Goal: Task Accomplishment & Management: Complete application form

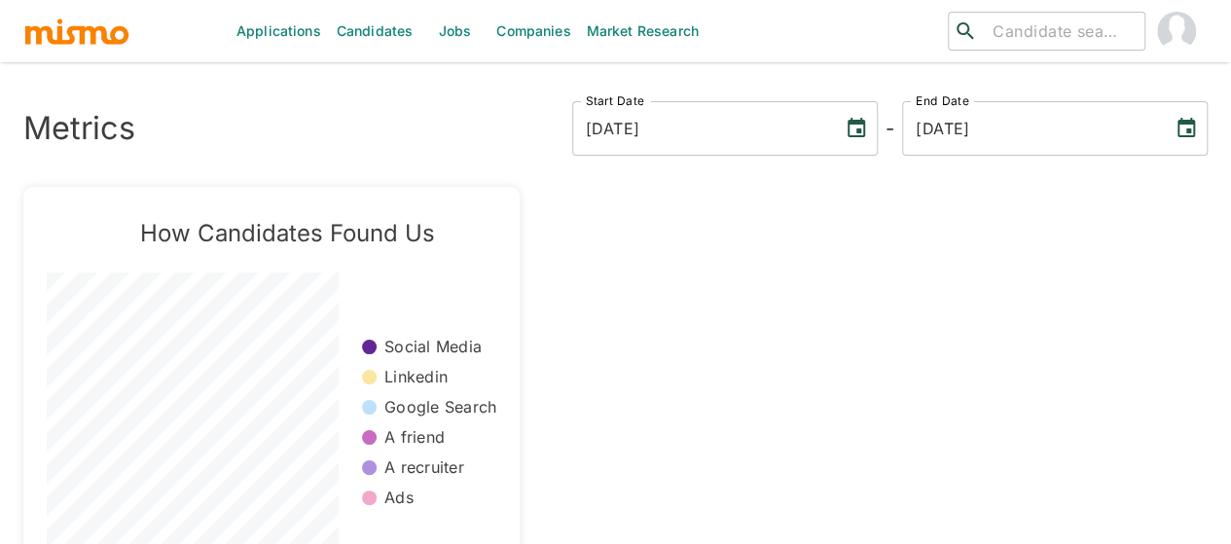
click at [454, 36] on link "Jobs" at bounding box center [454, 31] width 68 height 62
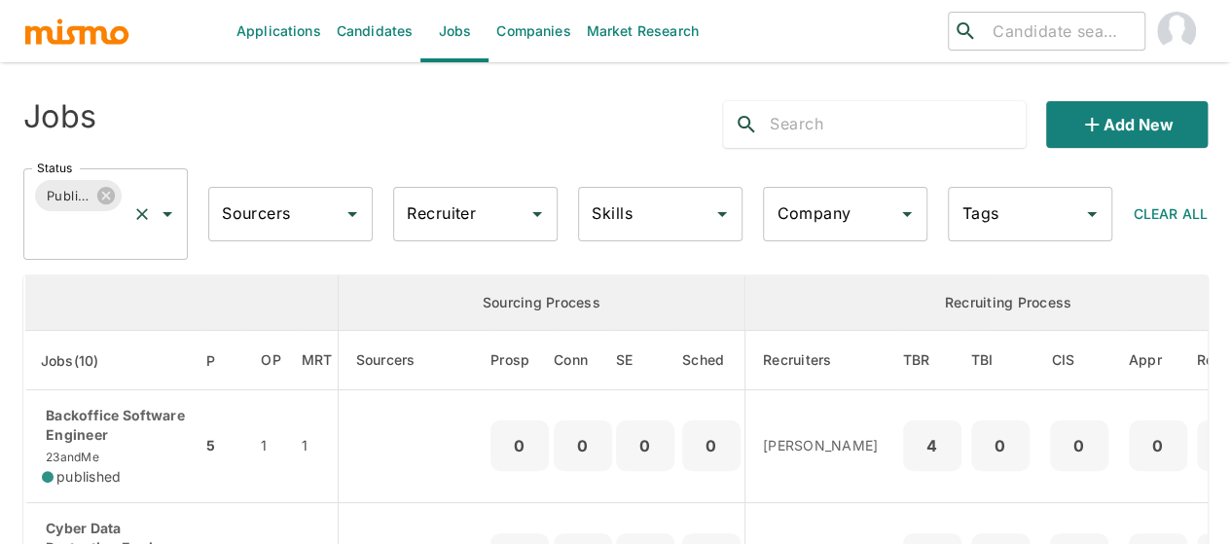
click at [165, 215] on icon "Open" at bounding box center [168, 214] width 10 height 5
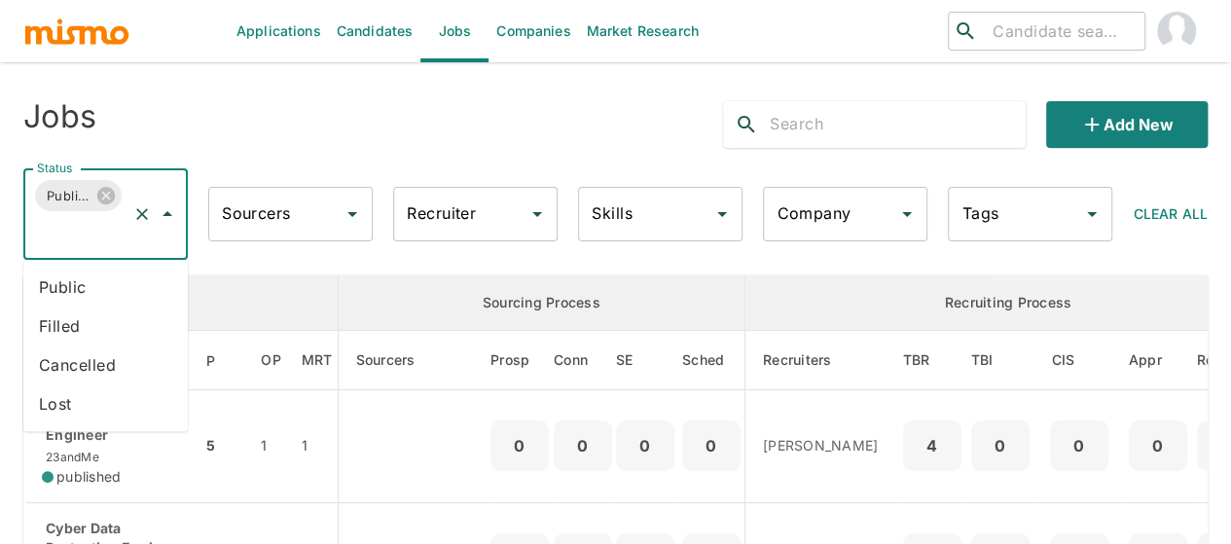
click at [101, 275] on li "Public" at bounding box center [105, 287] width 164 height 39
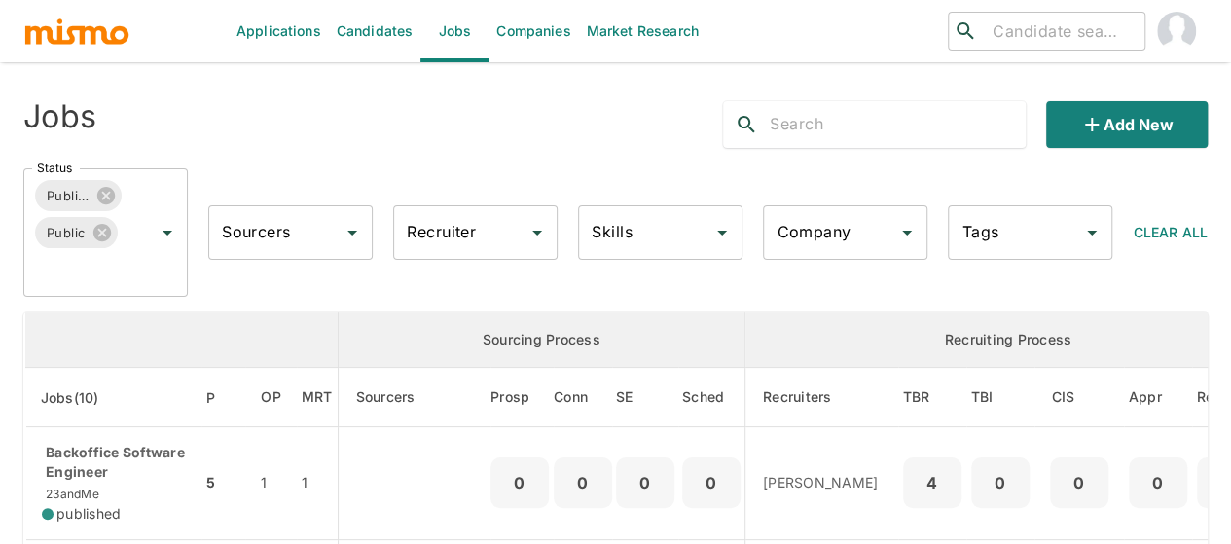
click at [469, 231] on input "Recruiter" at bounding box center [461, 232] width 118 height 37
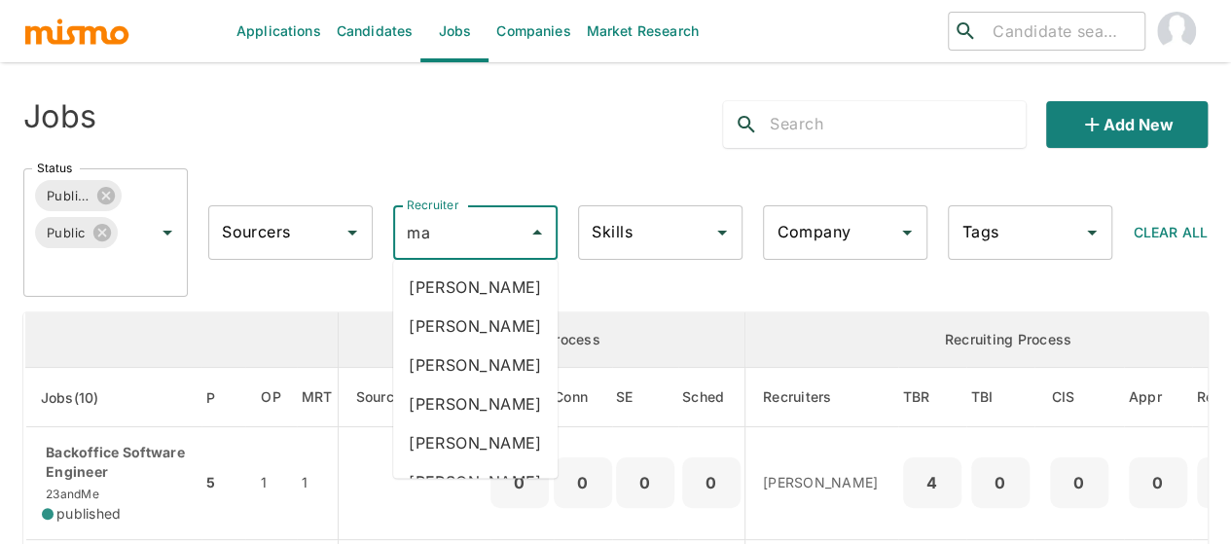
type input "mai"
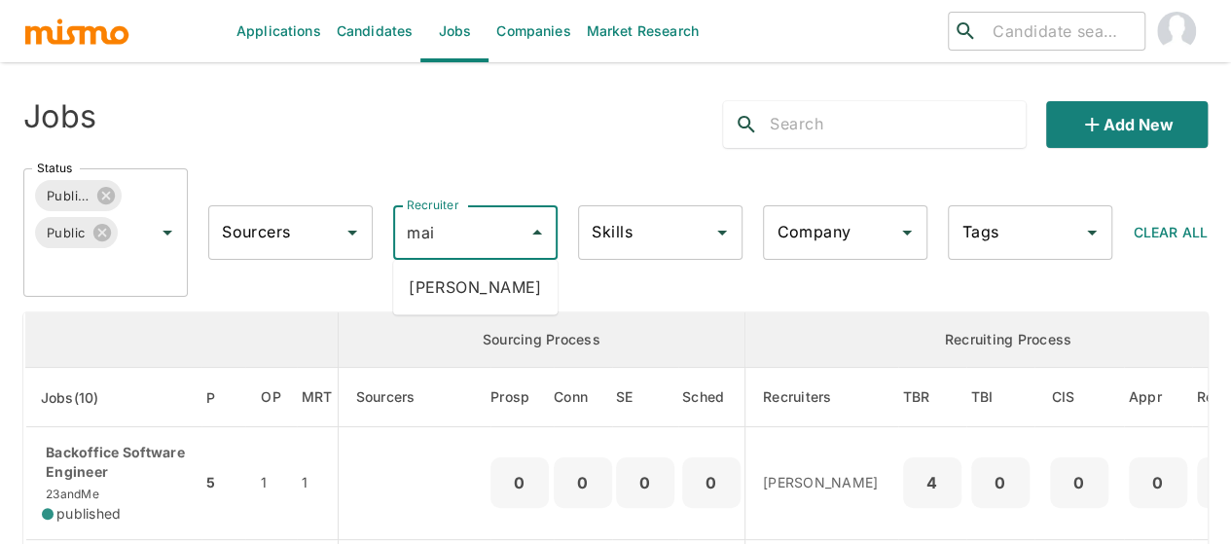
click at [463, 277] on li "Maia Reyes" at bounding box center [475, 287] width 164 height 39
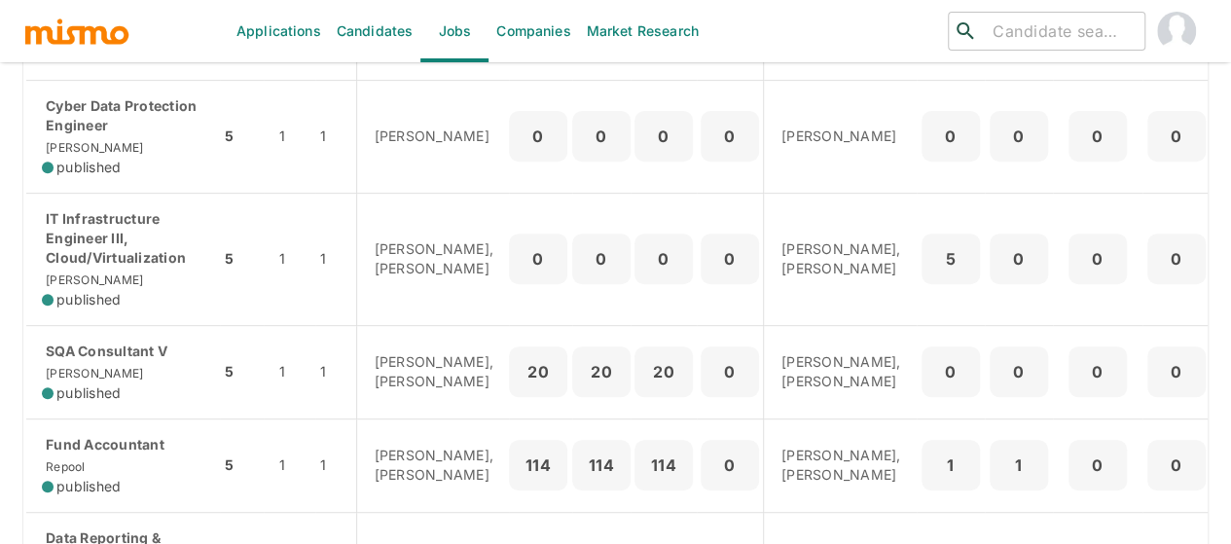
scroll to position [389, 0]
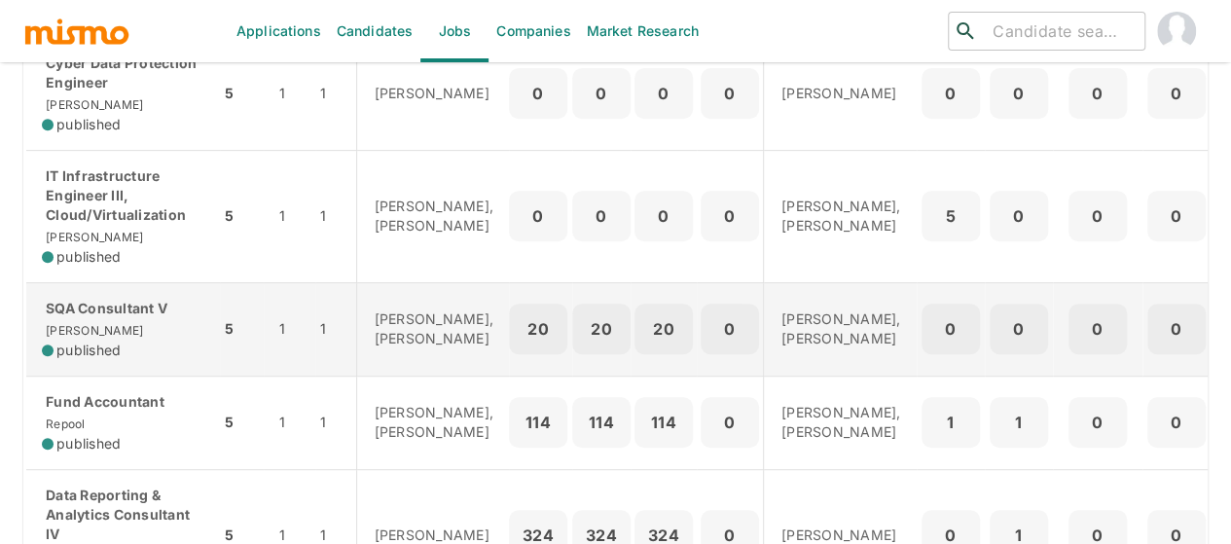
click at [113, 336] on div "SQA Consultant V Kaiser published" at bounding box center [123, 329] width 163 height 61
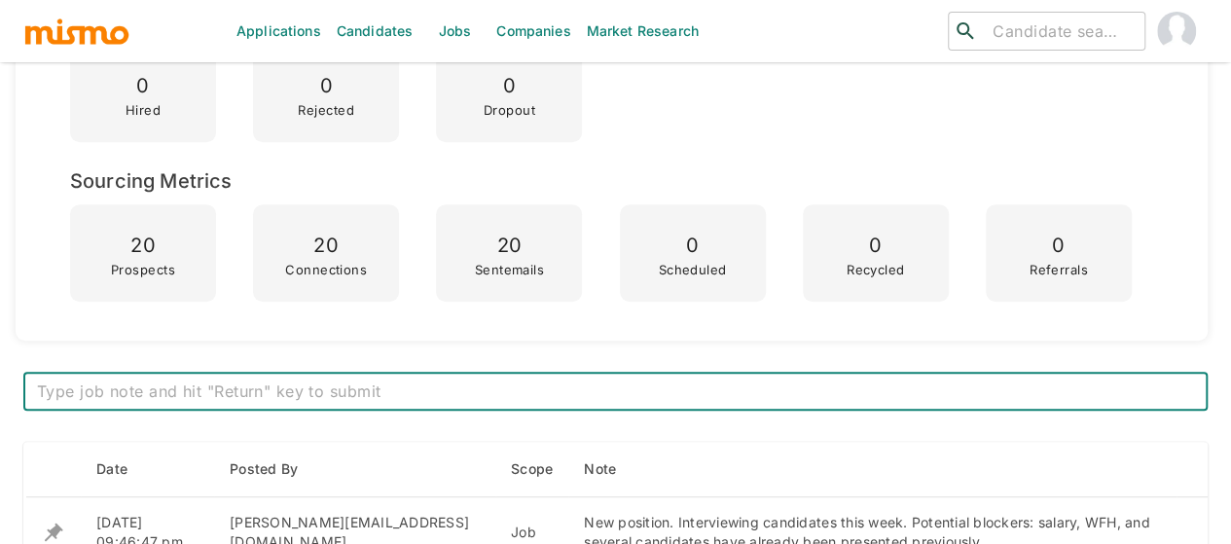
scroll to position [584, 0]
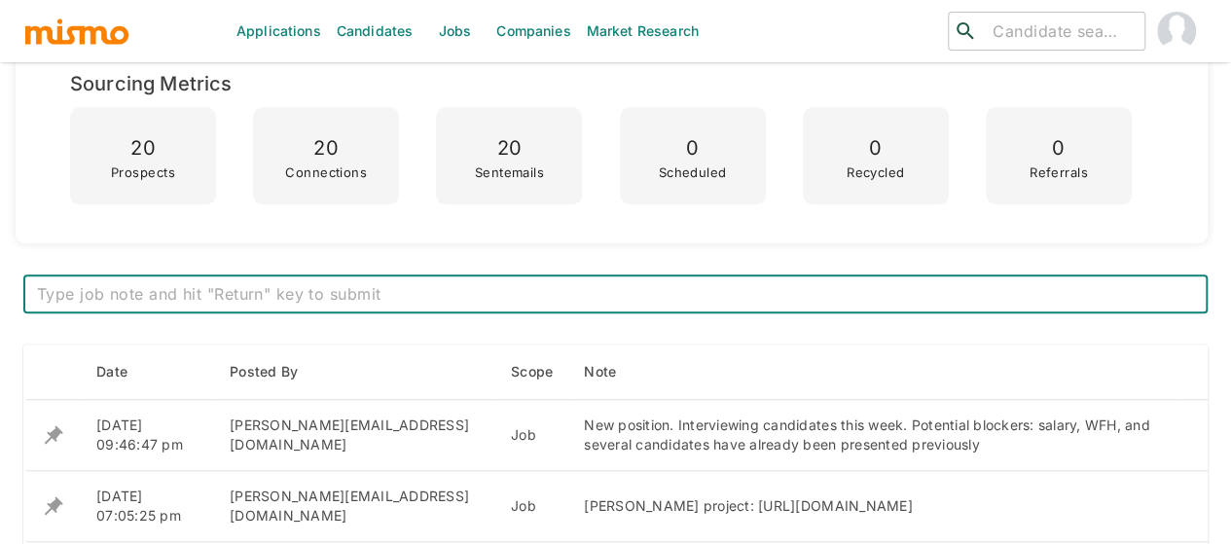
click at [237, 283] on textarea at bounding box center [615, 294] width 1157 height 22
paste textarea "Loremi Dol Sit & Amet Consecte – Adipisc/Elitsedd Eiusmod Tempori Utl etdo magn…"
type textarea "Loremi Dol Sit & Amet Consecte – Adipisc/Elitsedd Eiusmod Tempori Utl etdo magn…"
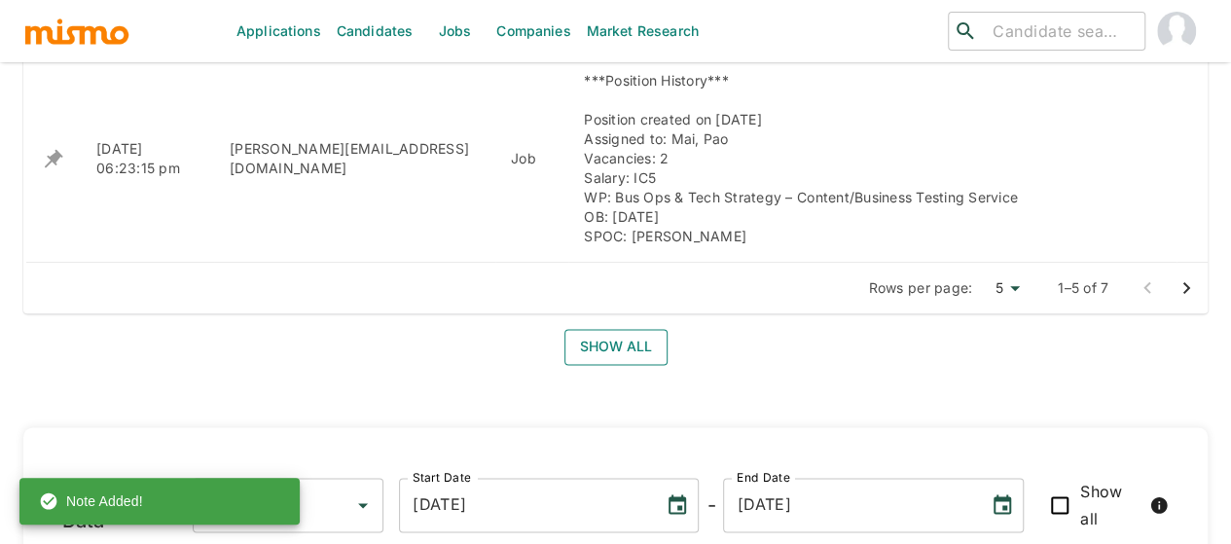
click at [607, 344] on button "Show all" at bounding box center [615, 347] width 103 height 36
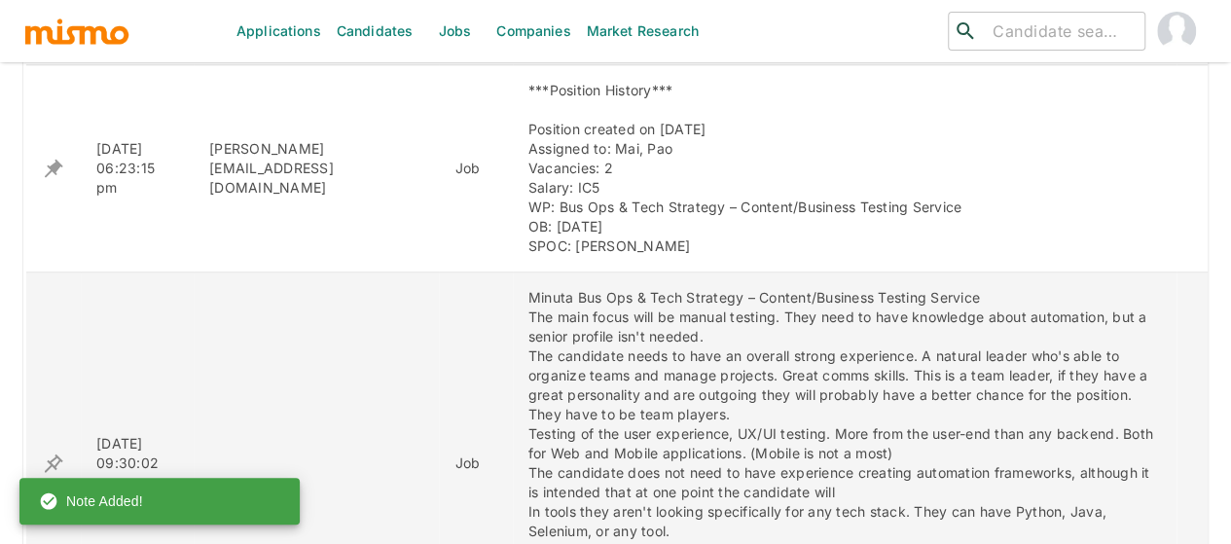
scroll to position [1197, 0]
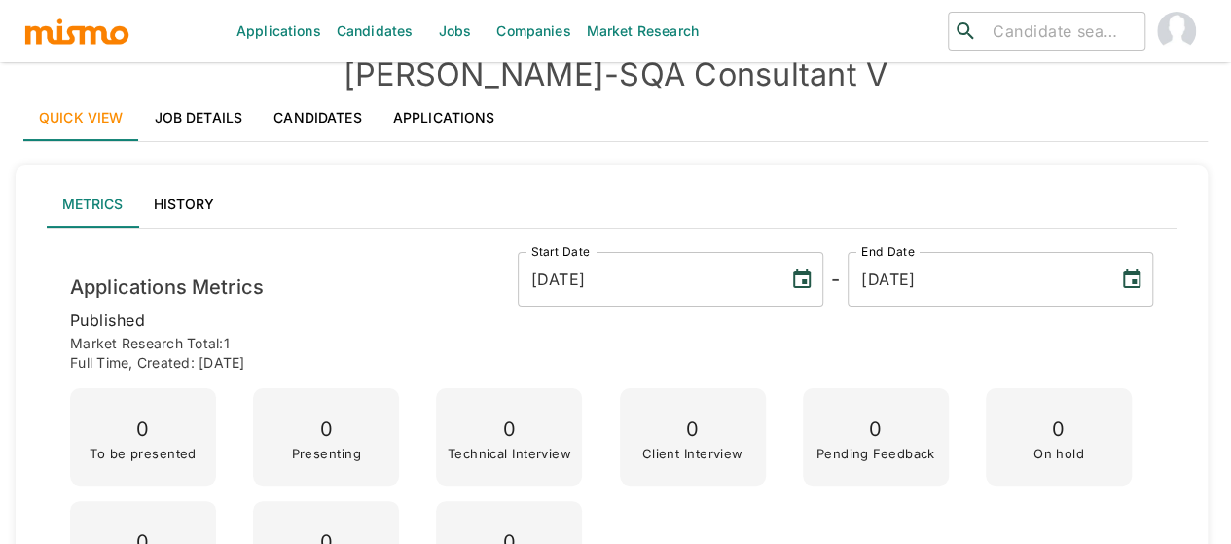
scroll to position [0, 0]
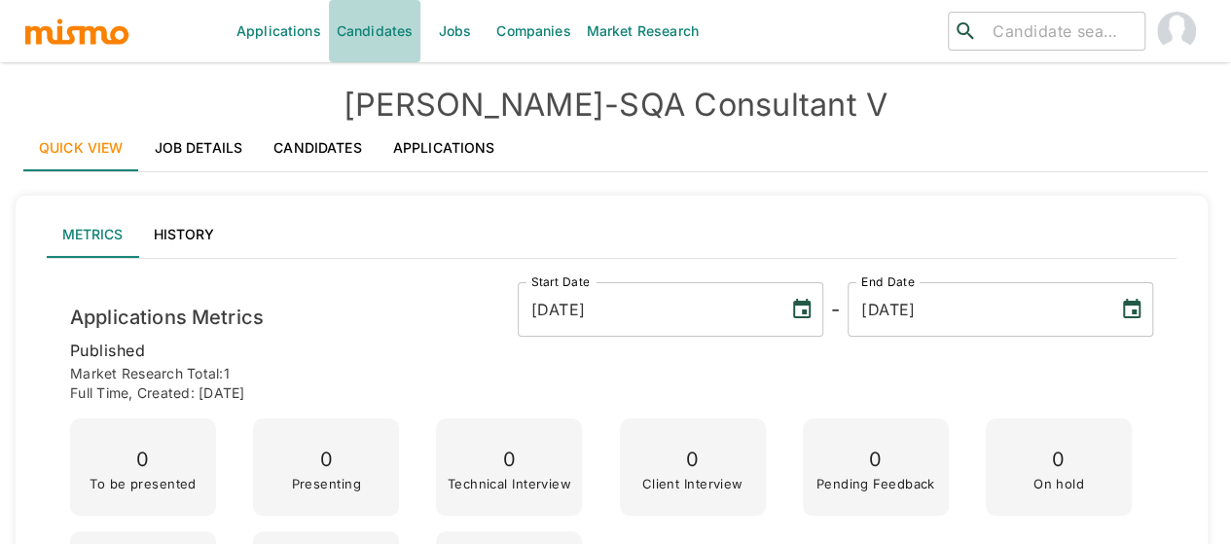
click at [370, 38] on link "Candidates" at bounding box center [375, 31] width 92 height 62
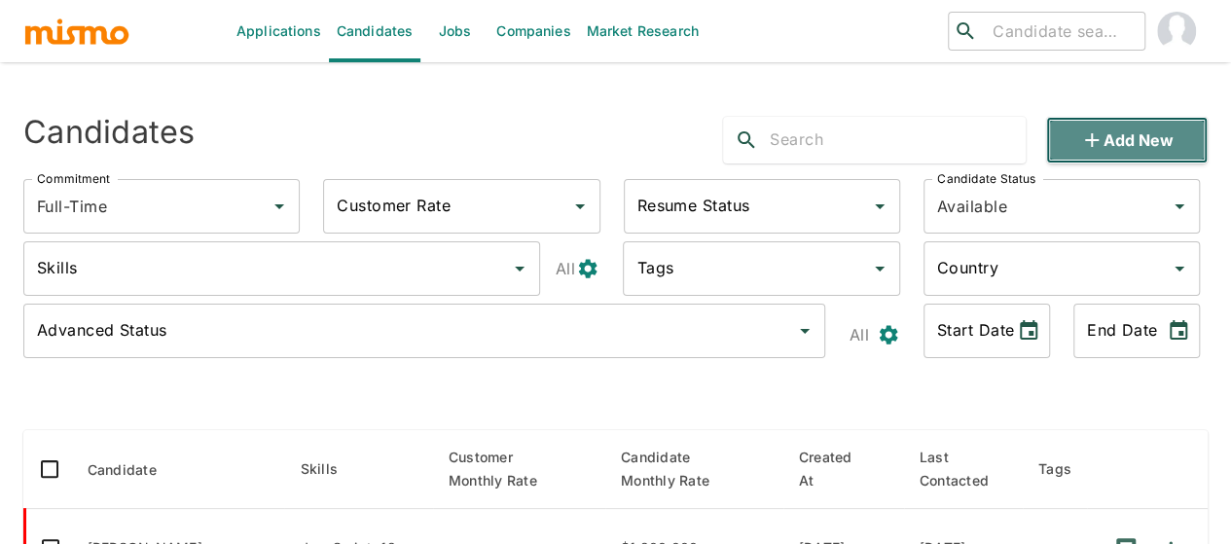
click at [1121, 147] on button "Add new" at bounding box center [1127, 140] width 162 height 47
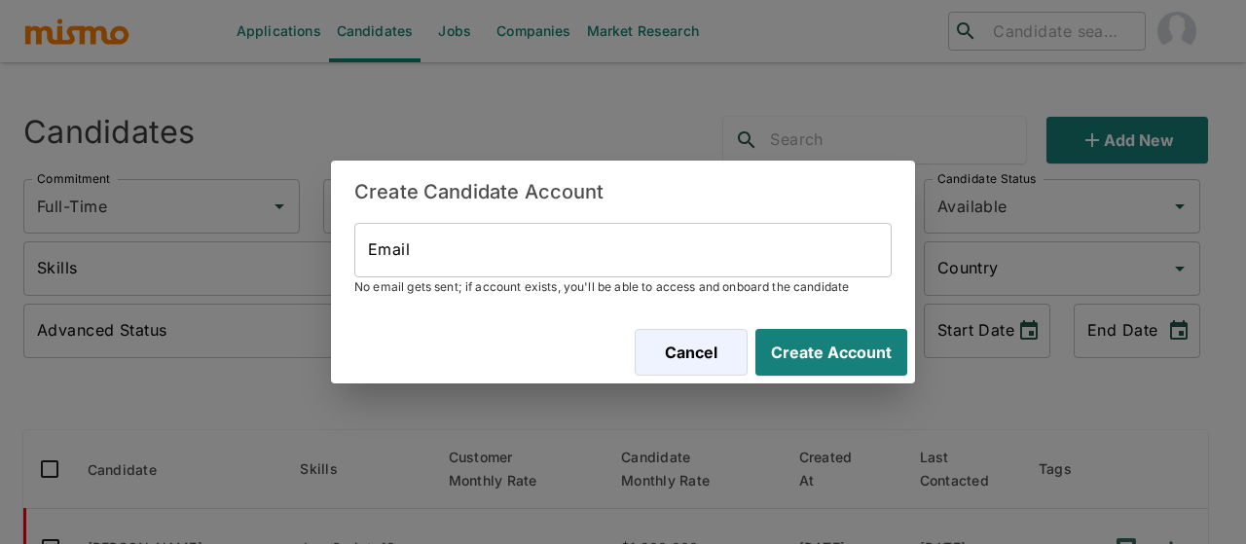
click at [461, 257] on input "Email" at bounding box center [622, 250] width 537 height 55
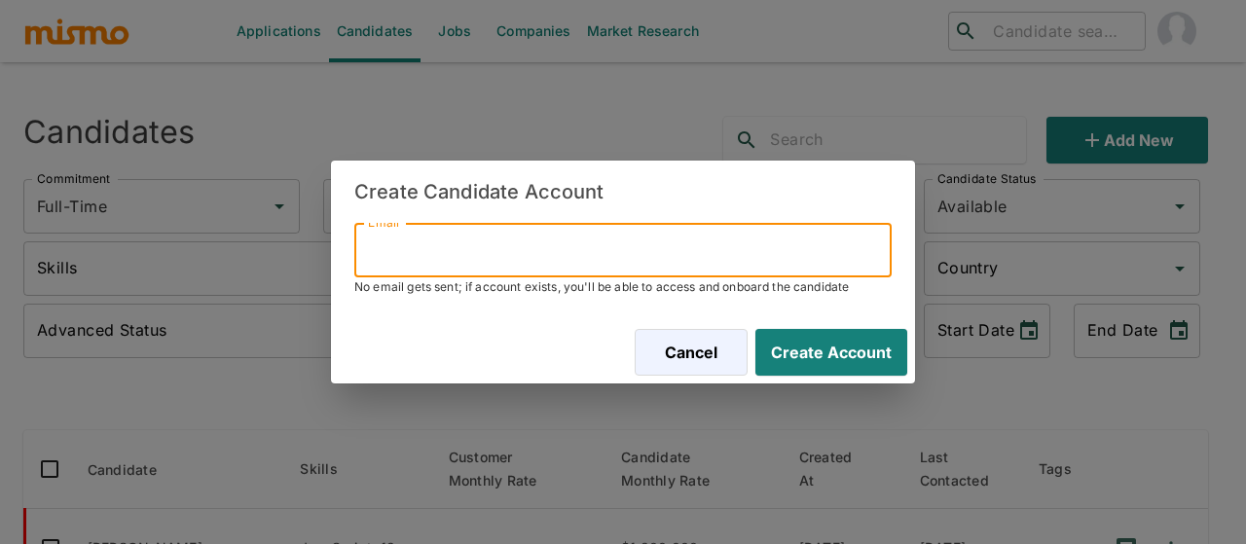
paste input "Kevinhch@hotmail.com"
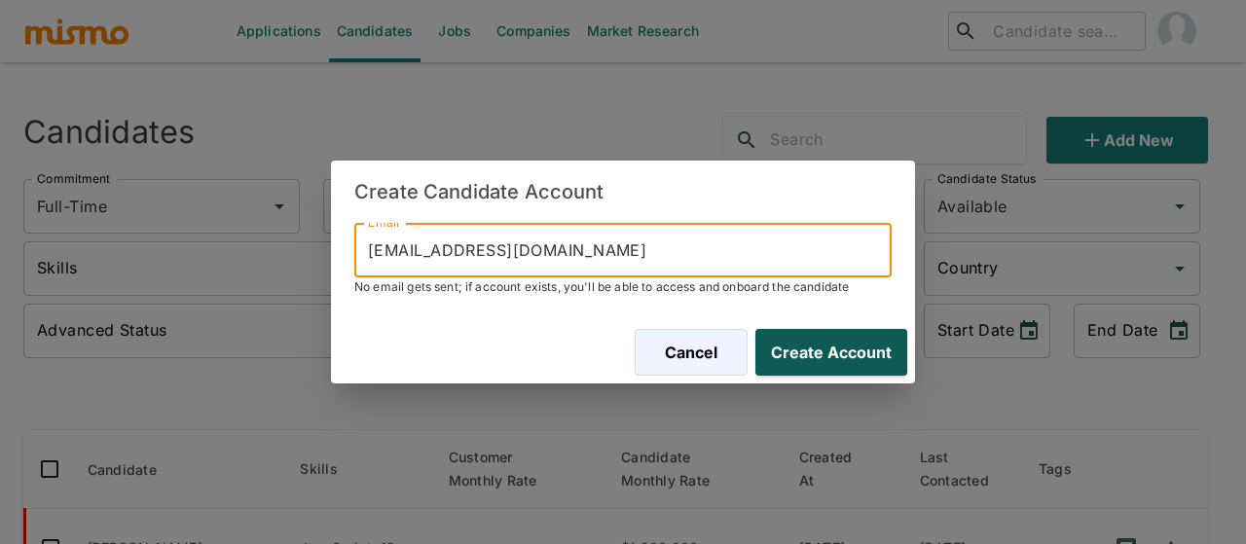
type input "Kevinhch@hotmail.com"
click at [806, 351] on button "Create Account" at bounding box center [827, 352] width 160 height 47
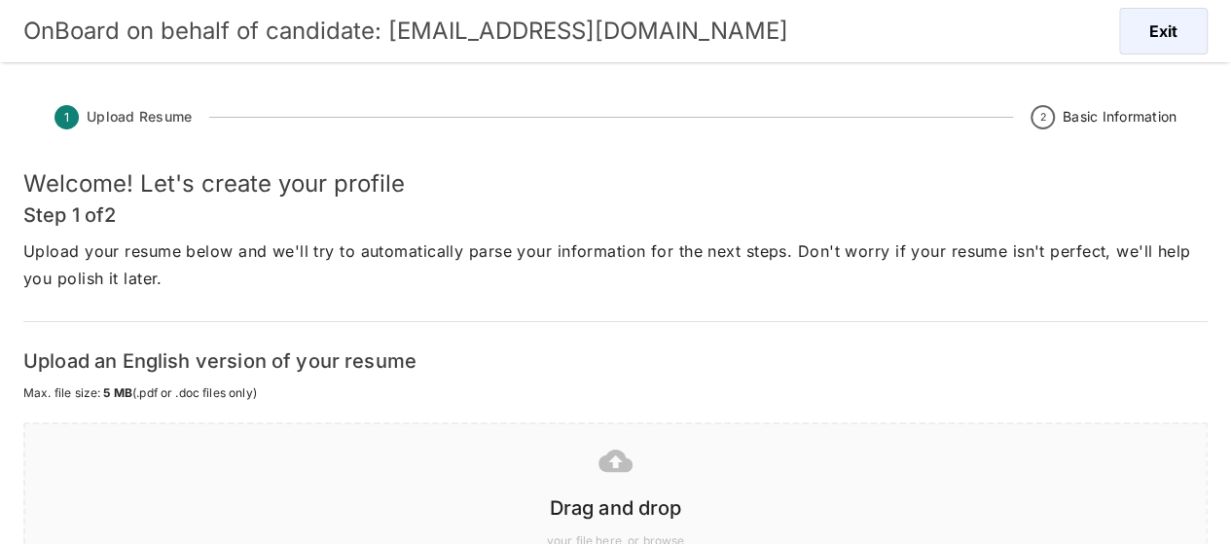
click at [601, 464] on icon at bounding box center [616, 461] width 34 height 22
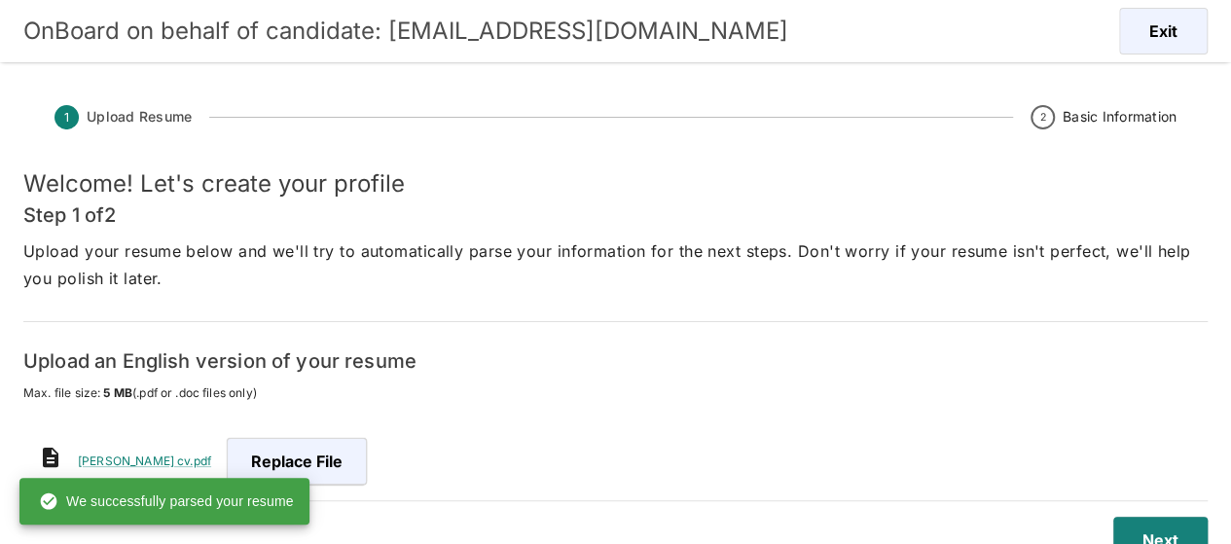
scroll to position [47, 0]
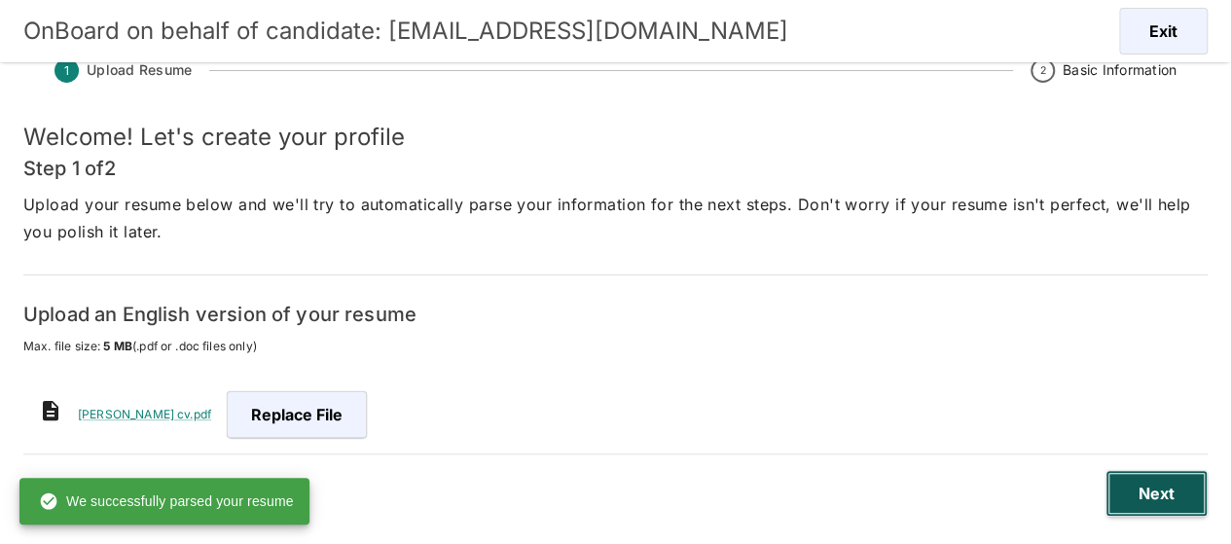
click at [1145, 495] on button "Next" at bounding box center [1157, 493] width 102 height 47
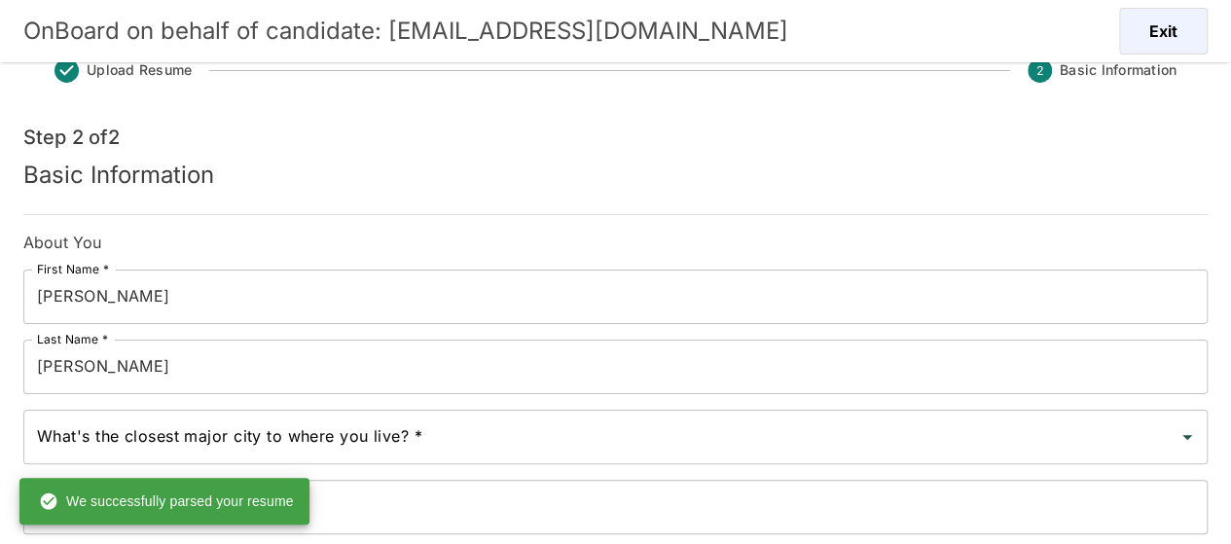
click at [220, 446] on input "What's the closest major city to where you live? *" at bounding box center [601, 436] width 1138 height 37
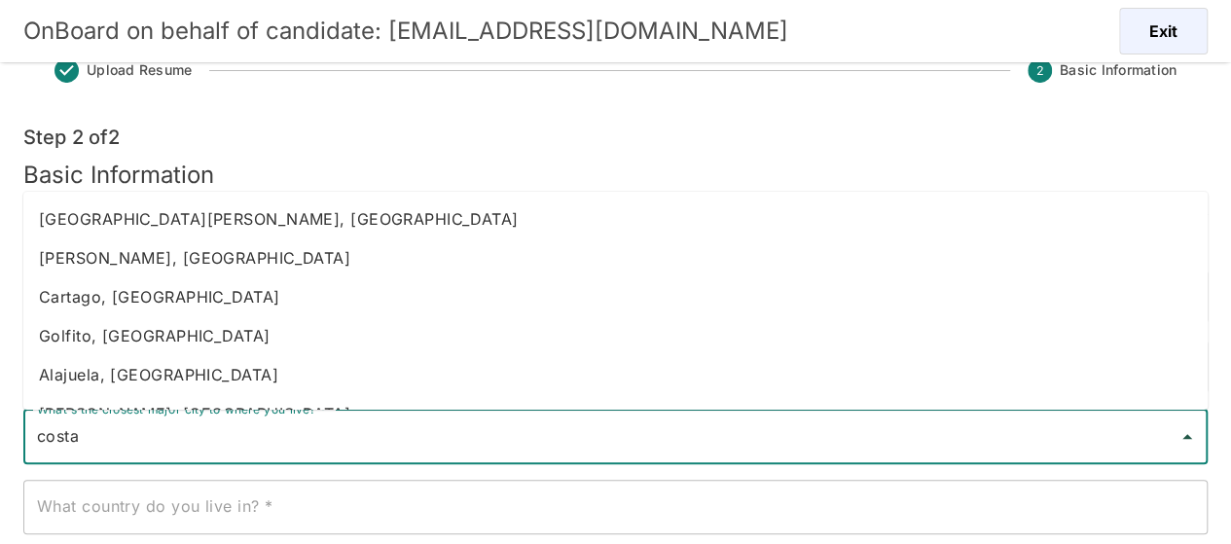
click at [198, 273] on li "Heredia, Costa Rica" at bounding box center [615, 257] width 1184 height 39
type input "Heredia, Costa Rica"
type input "Costa Rica"
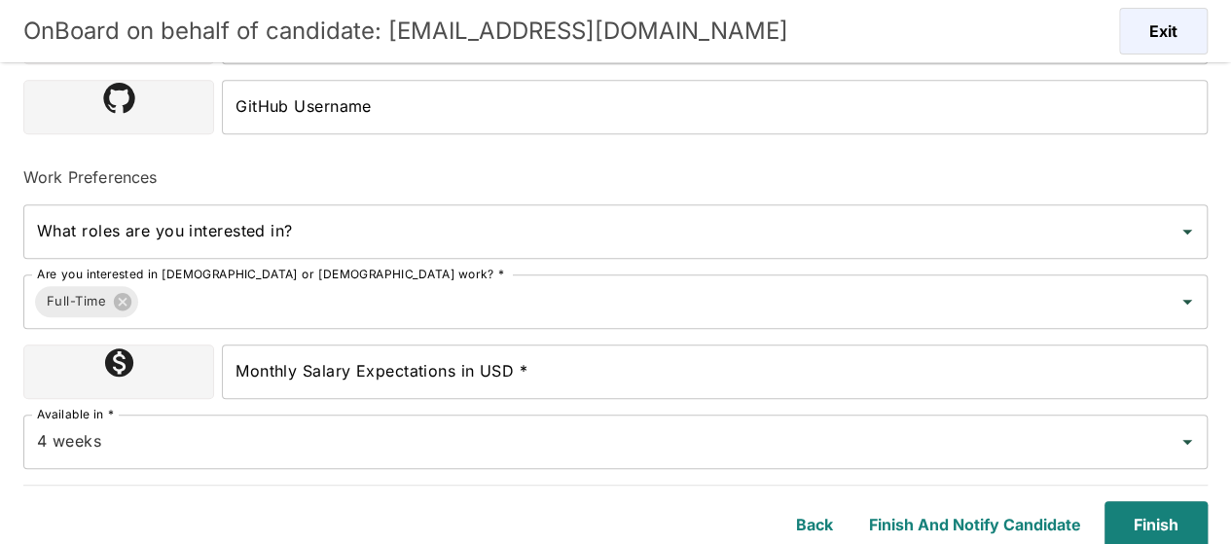
scroll to position [652, 0]
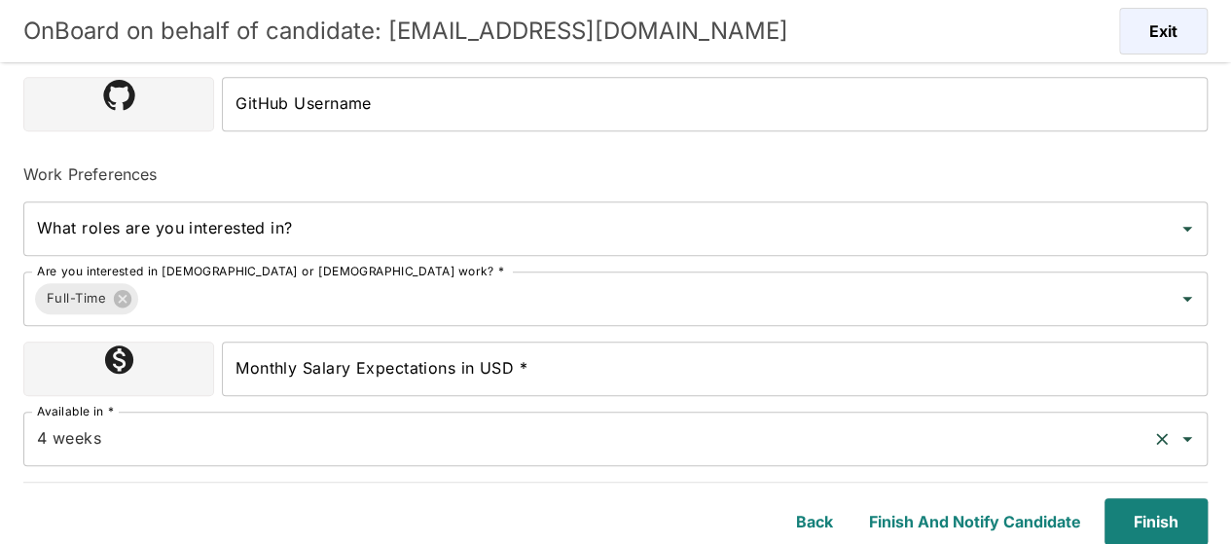
type input "Heredia, Costa Rica"
click at [211, 454] on input "4 weeks" at bounding box center [588, 438] width 1112 height 37
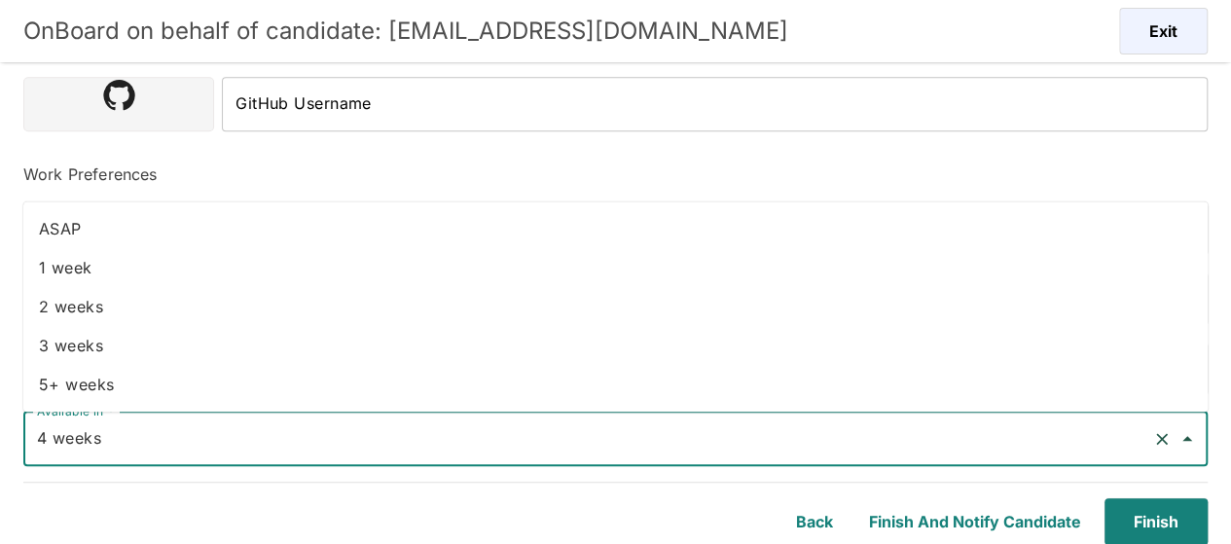
click at [137, 320] on li "2 weeks" at bounding box center [615, 306] width 1184 height 39
type input "2 weeks"
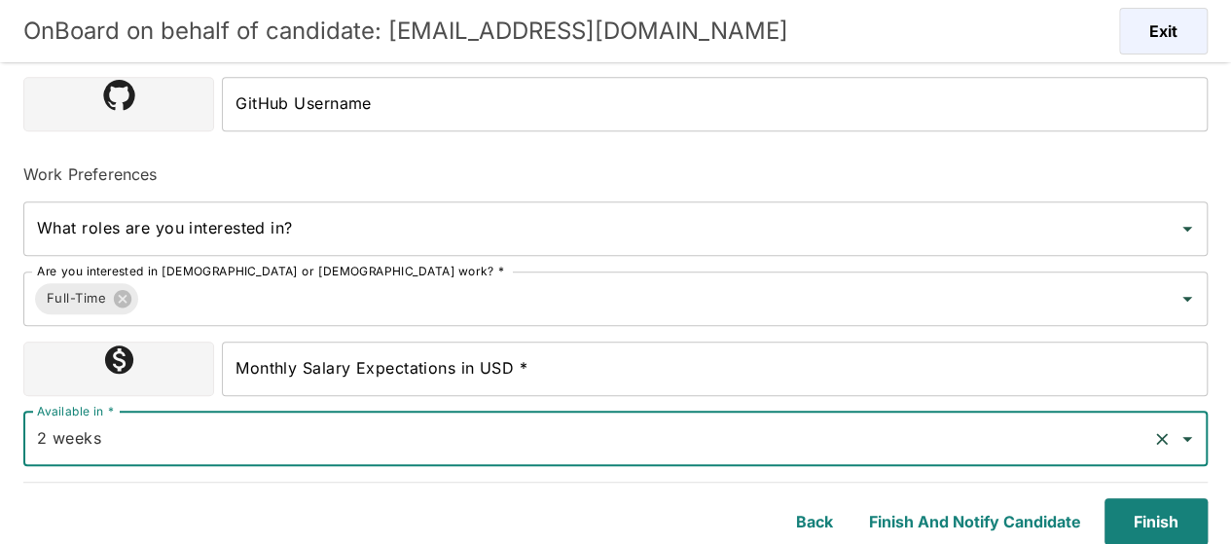
click at [302, 363] on input "Monthly Salary Expectations in USD *" at bounding box center [715, 369] width 986 height 55
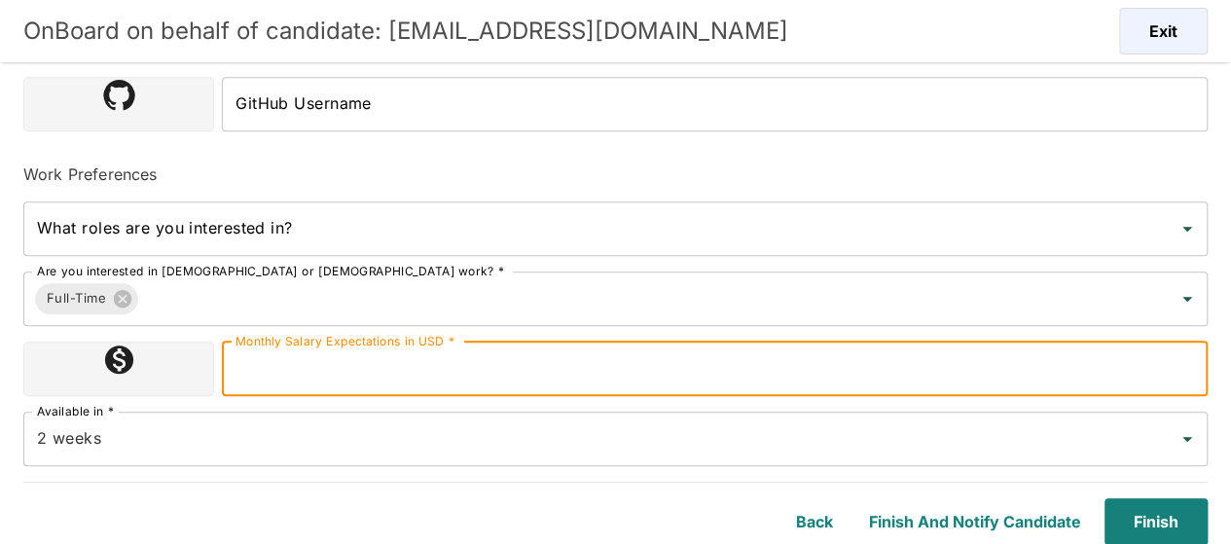
type input "1800000"
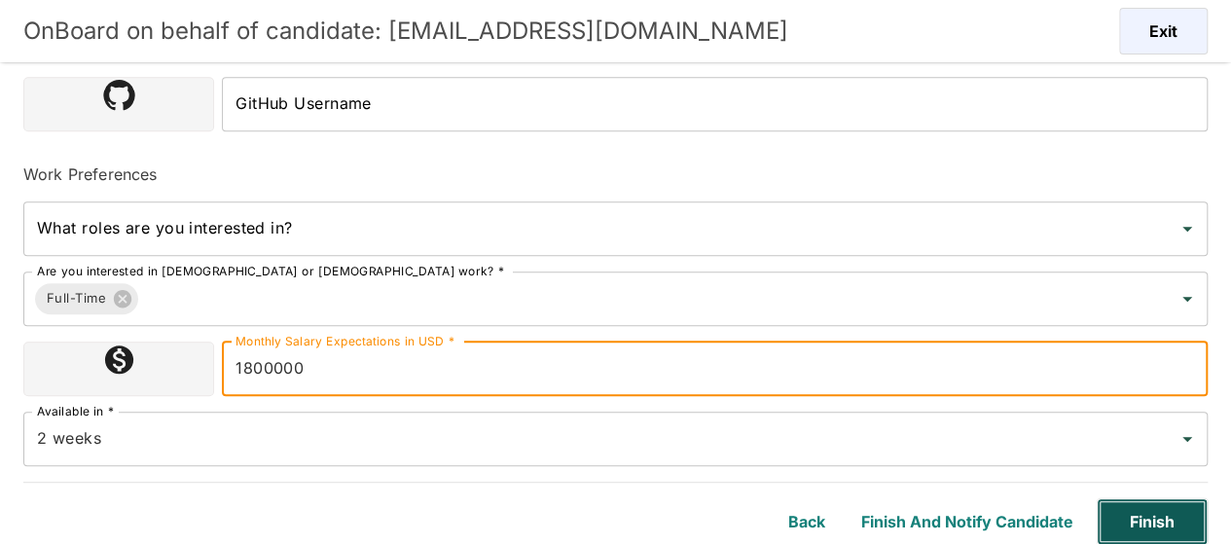
click at [1185, 530] on button "Finish" at bounding box center [1152, 521] width 111 height 47
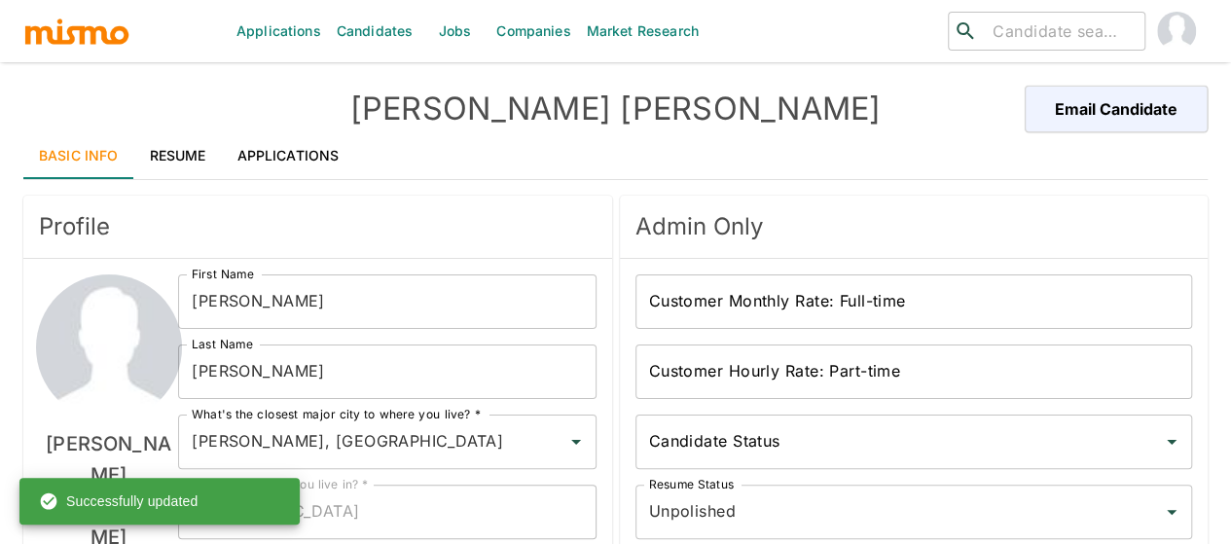
click at [306, 145] on link "Applications" at bounding box center [288, 155] width 133 height 47
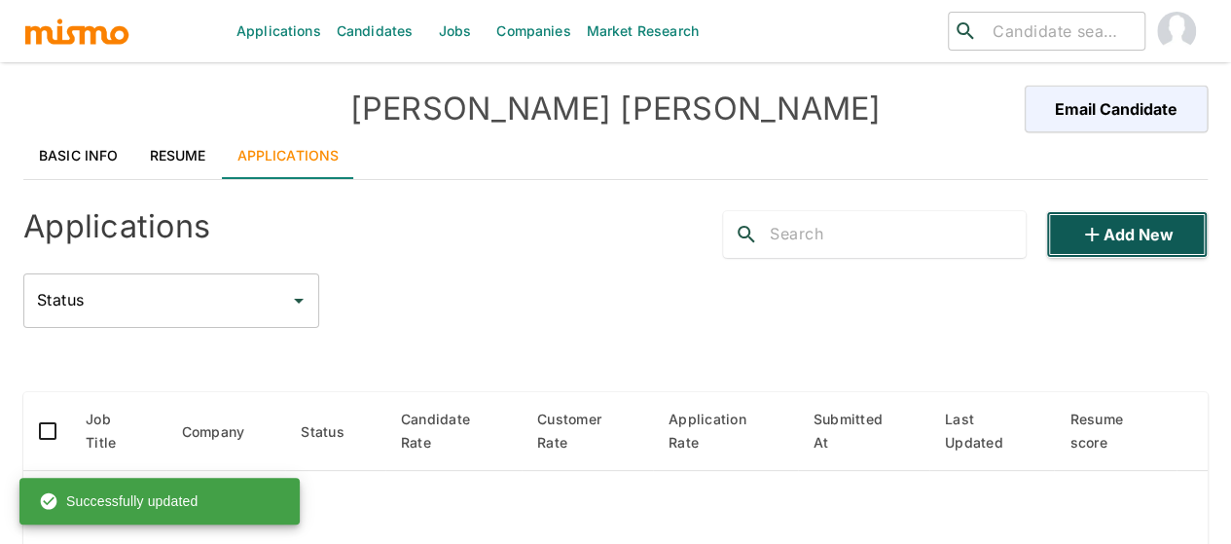
click at [1152, 223] on button "Add new" at bounding box center [1127, 234] width 162 height 47
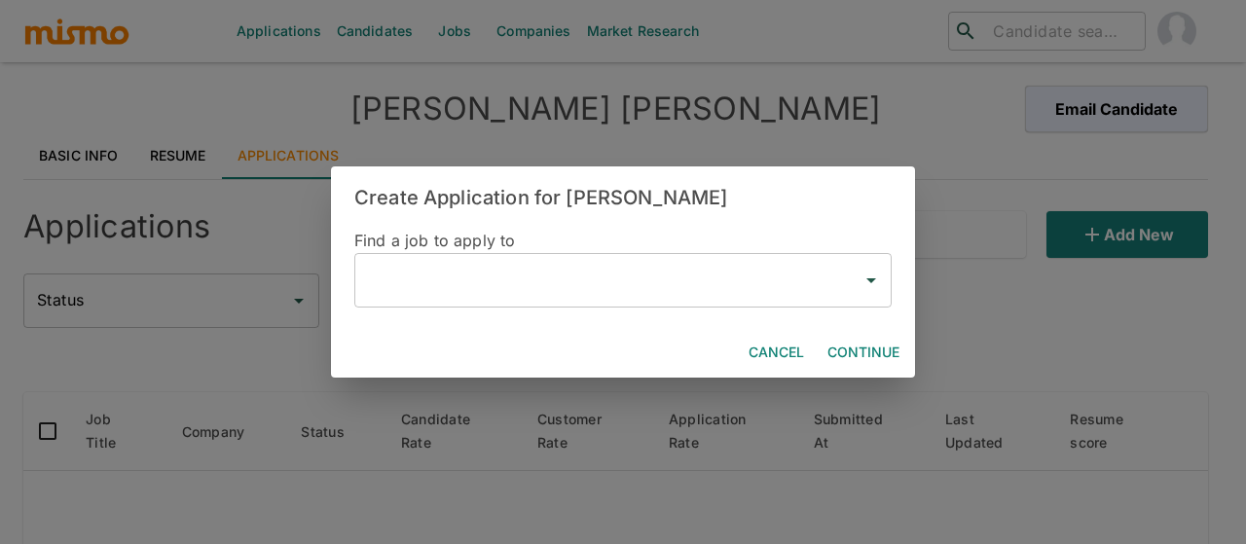
click at [608, 287] on input "text" at bounding box center [608, 280] width 491 height 37
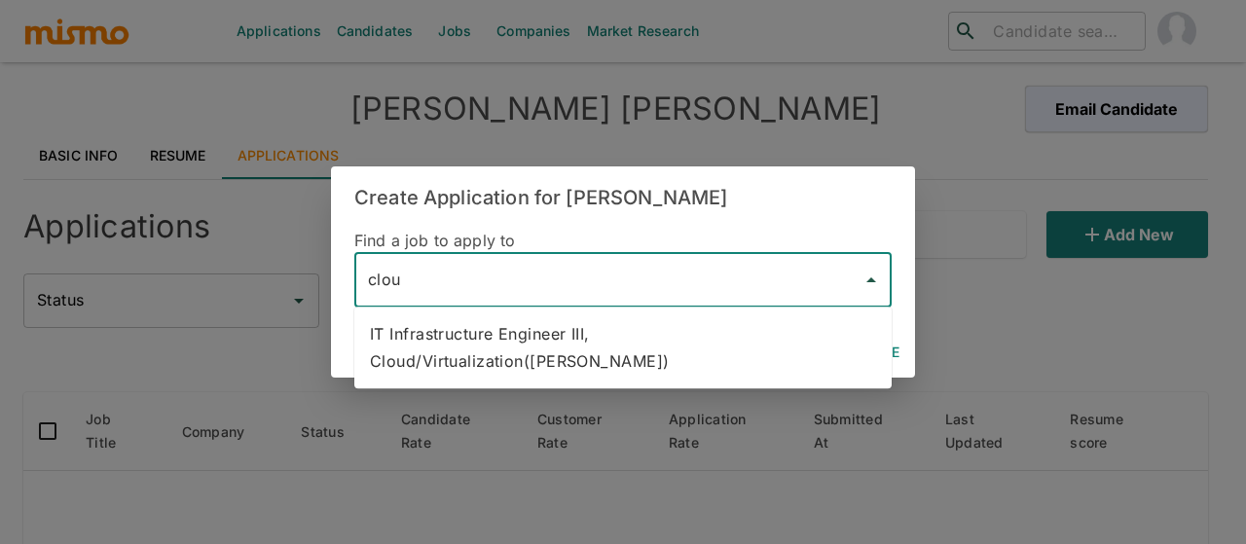
click at [608, 342] on li "IT Infrastructure Engineer III, Cloud/Virtualization(Kaiser)" at bounding box center [622, 347] width 537 height 66
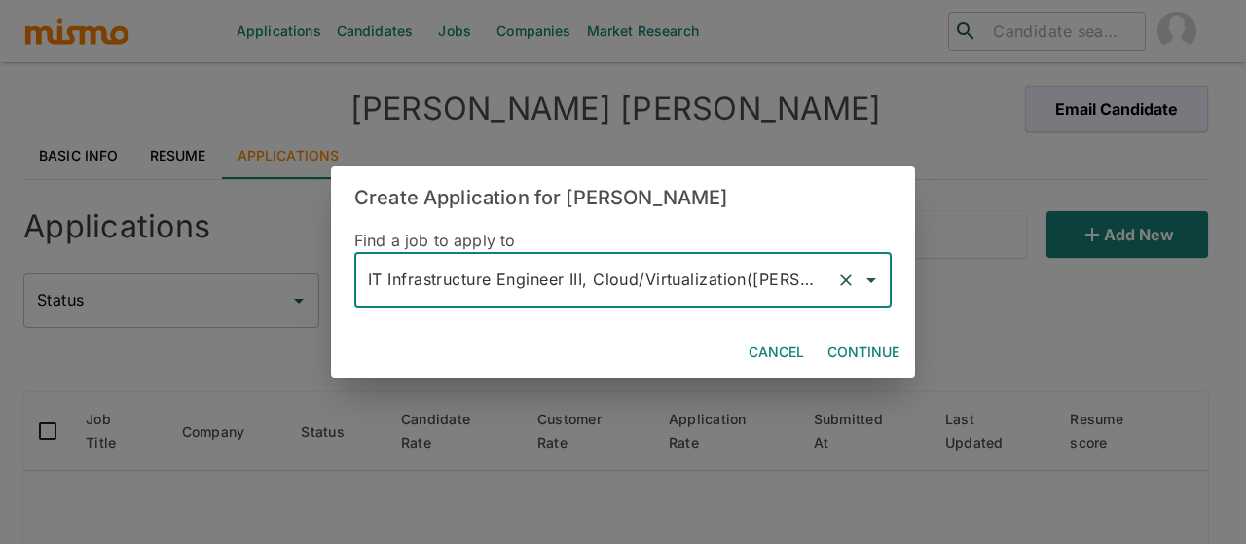
type input "IT Infrastructure Engineer III, Cloud/Virtualization(Kaiser)"
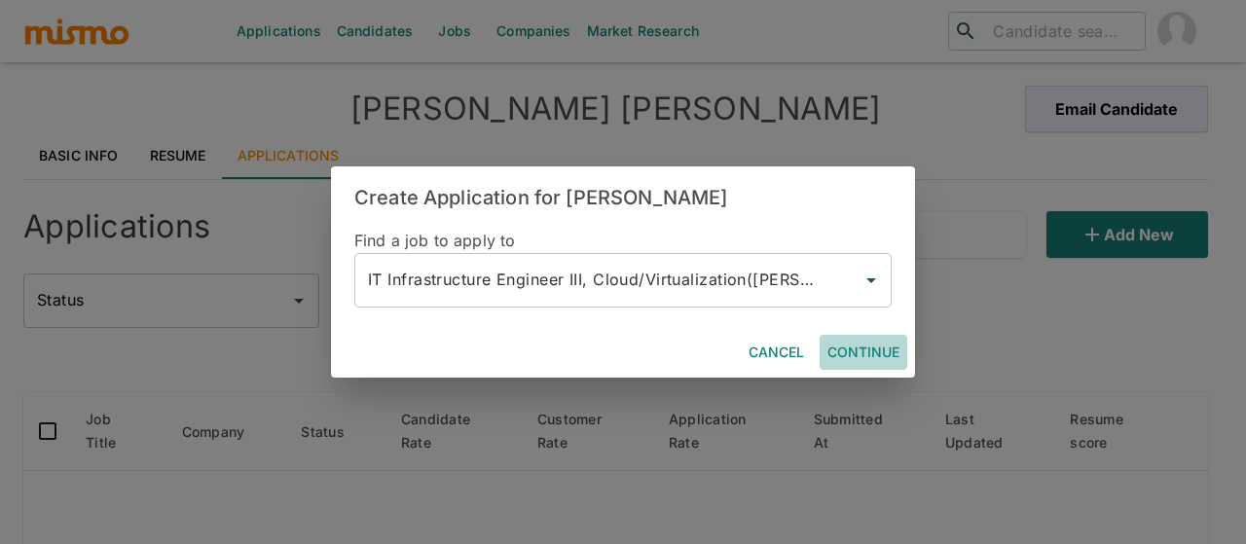
click at [847, 349] on button "Continue" at bounding box center [863, 353] width 88 height 36
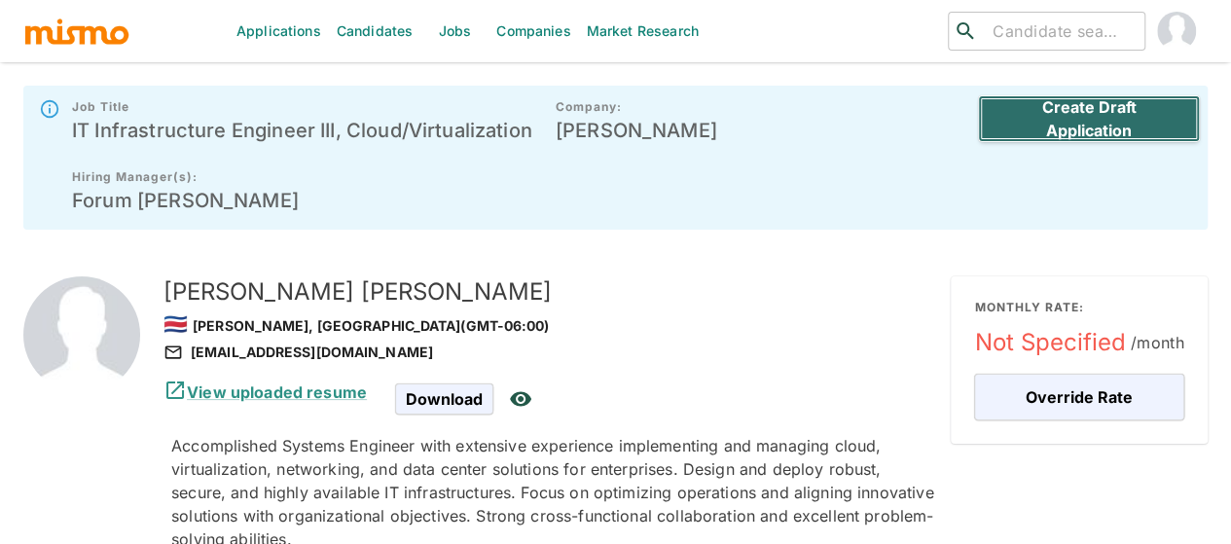
click at [1041, 102] on button "Create Draft Application" at bounding box center [1089, 118] width 222 height 47
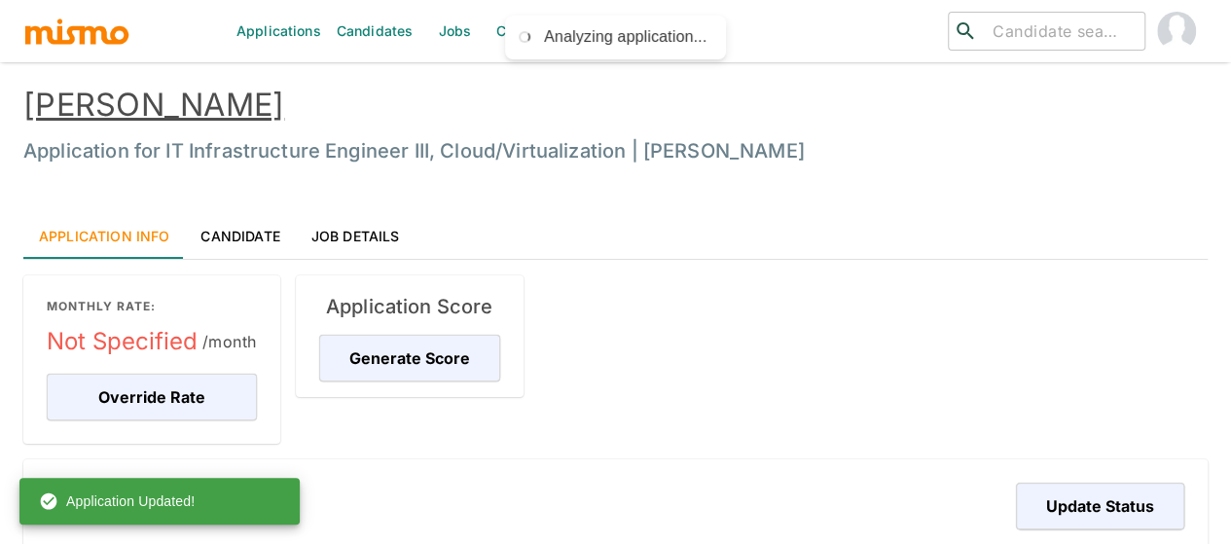
click at [437, 34] on link "Jobs" at bounding box center [454, 31] width 68 height 62
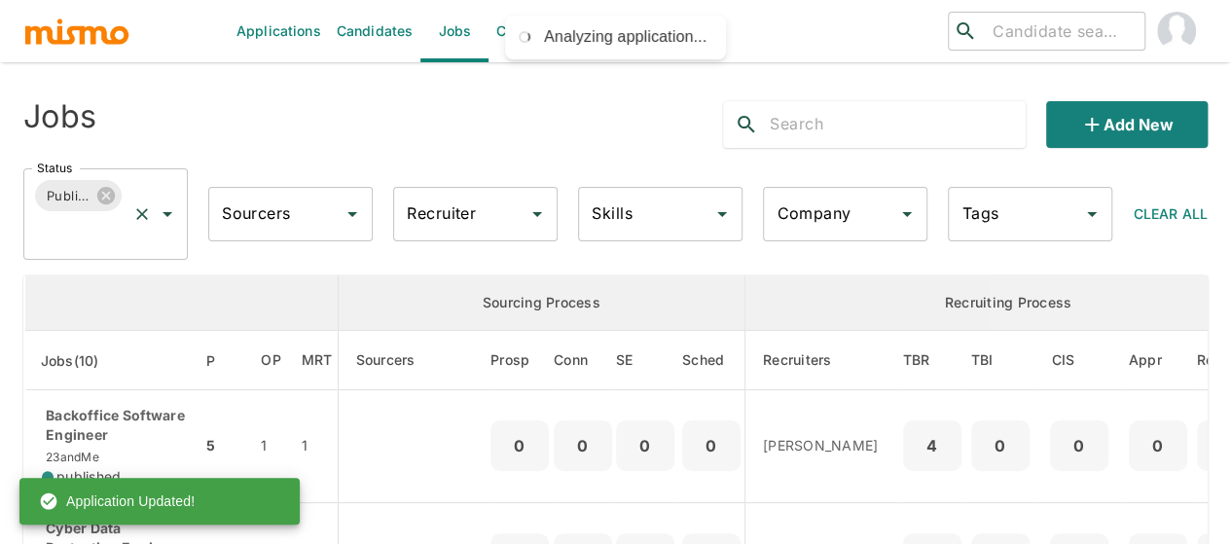
click at [163, 222] on icon "Open" at bounding box center [167, 213] width 23 height 23
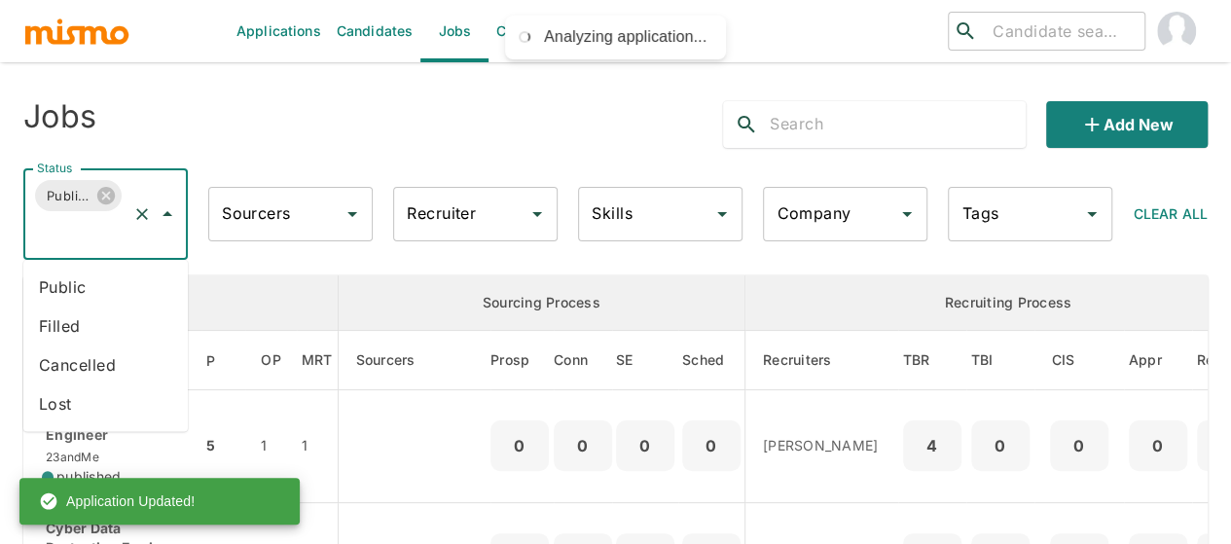
click at [81, 285] on li "Public" at bounding box center [105, 287] width 164 height 39
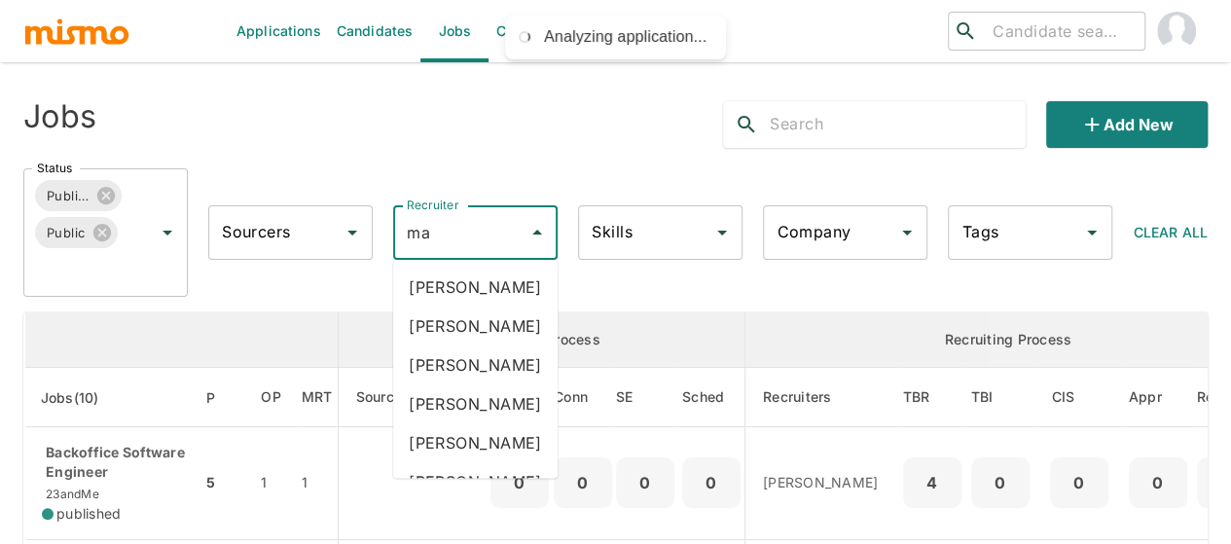
type input "mai"
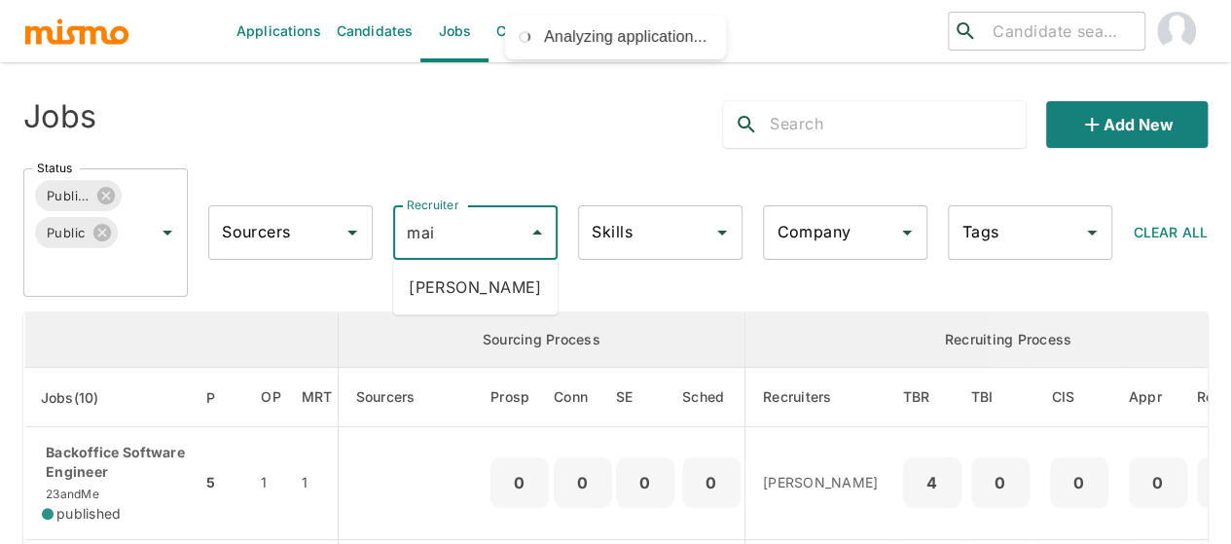
click at [448, 282] on li "Maia Reyes" at bounding box center [475, 287] width 164 height 39
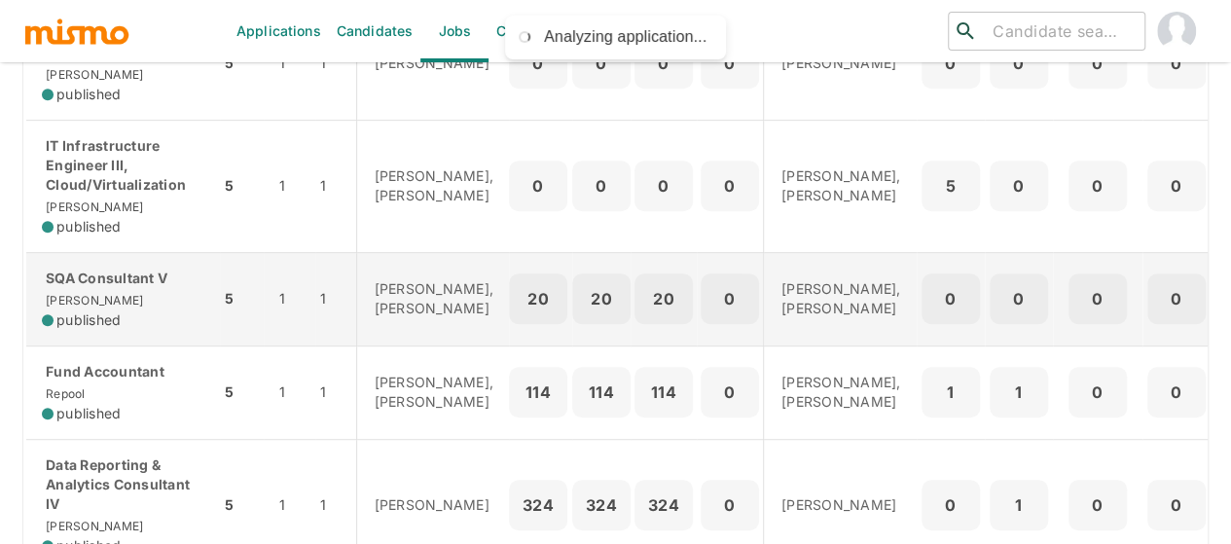
scroll to position [389, 0]
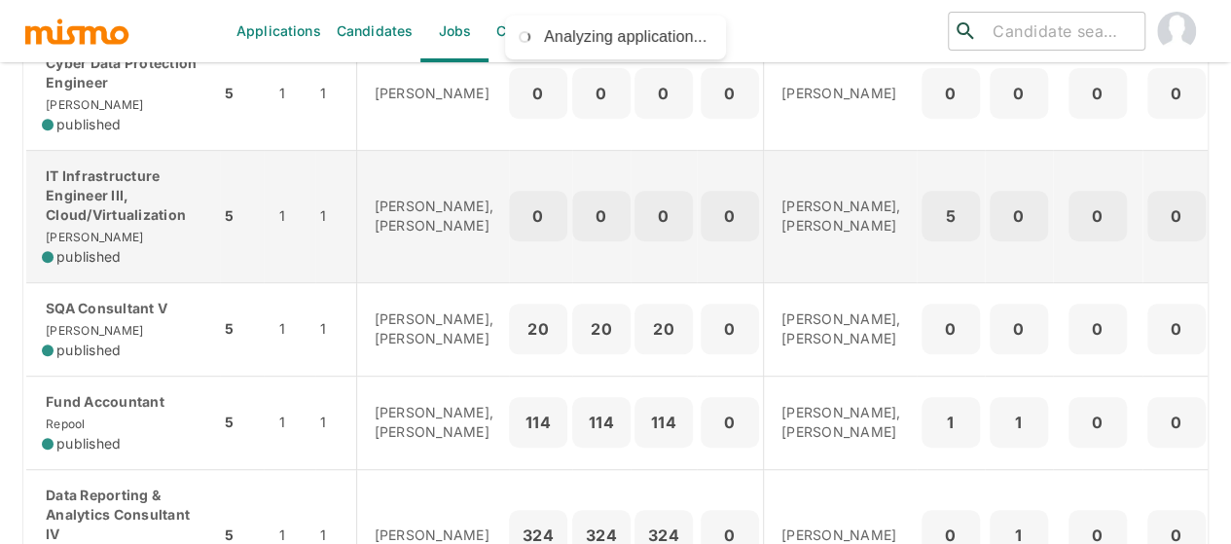
click at [107, 201] on p "IT Infrastructure Engineer III, Cloud/Virtualization" at bounding box center [123, 195] width 163 height 58
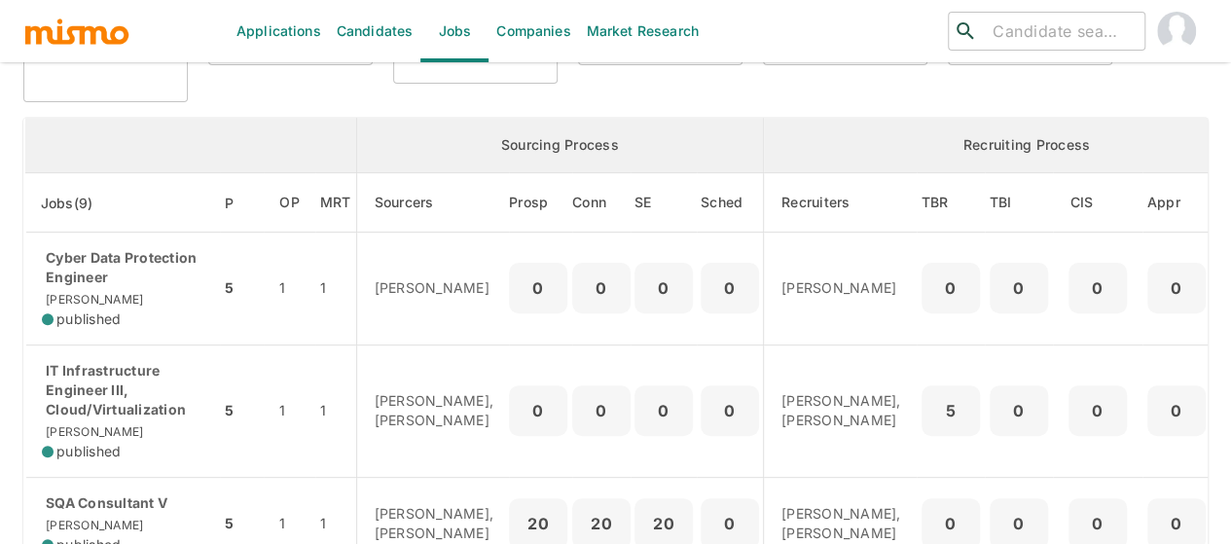
scroll to position [0, 0]
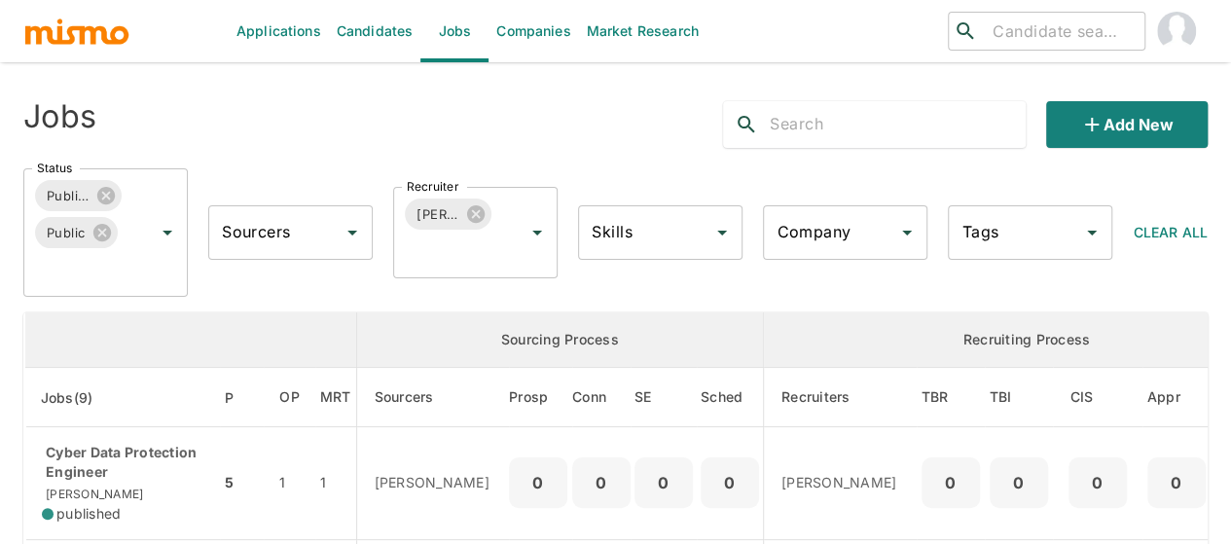
click at [375, 28] on link "Candidates" at bounding box center [375, 31] width 92 height 62
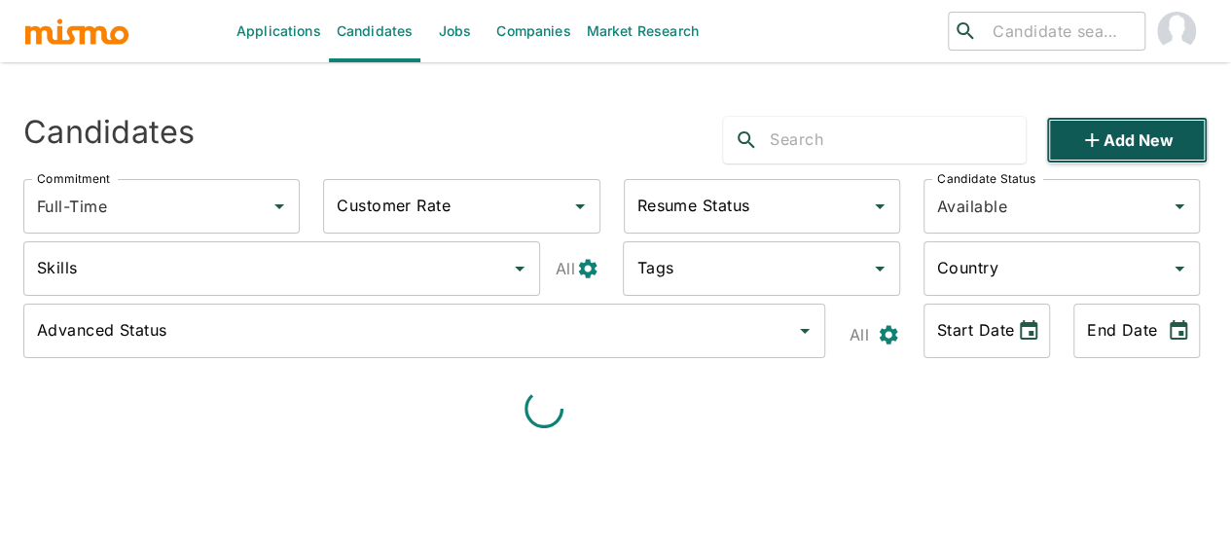
click at [1131, 142] on button "Add new" at bounding box center [1127, 140] width 162 height 47
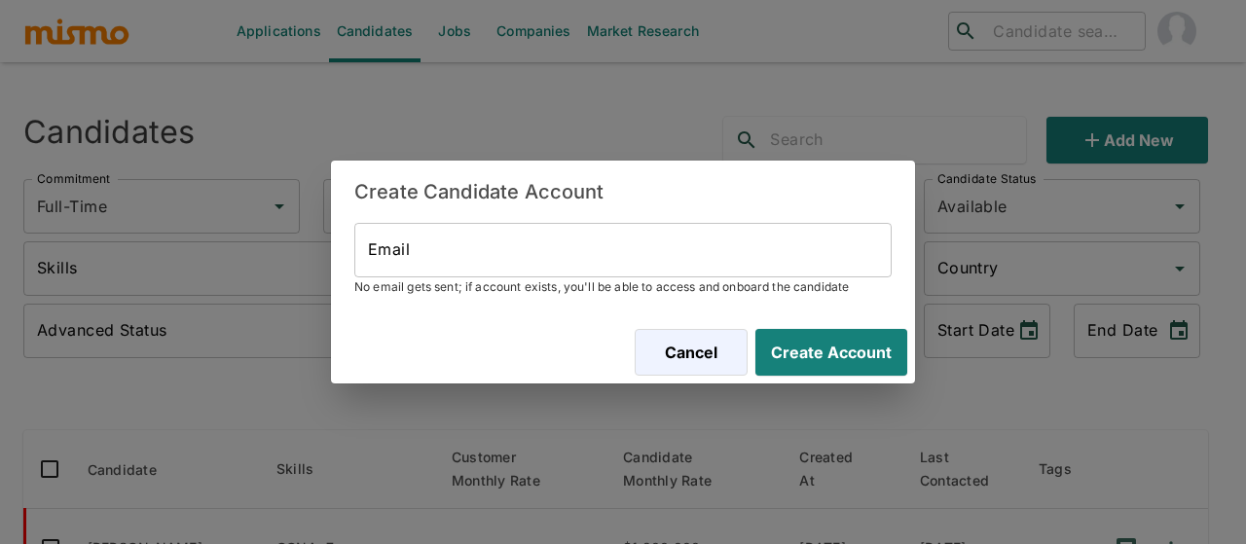
click at [547, 240] on input "Email" at bounding box center [622, 250] width 537 height 55
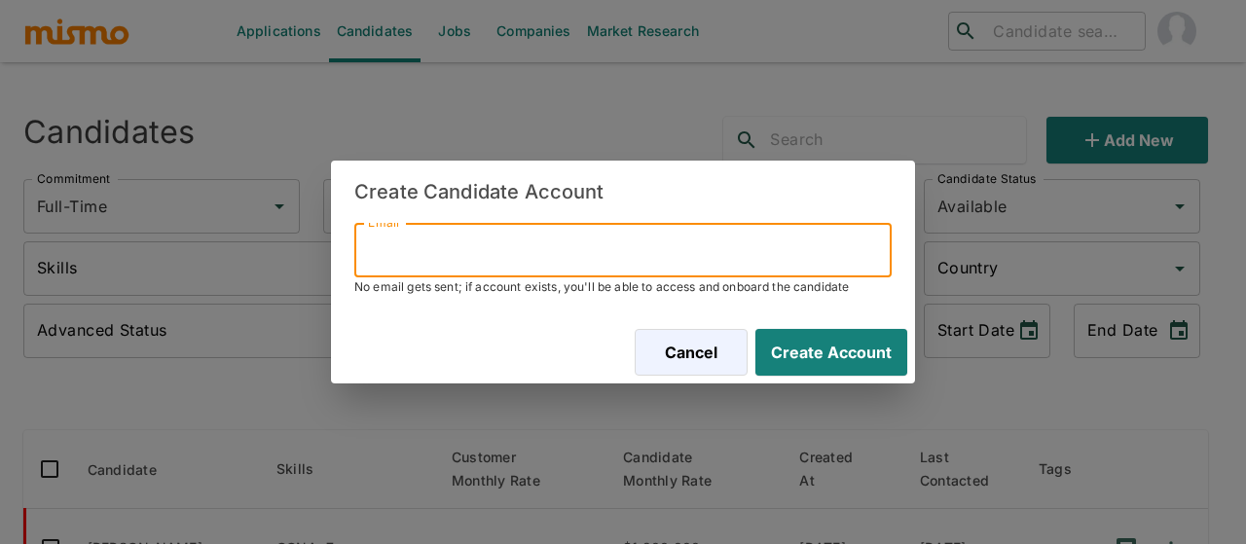
paste input "8314 8868"
type input "8"
paste input "el_gch24@hotmail.com"
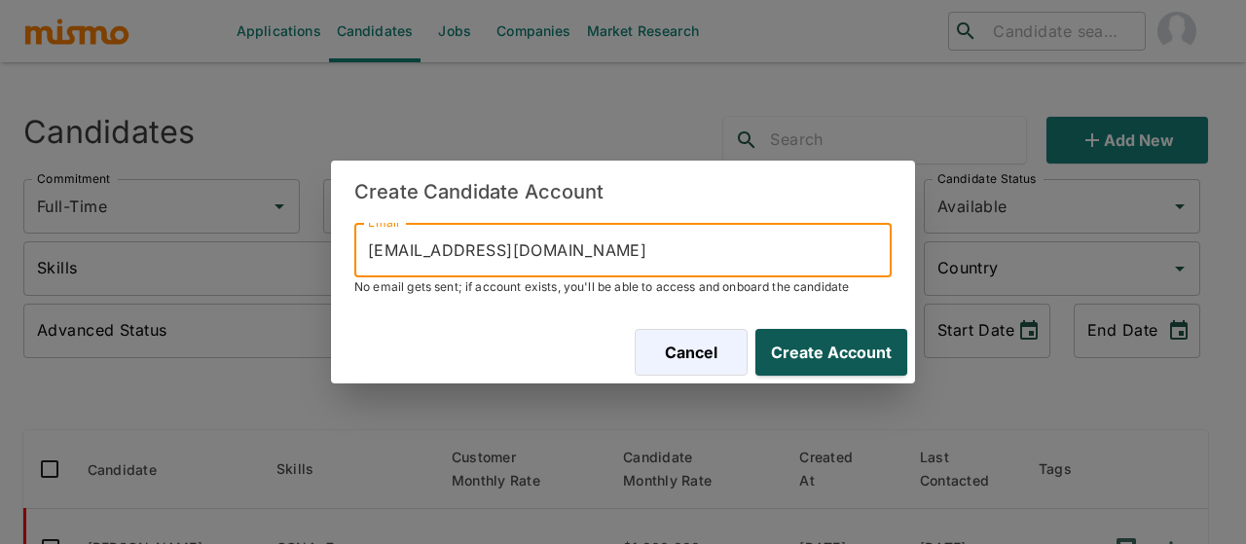
type input "el_gch24@hotmail.com"
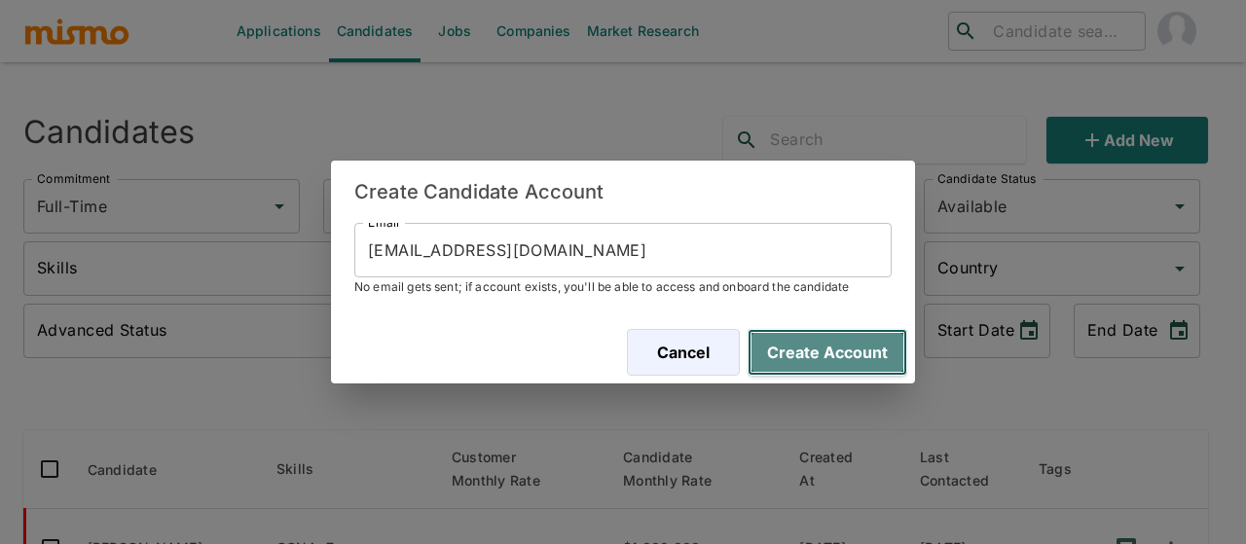
click at [817, 344] on button "Create Account" at bounding box center [827, 352] width 160 height 47
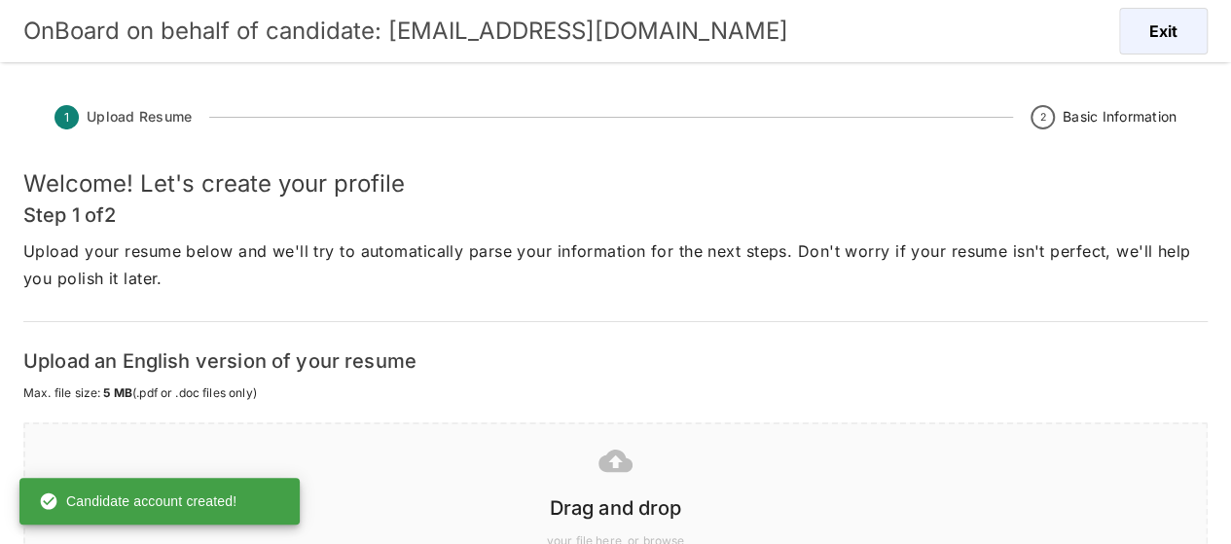
click at [596, 488] on div "Drag and drop" at bounding box center [611, 504] width 1149 height 39
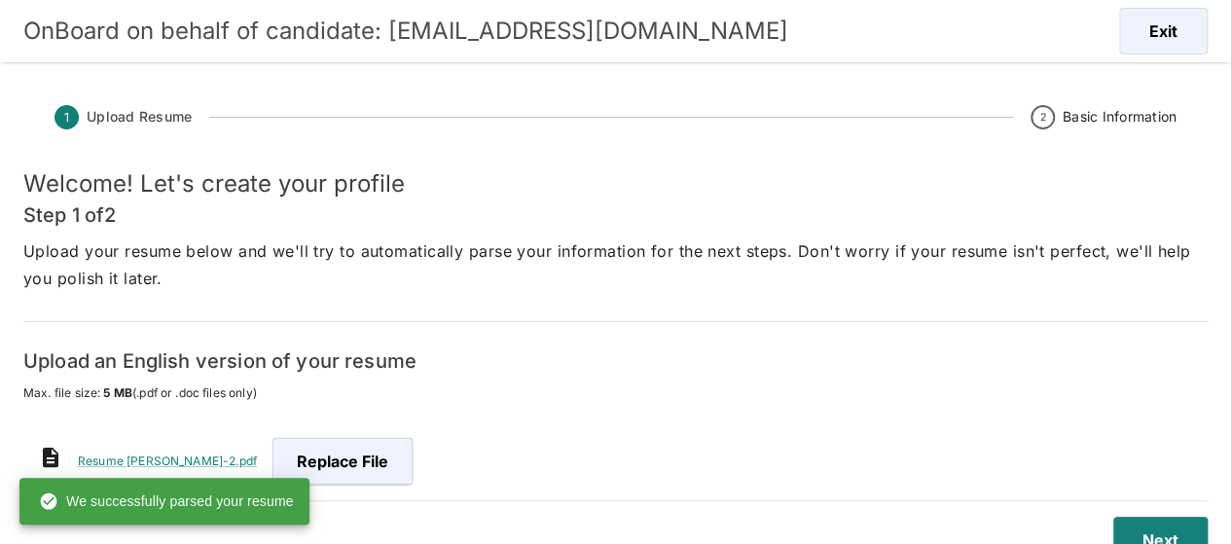
scroll to position [47, 0]
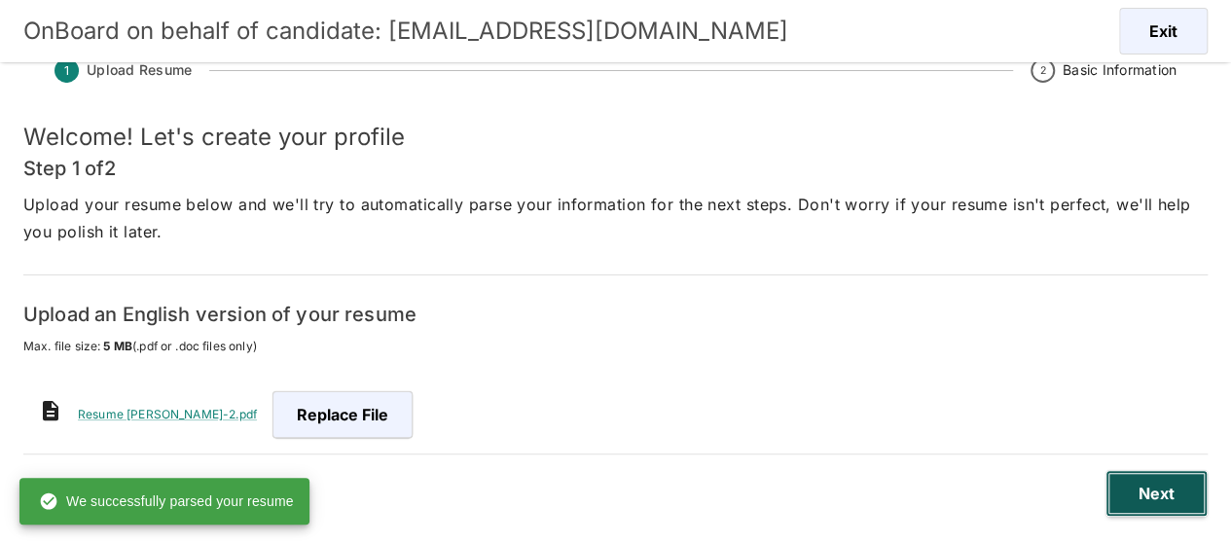
click at [1145, 482] on button "Next" at bounding box center [1157, 493] width 102 height 47
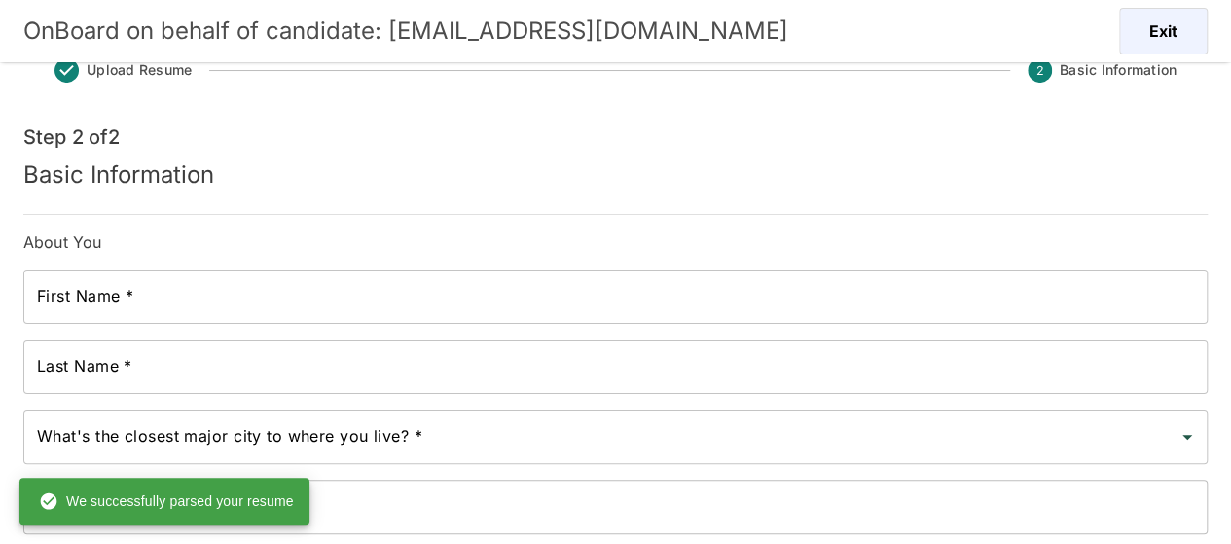
click at [195, 288] on input "First Name *" at bounding box center [615, 297] width 1184 height 55
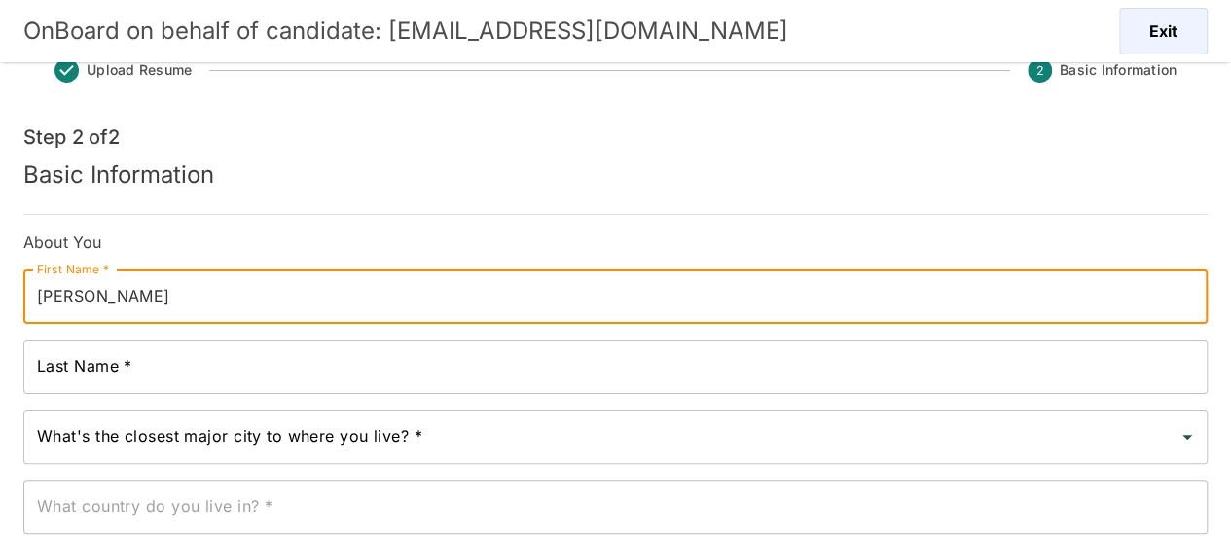
type input "elvin"
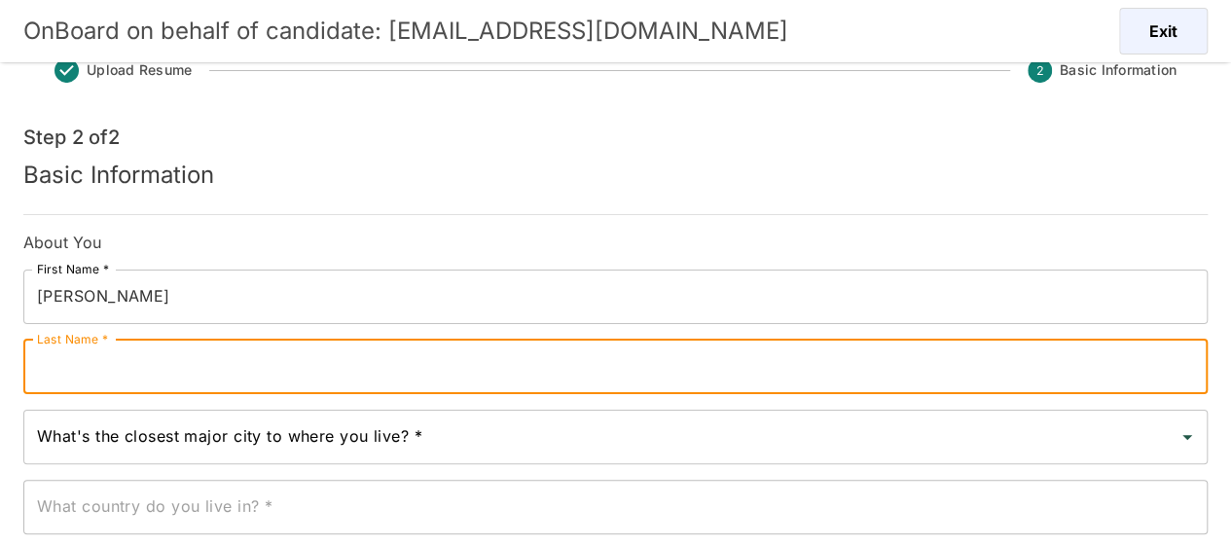
click at [191, 379] on input "Last Name *" at bounding box center [615, 367] width 1184 height 55
type input "Gomez"
click at [47, 295] on input "elvin" at bounding box center [615, 297] width 1184 height 55
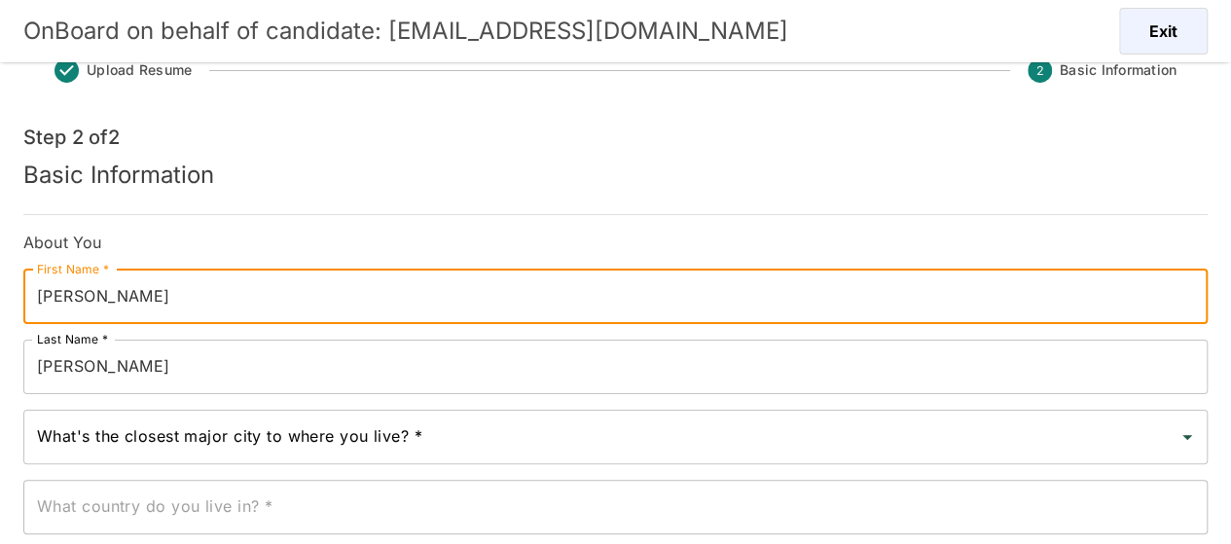
click at [47, 295] on input "elvin" at bounding box center [615, 297] width 1184 height 55
type input "Elvin"
click at [261, 373] on input "Gomez" at bounding box center [615, 367] width 1184 height 55
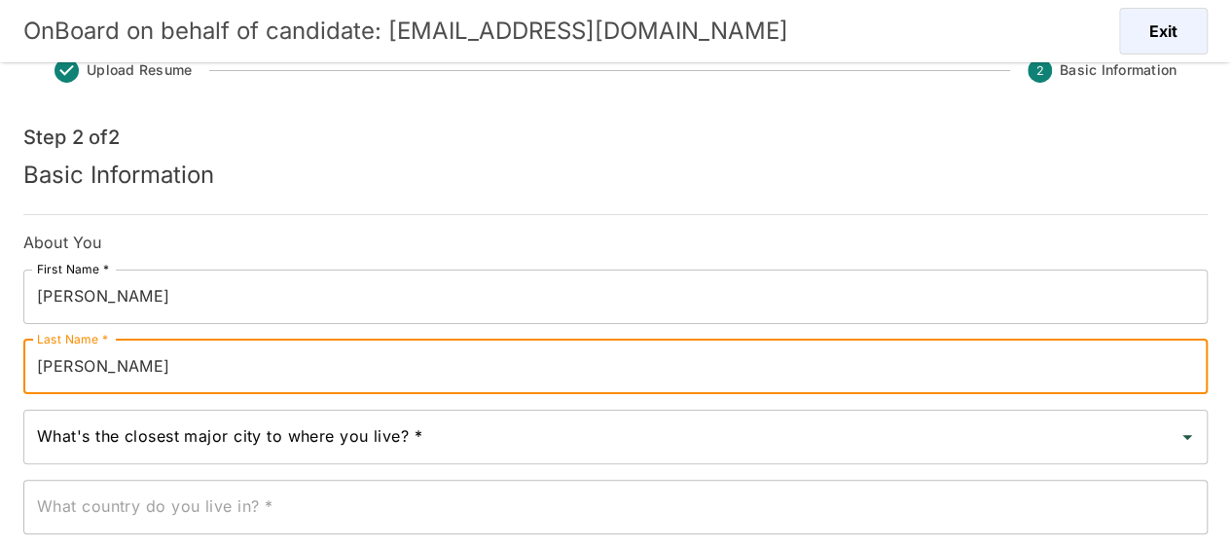
type input "Gomez Chavarria"
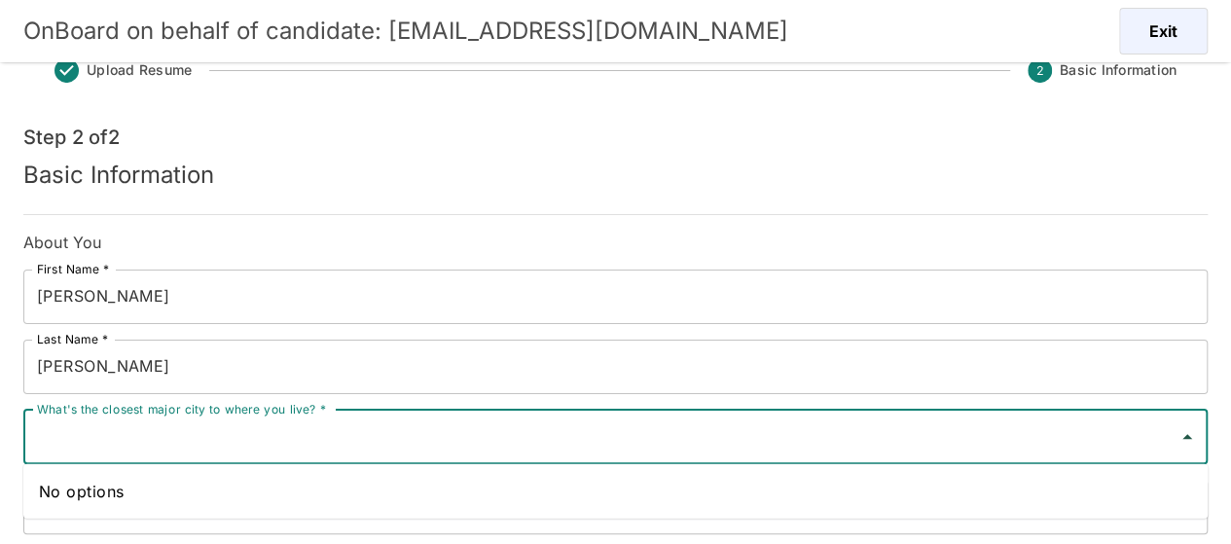
click at [257, 422] on div "What's the closest major city to where you live? * What's the closest major cit…" at bounding box center [615, 437] width 1184 height 55
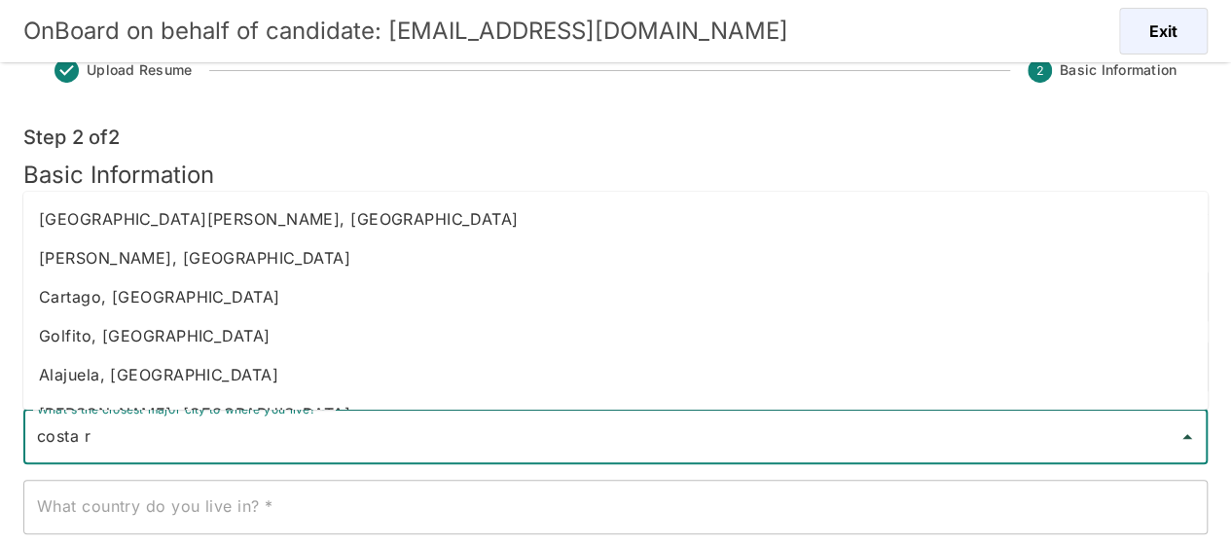
click at [201, 256] on li "Heredia, Costa Rica" at bounding box center [615, 257] width 1184 height 39
type input "Heredia, Costa Rica"
type input "Costa Rica"
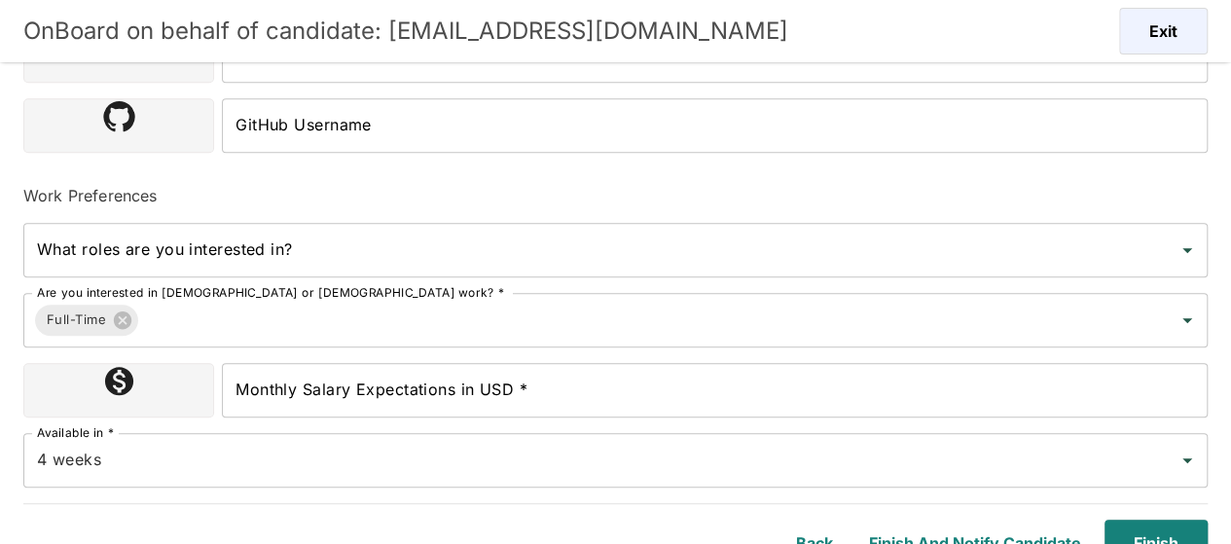
scroll to position [652, 0]
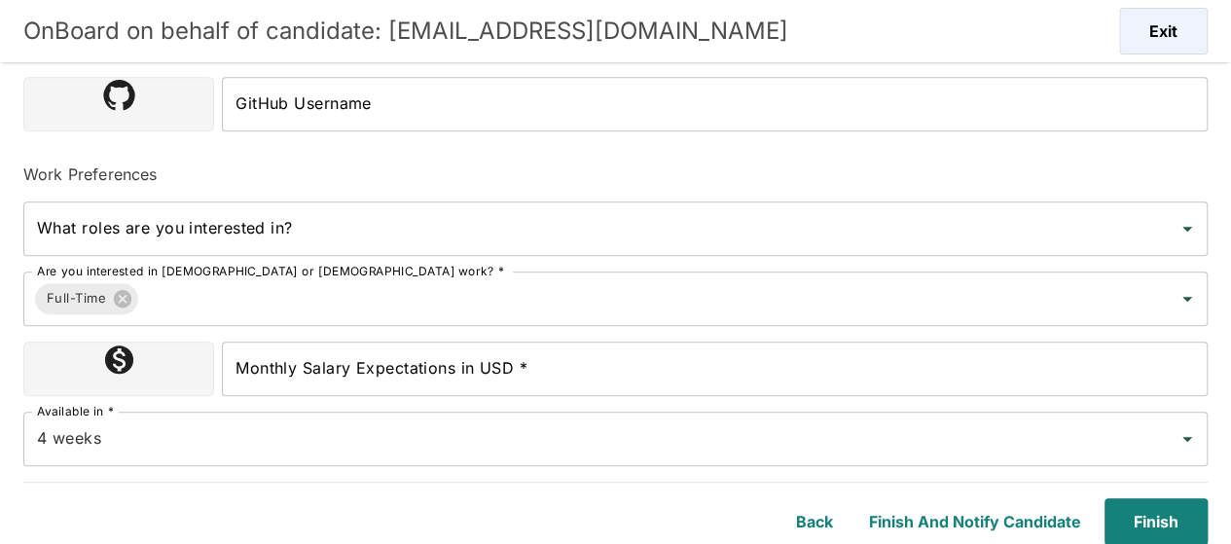
type input "Heredia, Costa Rica"
click at [345, 386] on input "Monthly Salary Expectations in USD *" at bounding box center [715, 369] width 986 height 55
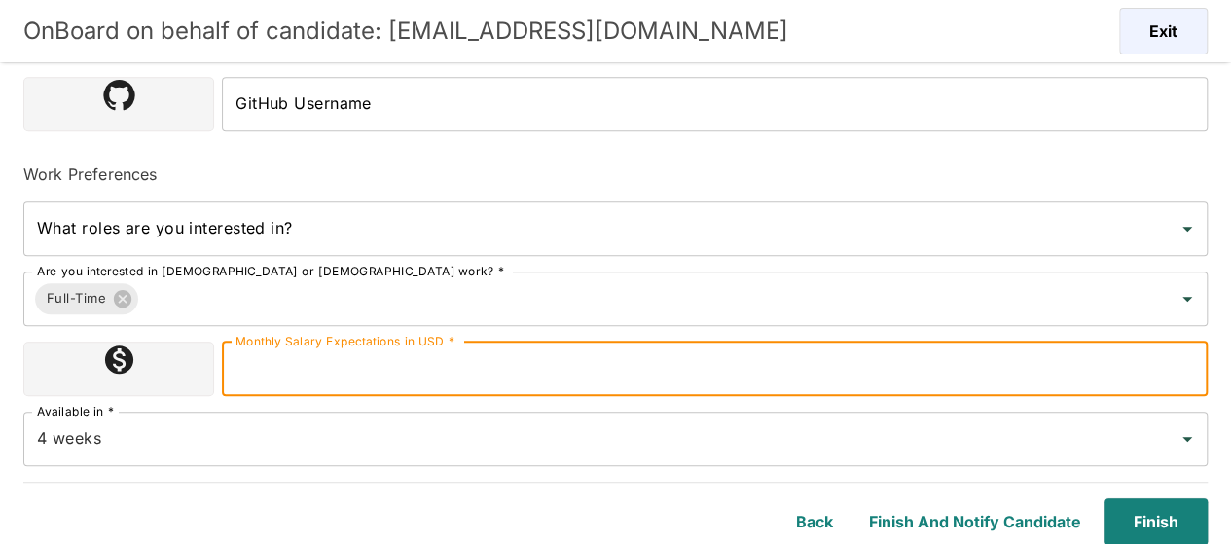
type input "2300000"
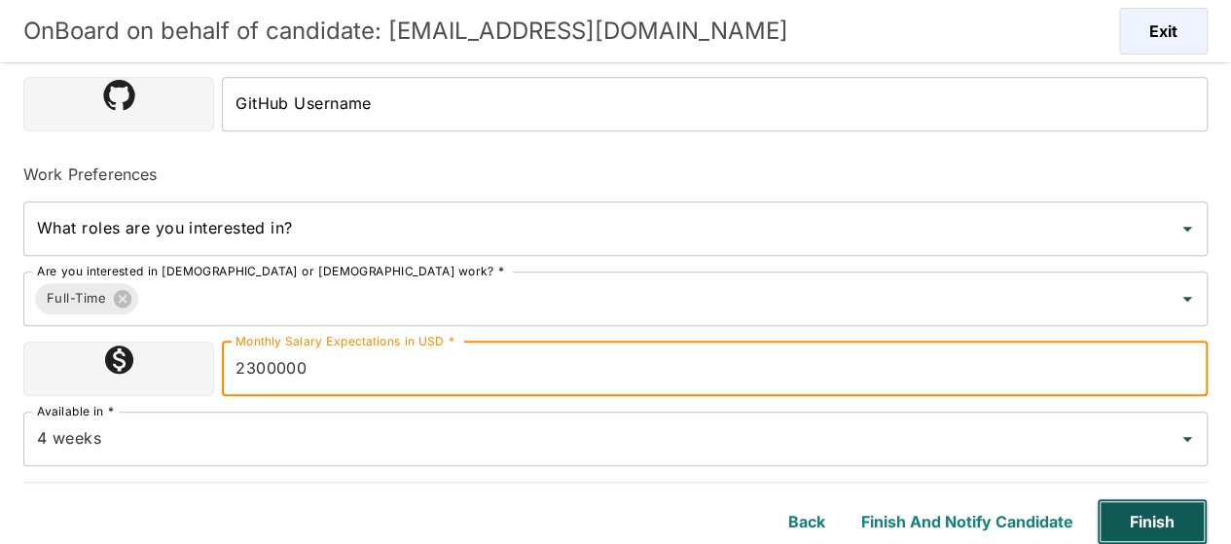
click at [1165, 523] on button "Finish" at bounding box center [1152, 521] width 111 height 47
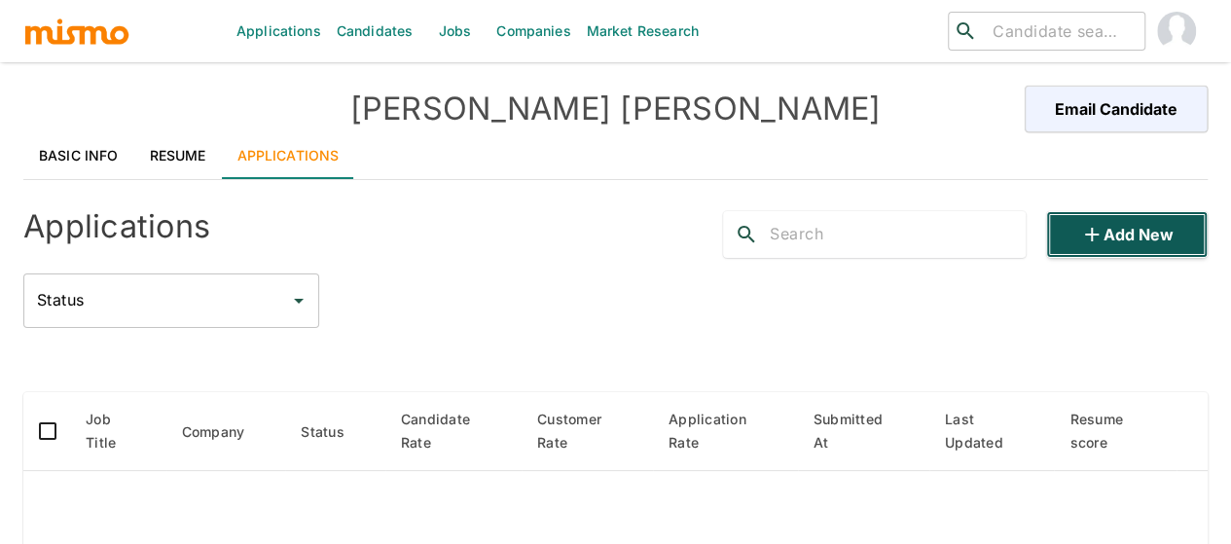
click at [1165, 237] on button "Add new" at bounding box center [1127, 234] width 162 height 47
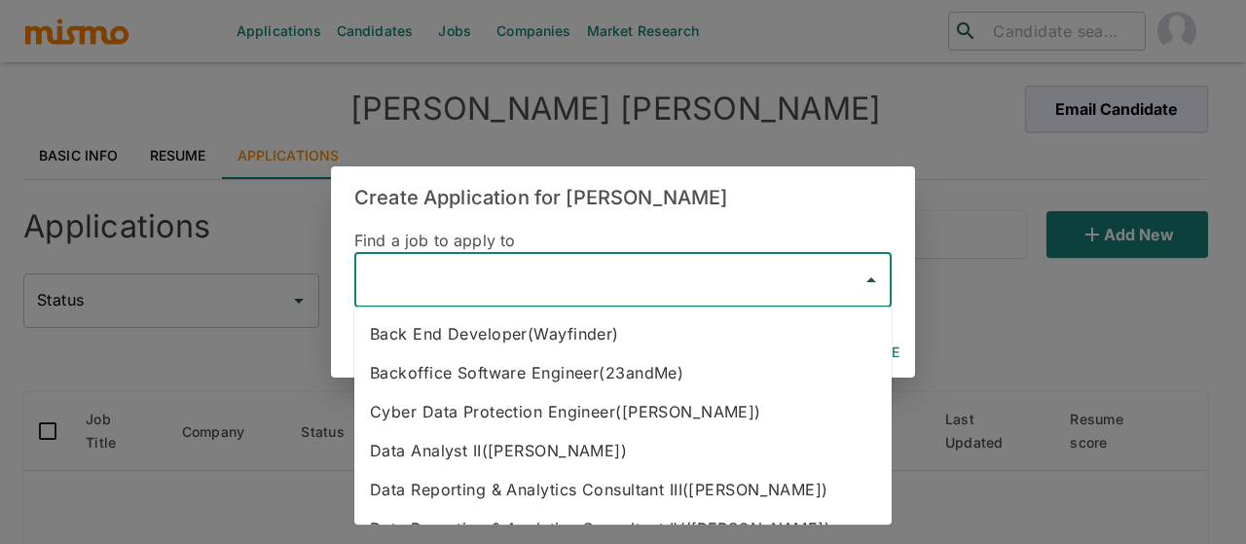
click at [546, 285] on input "text" at bounding box center [608, 280] width 491 height 37
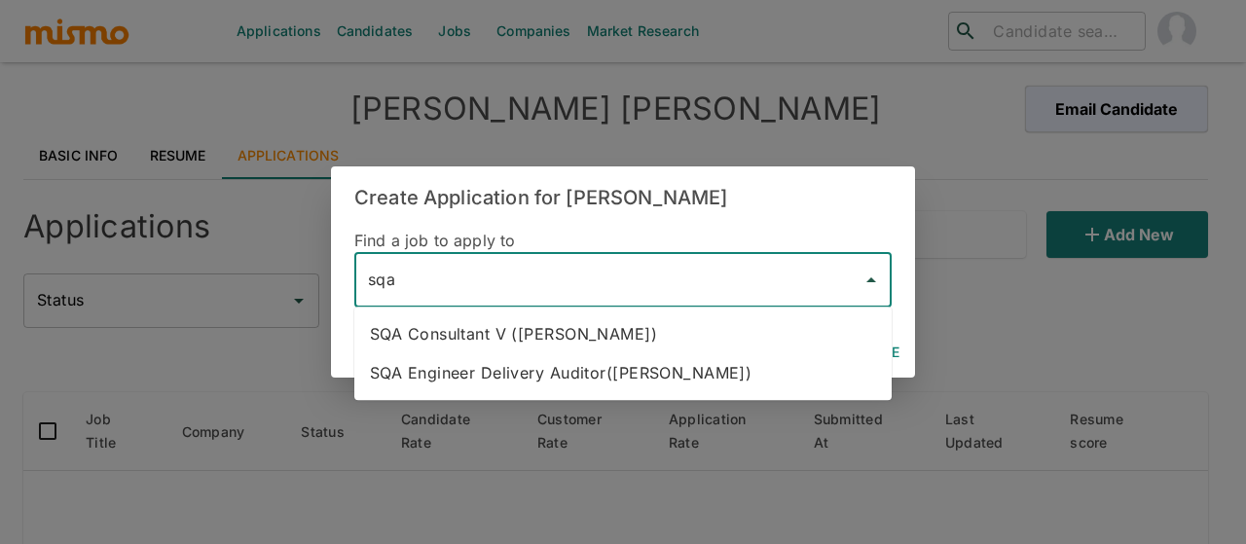
click at [538, 329] on li "SQA Consultant V (Kaiser)" at bounding box center [622, 333] width 537 height 39
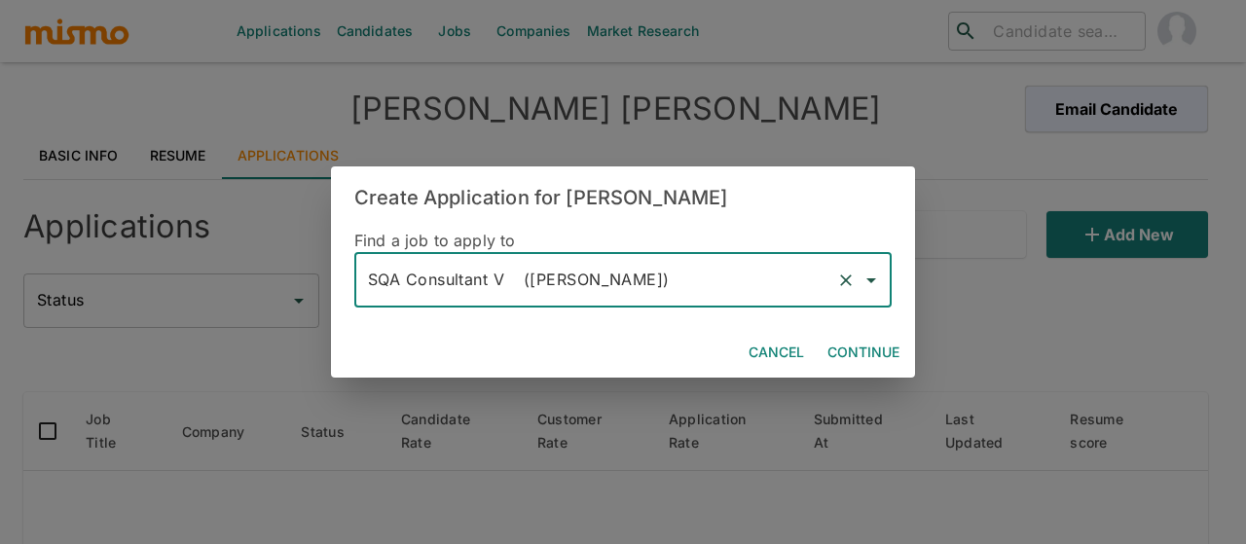
type input "SQA Consultant V (Kaiser)"
click at [863, 352] on button "Continue" at bounding box center [863, 353] width 88 height 36
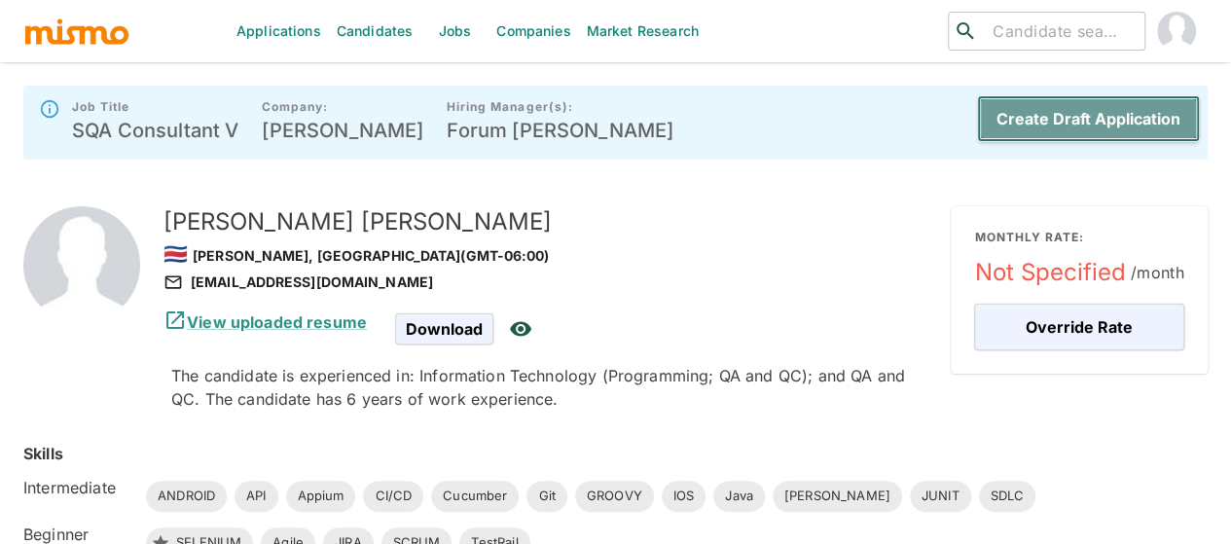
click at [1020, 110] on button "Create Draft Application" at bounding box center [1088, 118] width 223 height 47
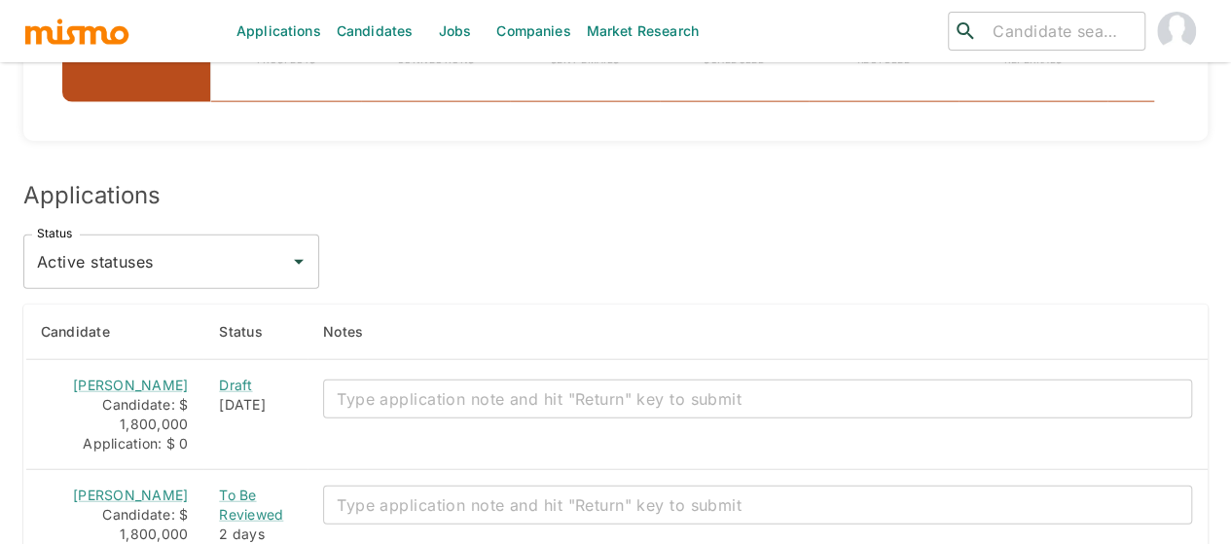
scroll to position [2336, 0]
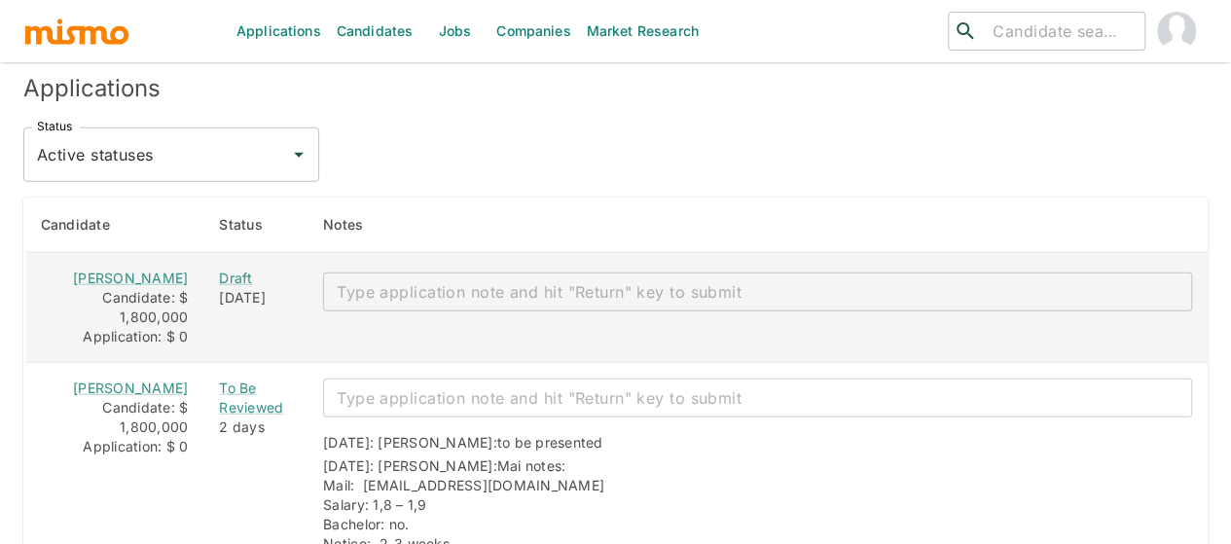
click at [352, 281] on textarea "enhanced table" at bounding box center [758, 292] width 842 height 22
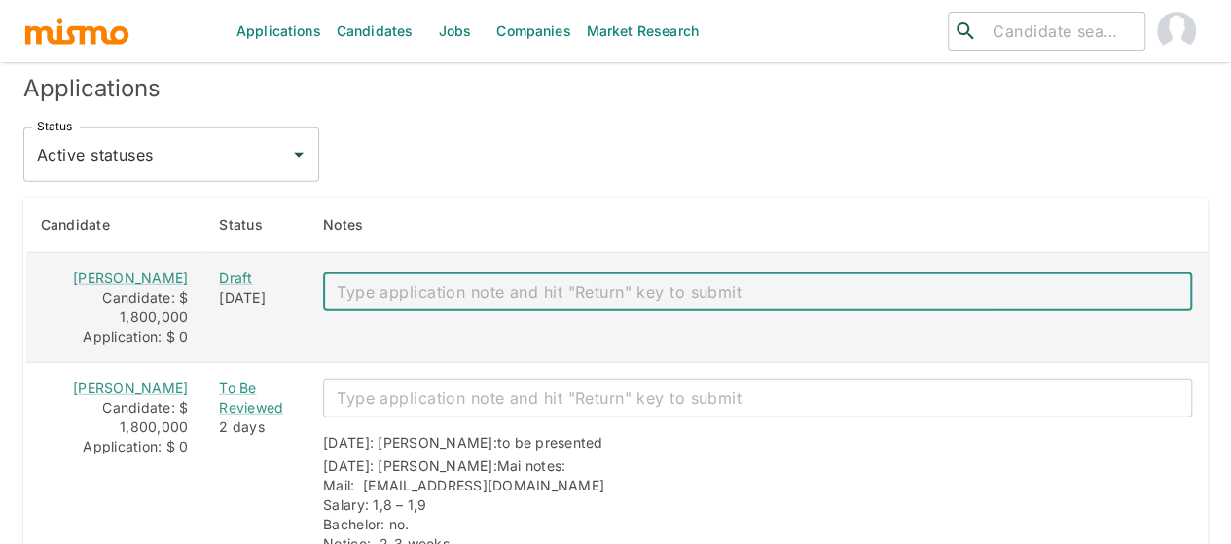
paste textarea "Mail: Kevinhch@hotmail.com Salary: 1,8-2. Bachelor: no. Notice: asap Phone: 876…"
type textarea "Mail: Kevinhch@hotmail.com Salary: 1,8-2. Bachelor: no. Notice: asap Phone: 876…"
type textarea "to be presented"
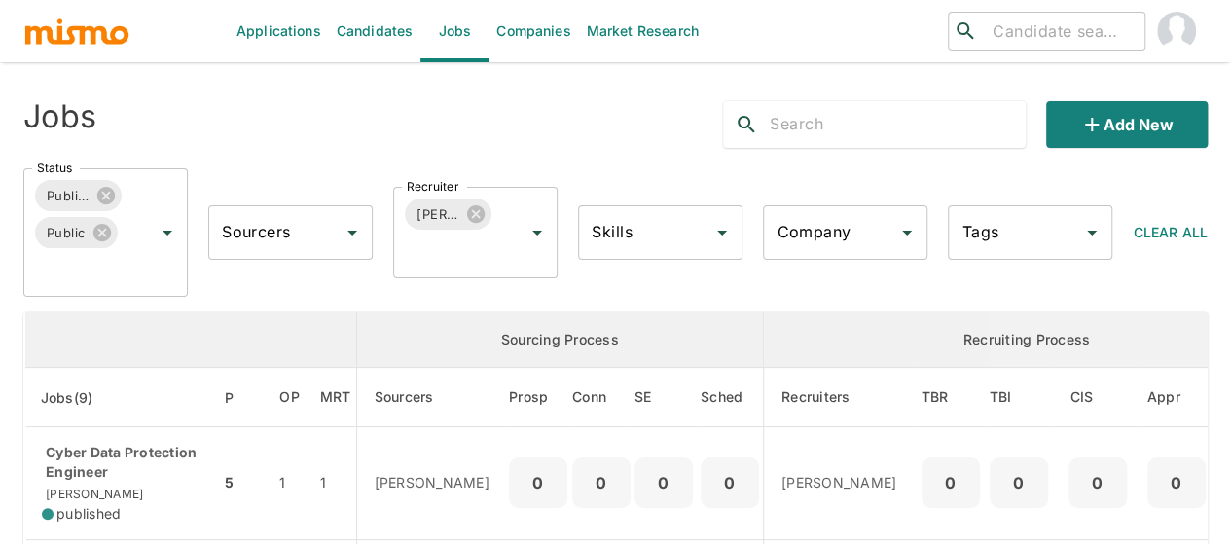
click at [362, 33] on link "Candidates" at bounding box center [375, 31] width 92 height 62
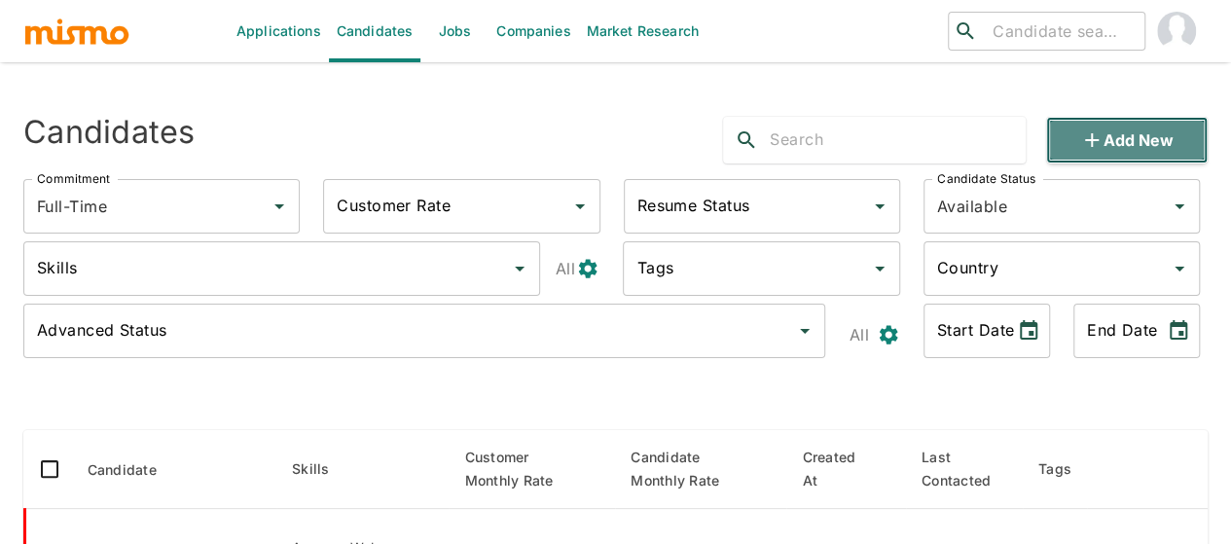
click at [1102, 134] on icon "button" at bounding box center [1091, 139] width 23 height 23
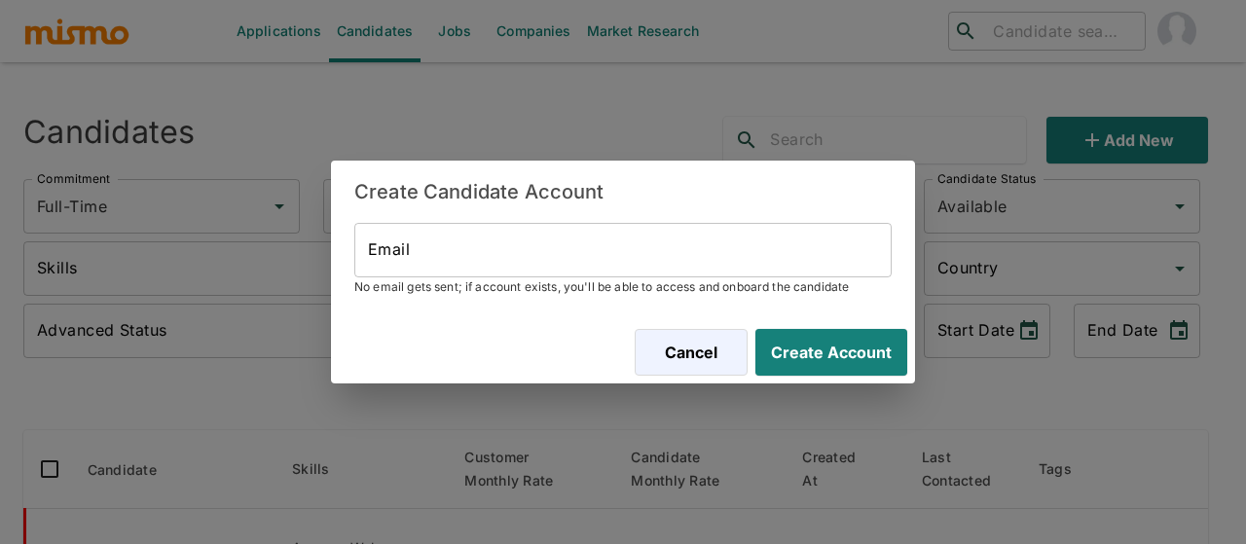
click at [408, 247] on input "Email" at bounding box center [622, 250] width 537 height 55
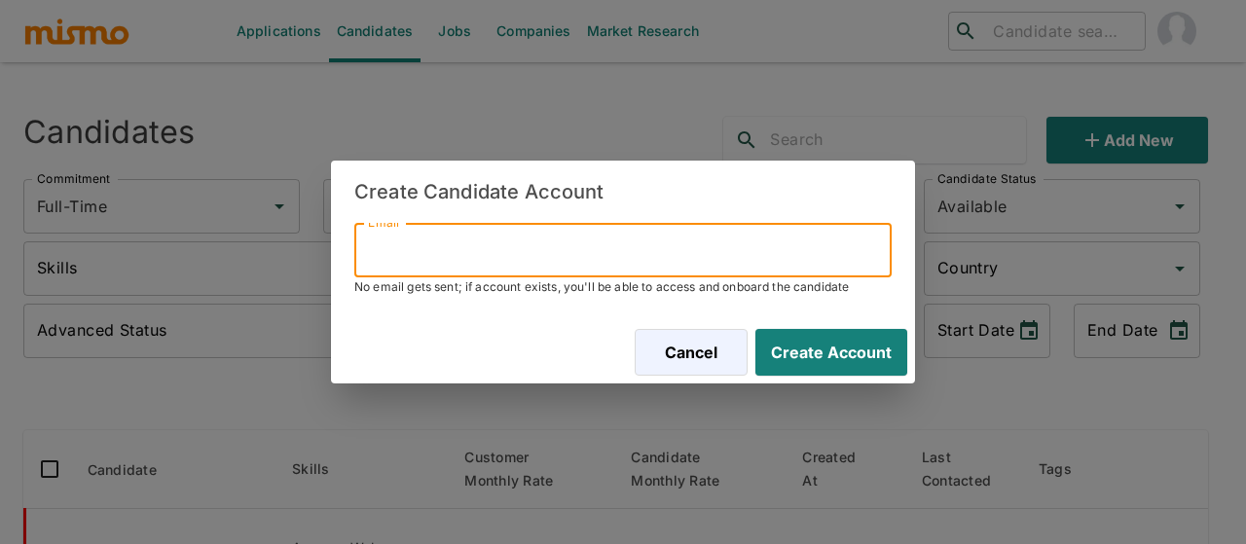
paste input "stgo_2017@outlook.com"
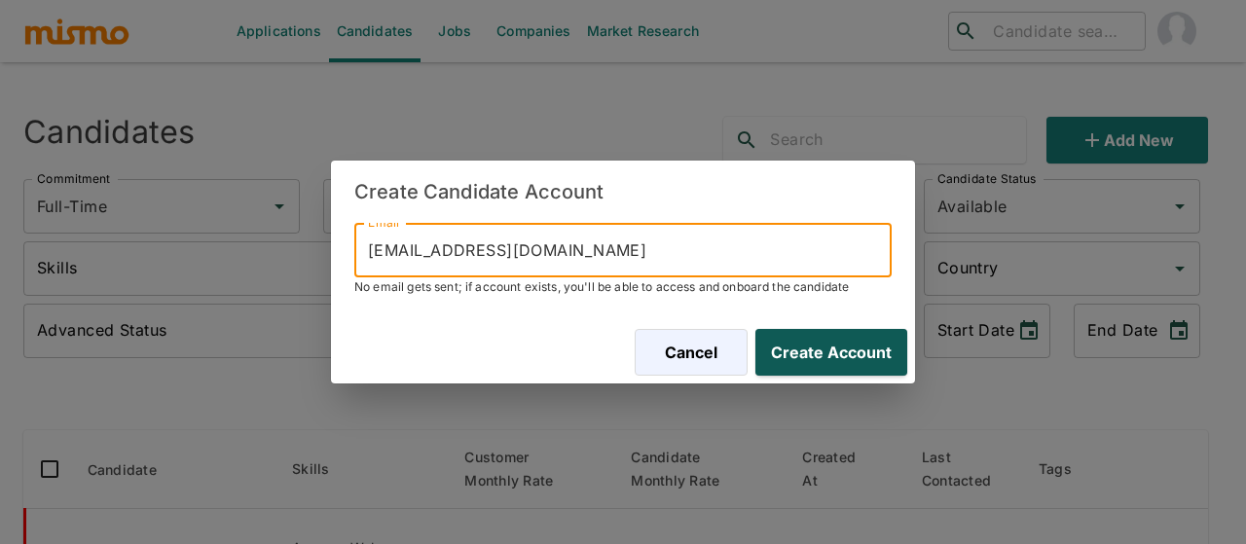
type input "stgo_2017@outlook.com"
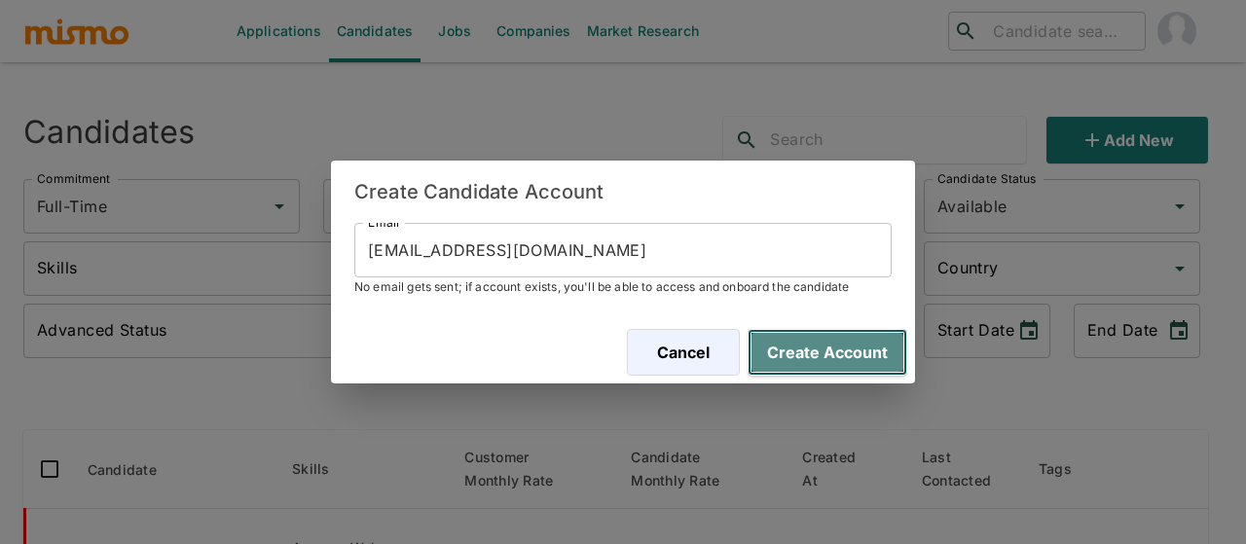
click at [812, 352] on button "Create Account" at bounding box center [827, 352] width 160 height 47
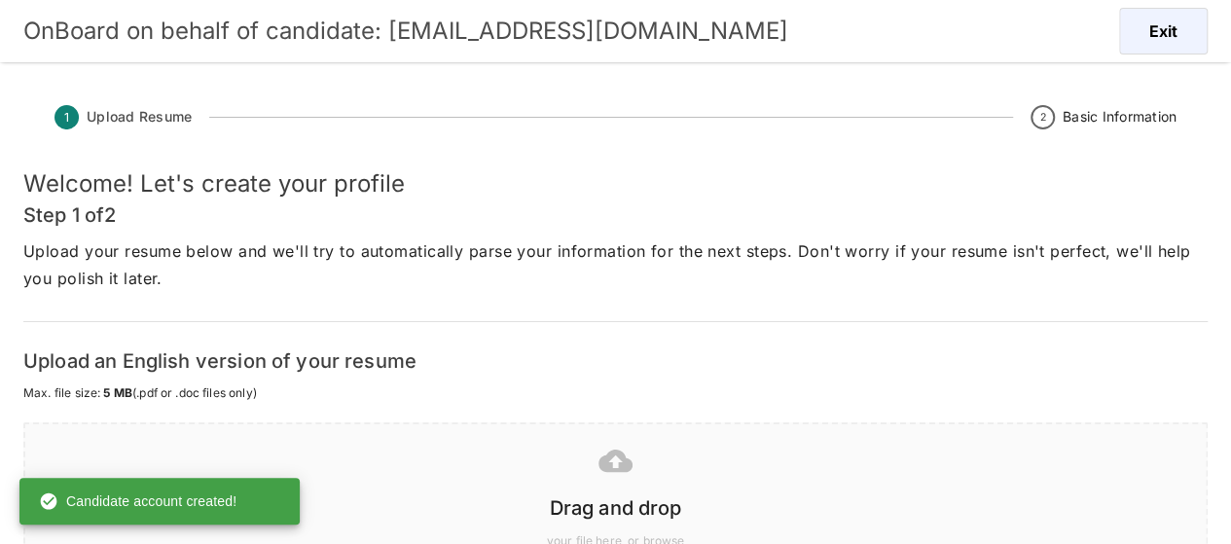
click at [611, 468] on icon at bounding box center [616, 461] width 34 height 22
click at [599, 474] on icon at bounding box center [616, 461] width 34 height 34
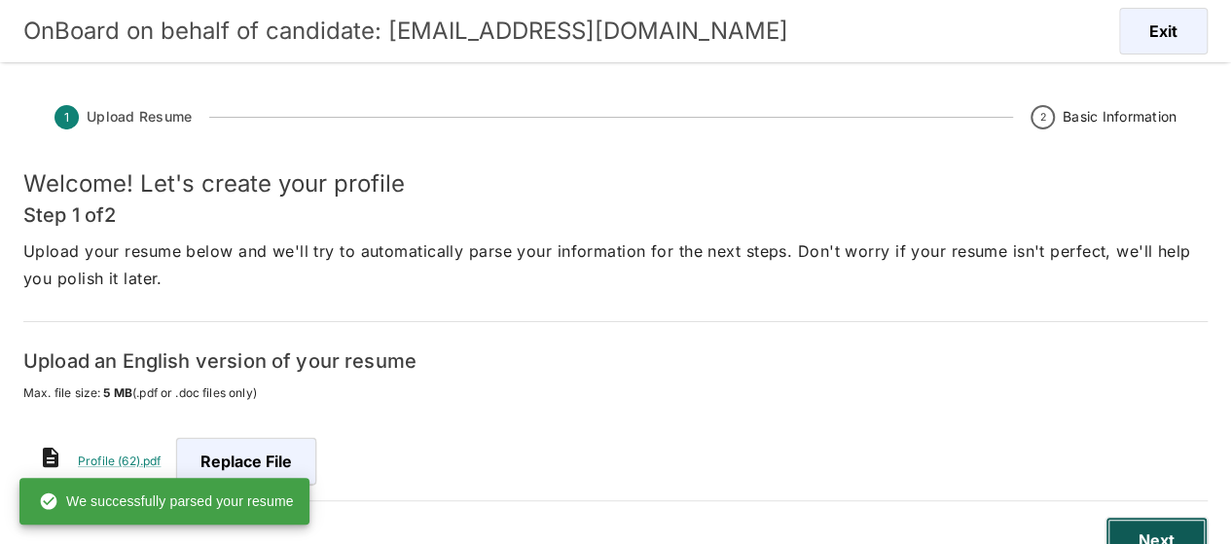
click at [1145, 526] on button "Next" at bounding box center [1157, 540] width 102 height 47
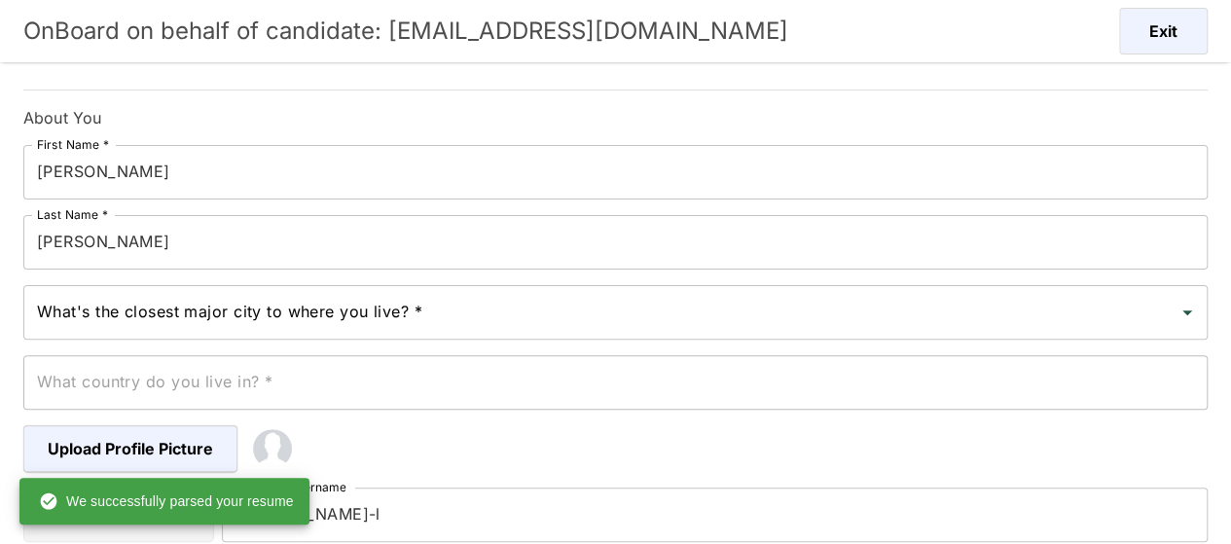
scroll to position [195, 0]
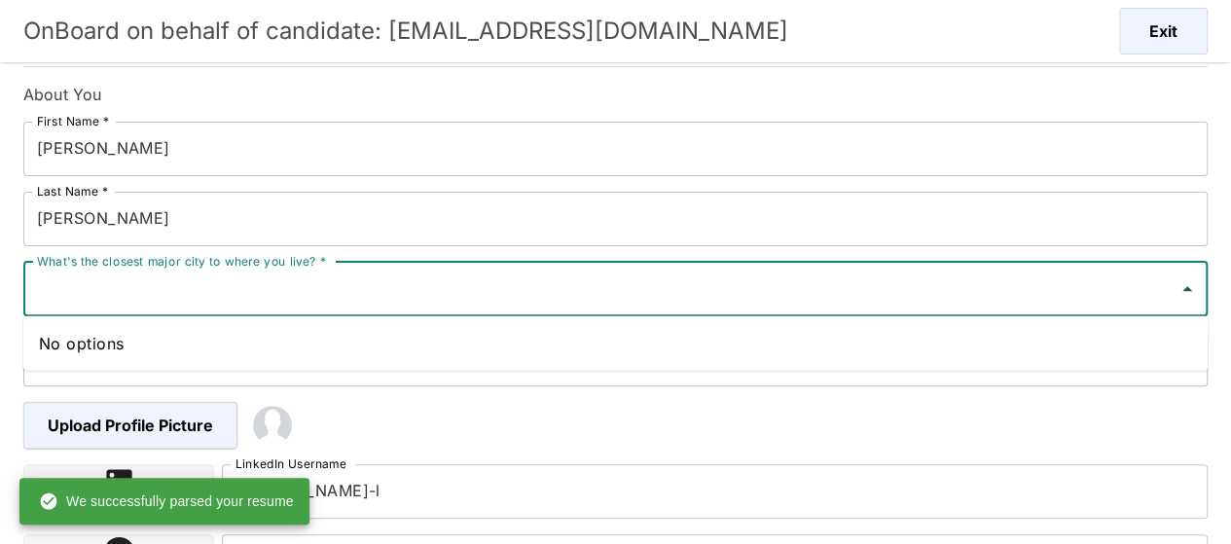
click at [181, 292] on input "What's the closest major city to where you live? *" at bounding box center [601, 289] width 1138 height 37
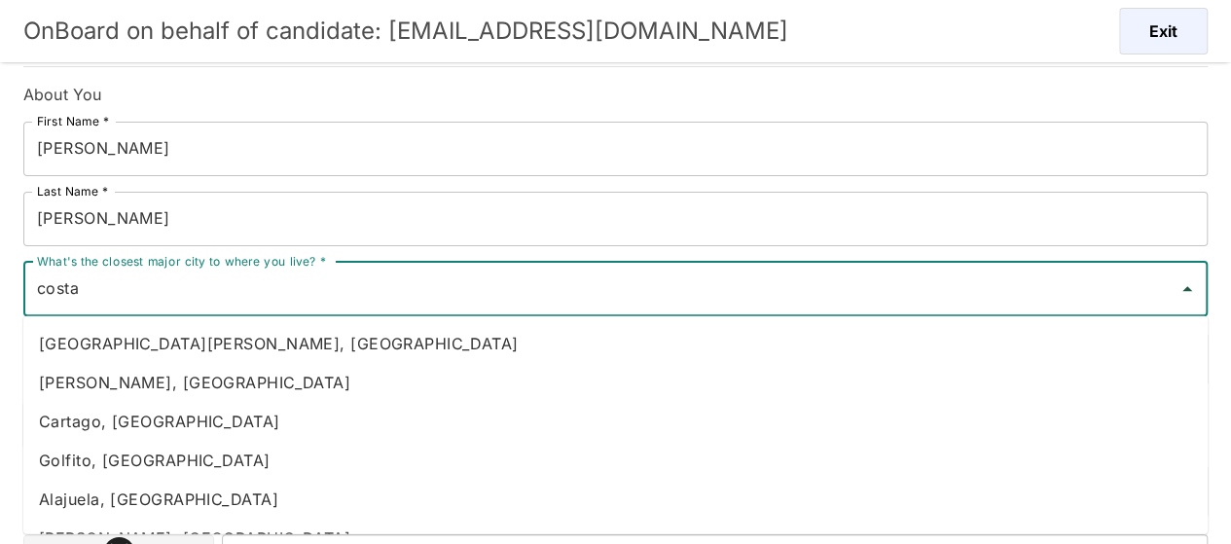
click at [167, 375] on li "Heredia, Costa Rica" at bounding box center [615, 382] width 1184 height 39
type input "Heredia, Costa Rica"
type input "Costa Rica"
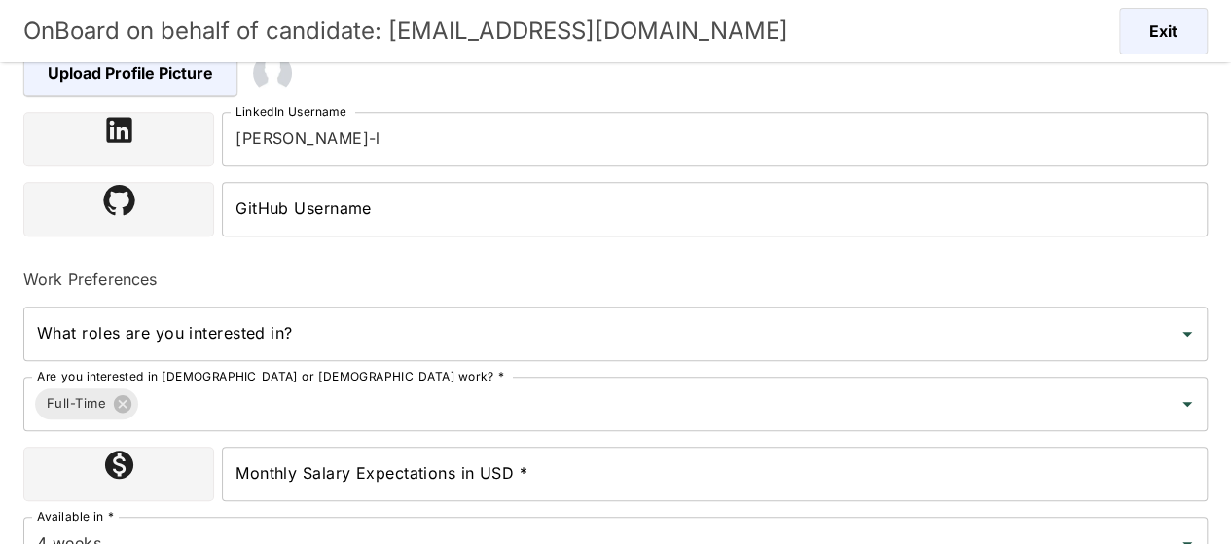
scroll to position [652, 0]
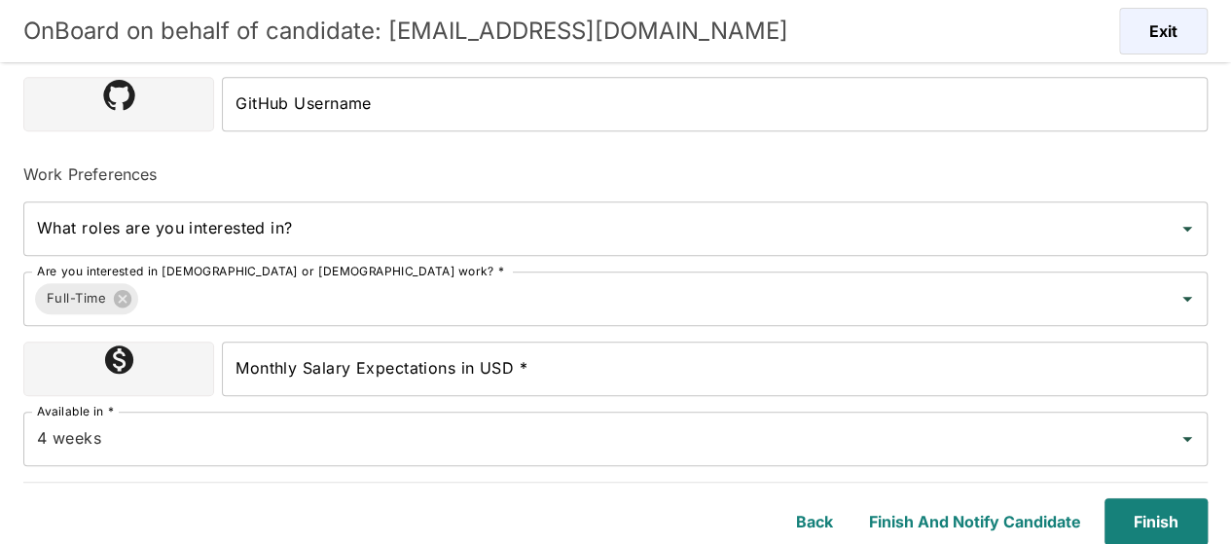
type input "Heredia, Costa Rica"
click at [307, 374] on input "Monthly Salary Expectations in USD *" at bounding box center [715, 369] width 986 height 55
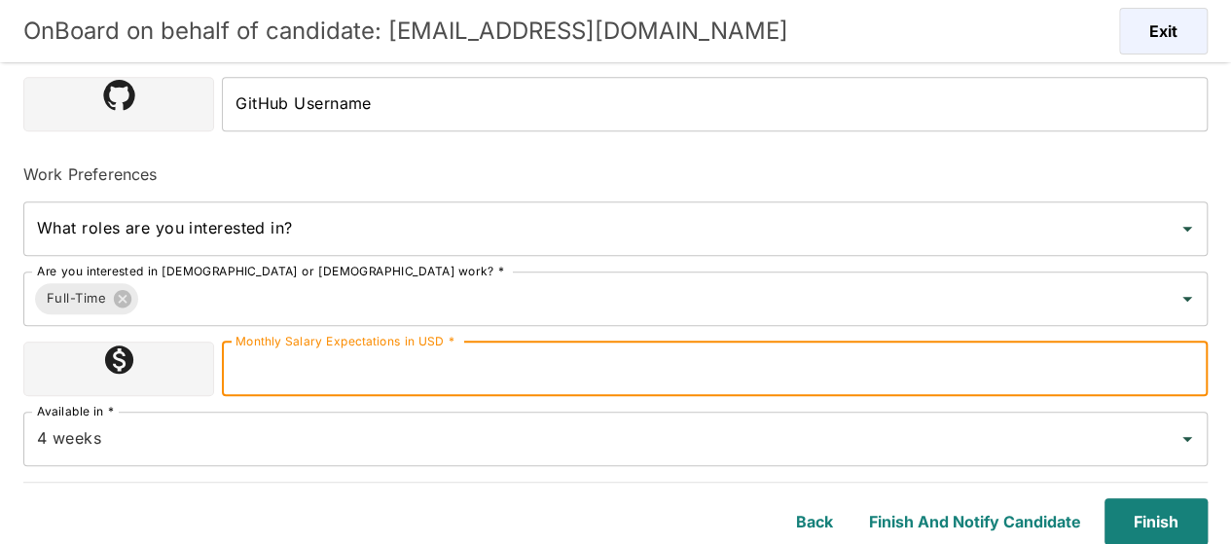
type input "1800000"
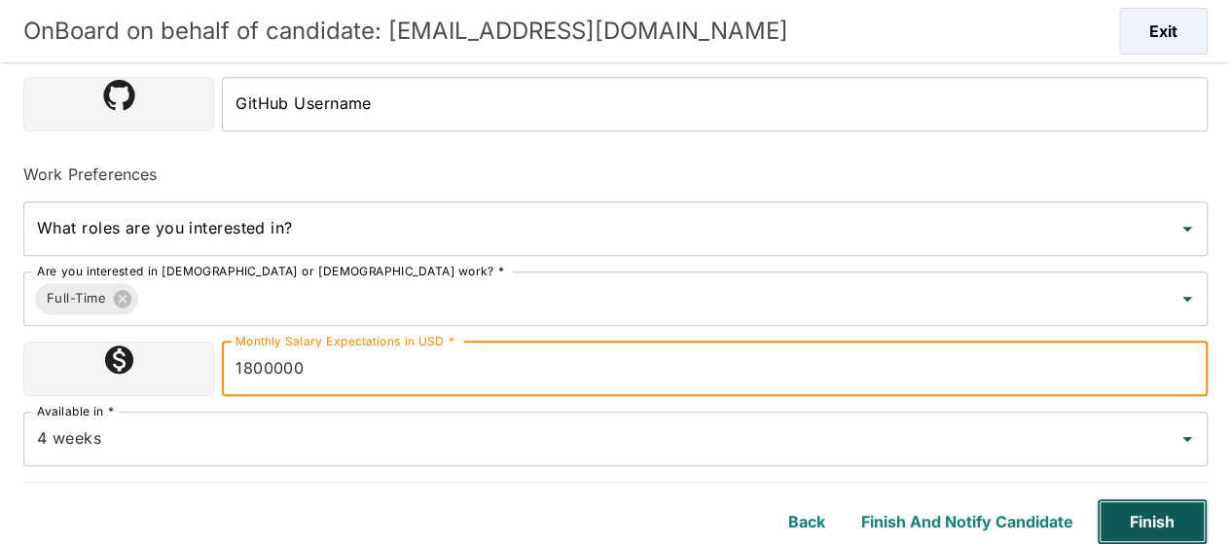
click at [1156, 525] on button "Finish" at bounding box center [1152, 521] width 111 height 47
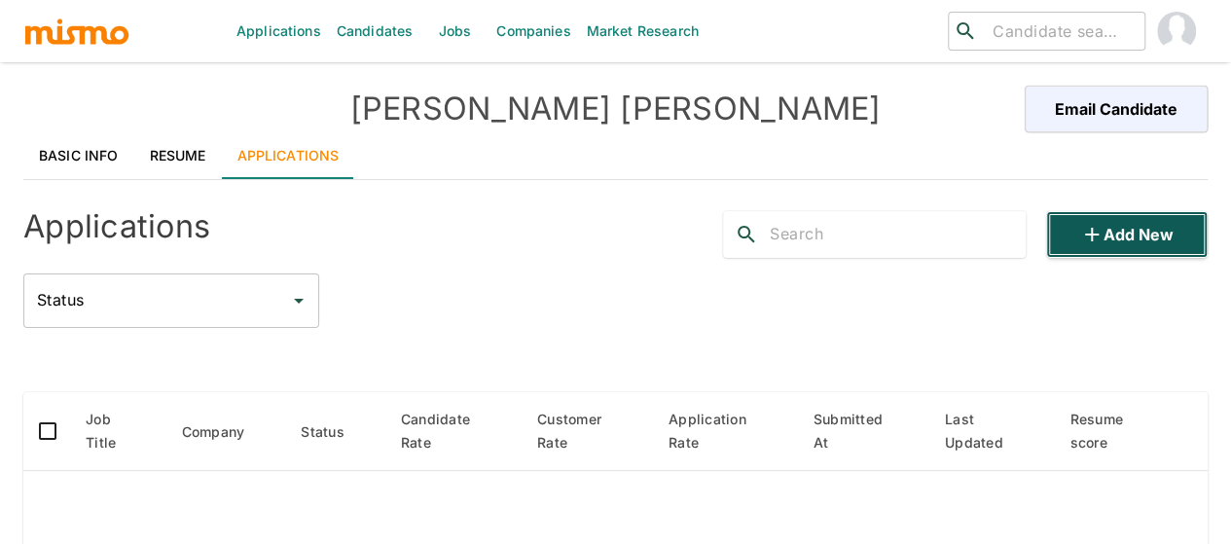
click at [1117, 236] on button "Add new" at bounding box center [1127, 234] width 162 height 47
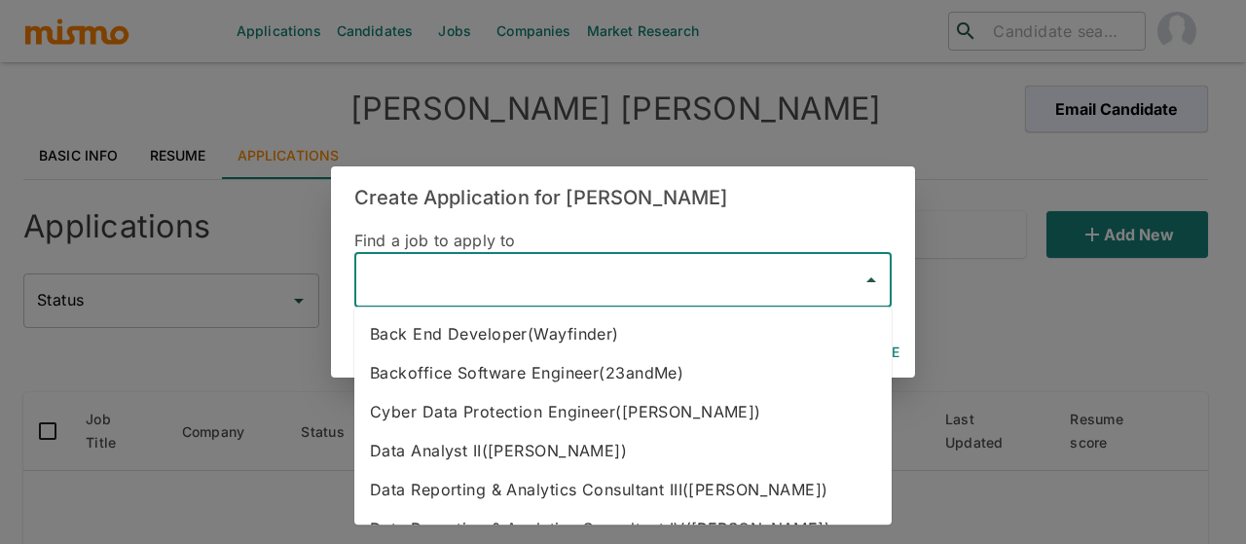
click at [551, 272] on input "text" at bounding box center [608, 280] width 491 height 37
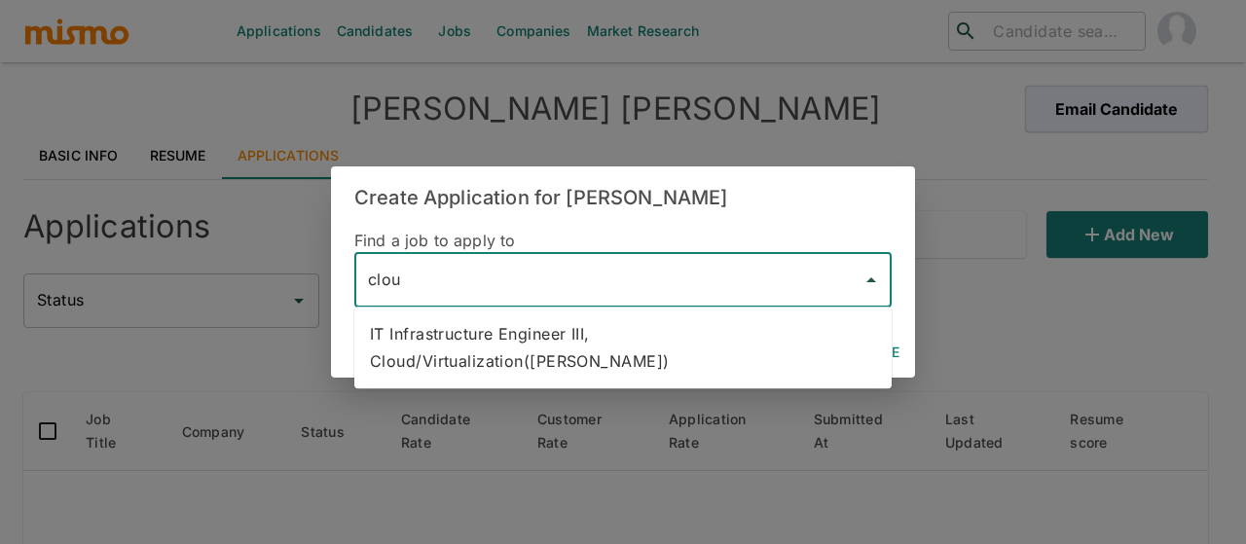
click at [598, 329] on li "IT Infrastructure Engineer III, Cloud/Virtualization(Kaiser)" at bounding box center [622, 347] width 537 height 66
type input "IT Infrastructure Engineer III, Cloud/Virtualization(Kaiser)"
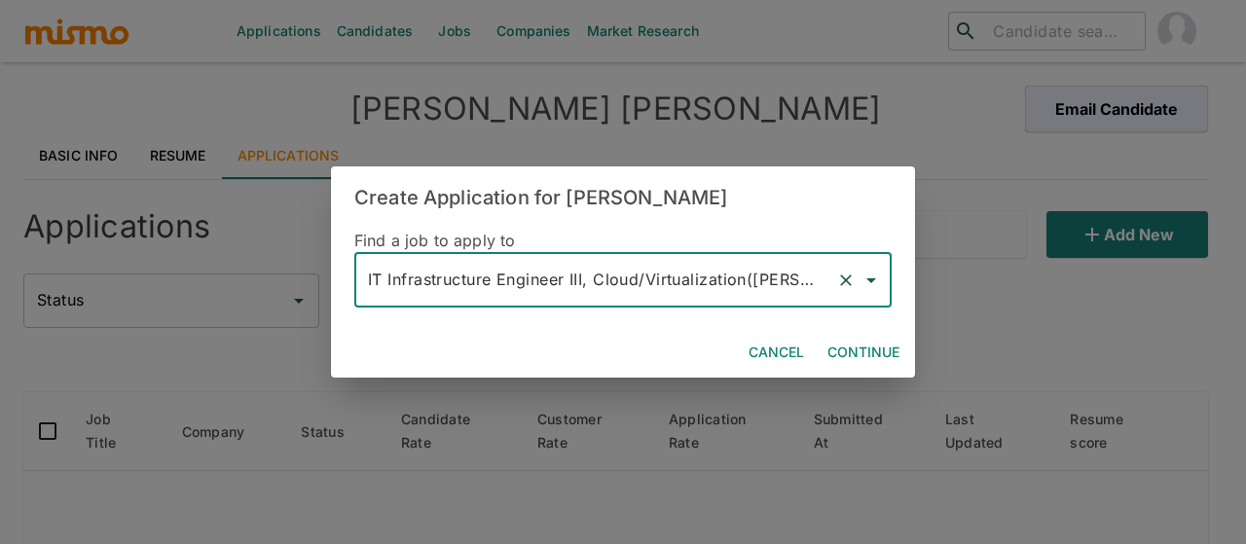
click at [853, 348] on button "Continue" at bounding box center [863, 353] width 88 height 36
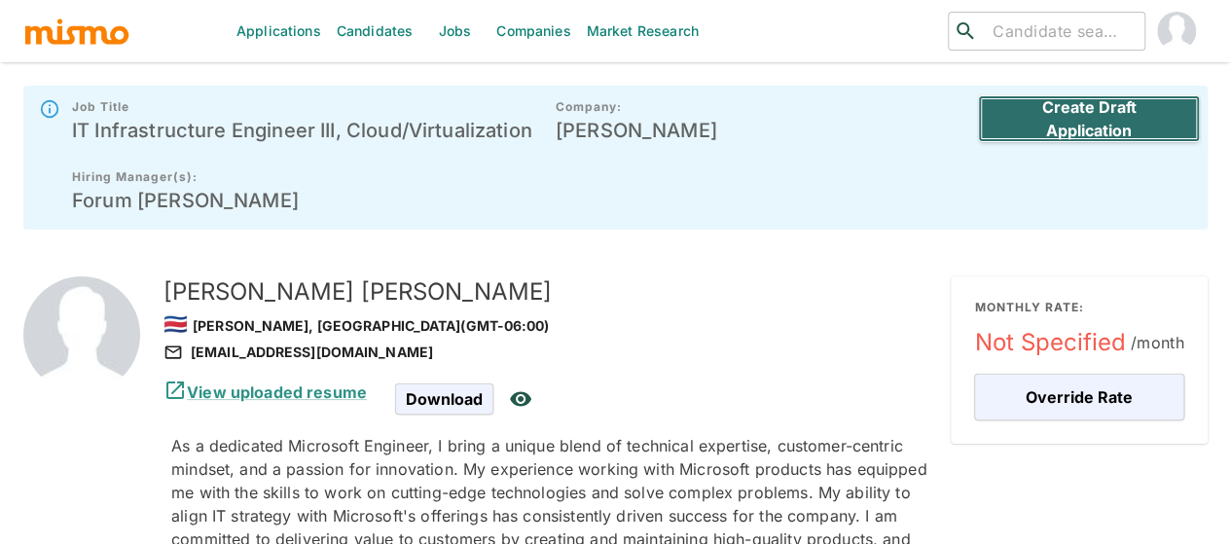
click at [1071, 114] on button "Create Draft Application" at bounding box center [1089, 118] width 222 height 47
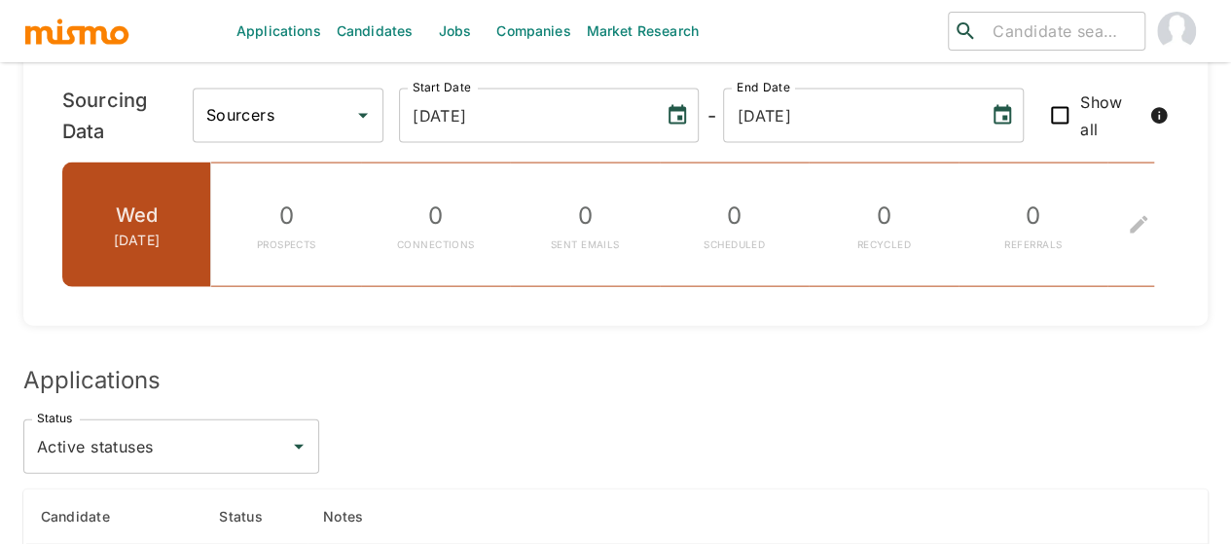
scroll to position [2433, 0]
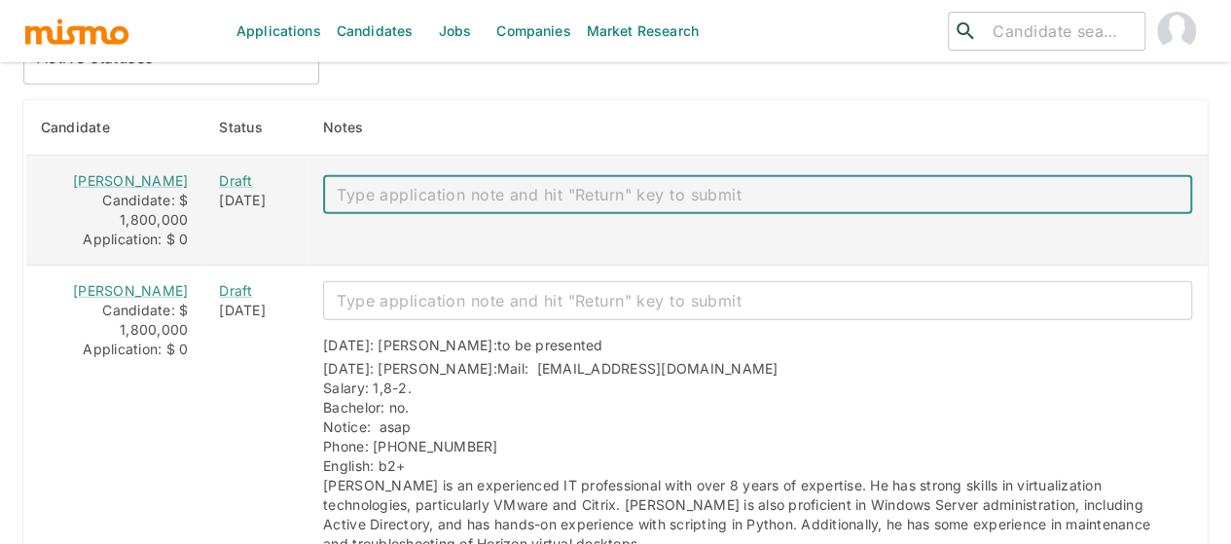
click at [343, 184] on textarea "enhanced table" at bounding box center [758, 195] width 842 height 22
paste textarea "Mail: [EMAIL_ADDRESS][DOMAIN_NAME] Salary: 1,7 Bachelor: no. Notice: asap Phone…"
type textarea "Mail: [EMAIL_ADDRESS][DOMAIN_NAME] Salary: 1,7 Bachelor: no. Notice: asap Phone…"
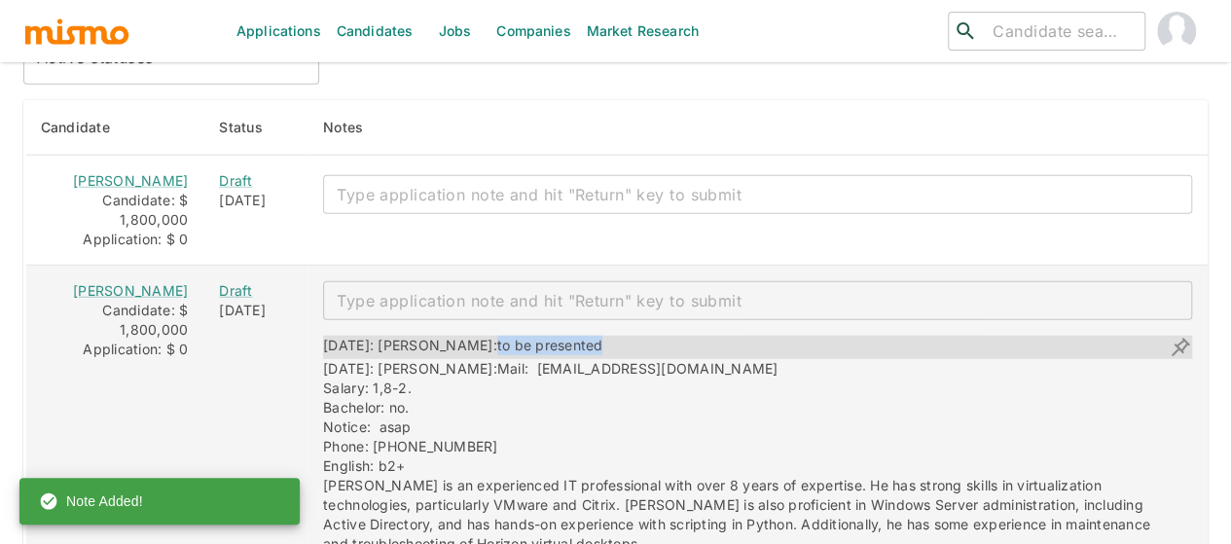
drag, startPoint x: 545, startPoint y: 312, endPoint x: 434, endPoint y: 316, distance: 111.0
click at [434, 336] on div "08/28/2025: Kaiser: to be presented" at bounding box center [757, 347] width 869 height 23
copy span "to be presented"
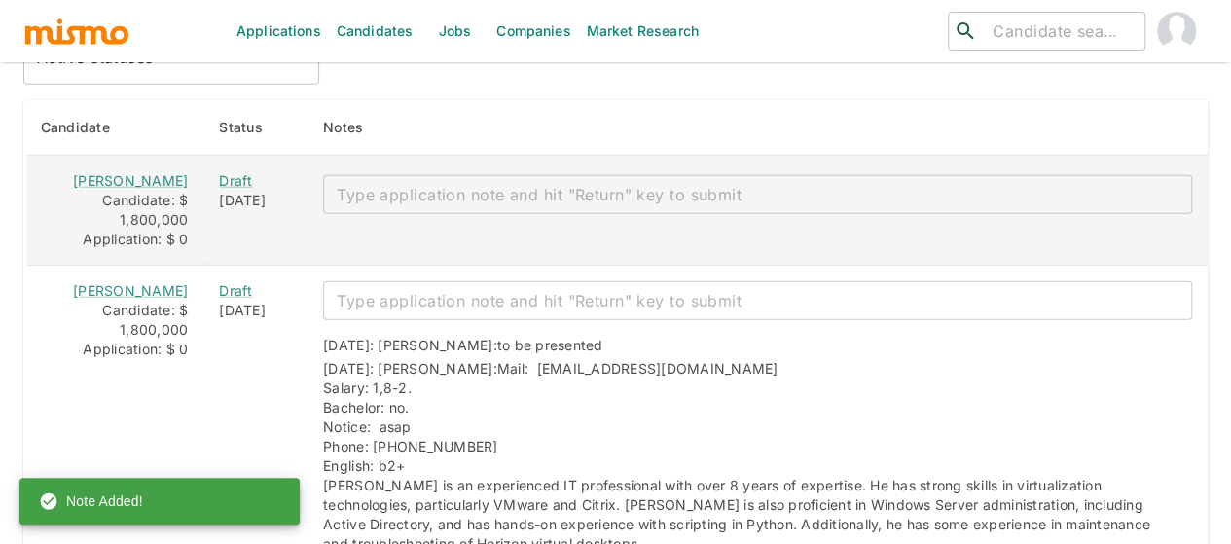
click at [432, 184] on textarea "enhanced table" at bounding box center [758, 195] width 842 height 22
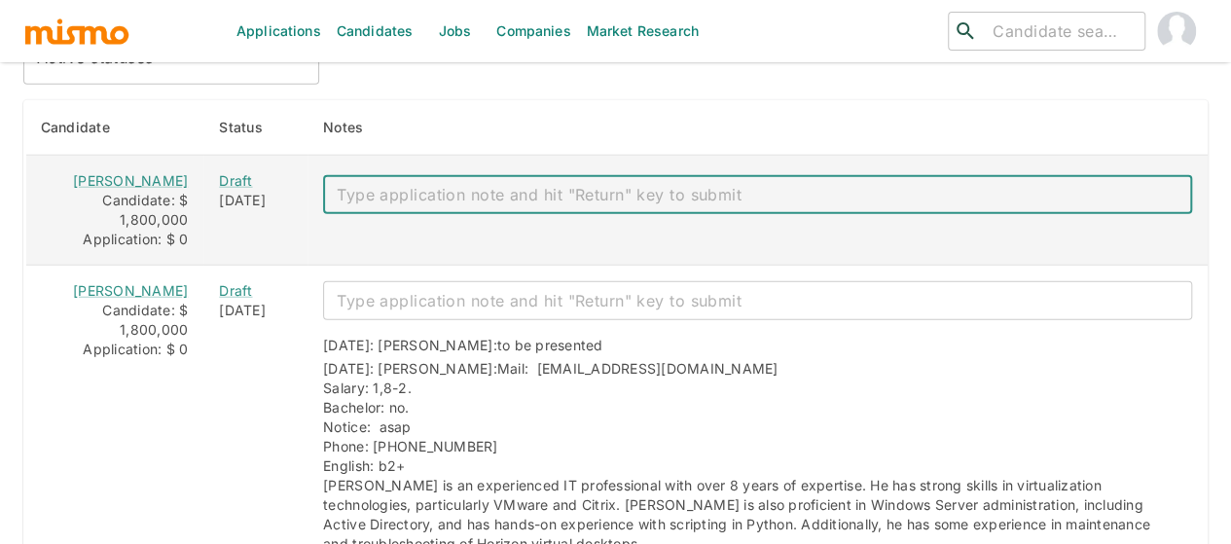
paste textarea "to be presented"
type textarea "to be presented"
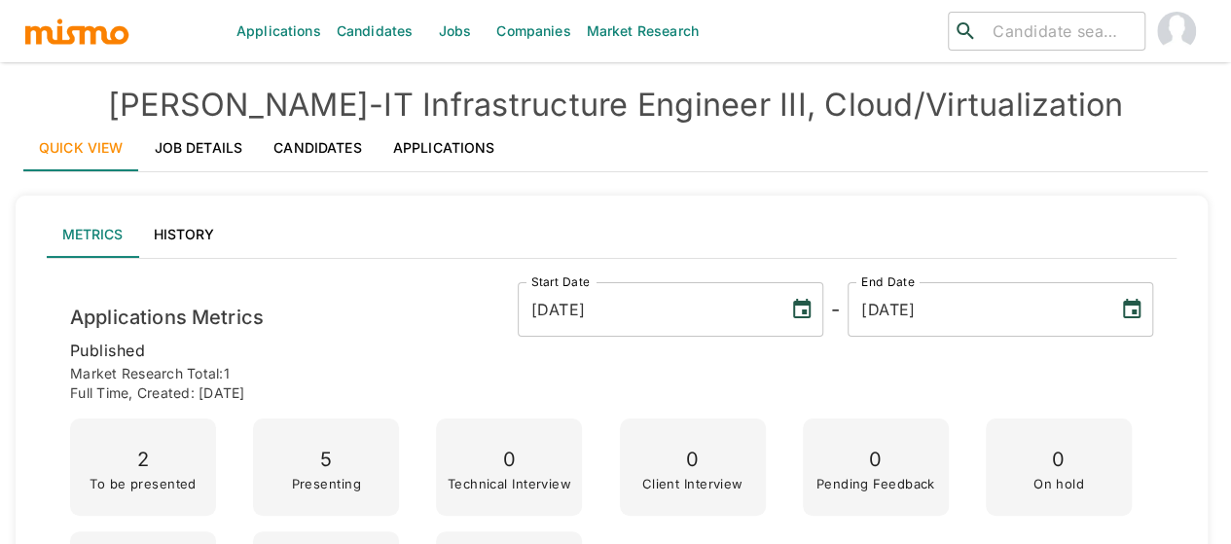
click at [439, 30] on link "Jobs" at bounding box center [454, 31] width 68 height 62
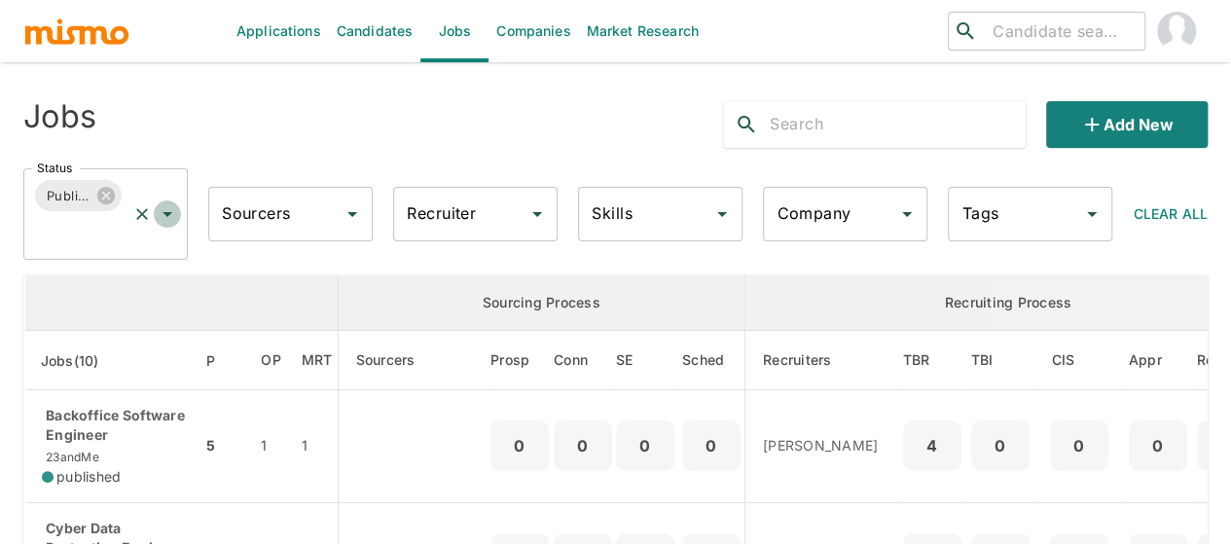
click at [167, 209] on icon "Open" at bounding box center [167, 213] width 23 height 23
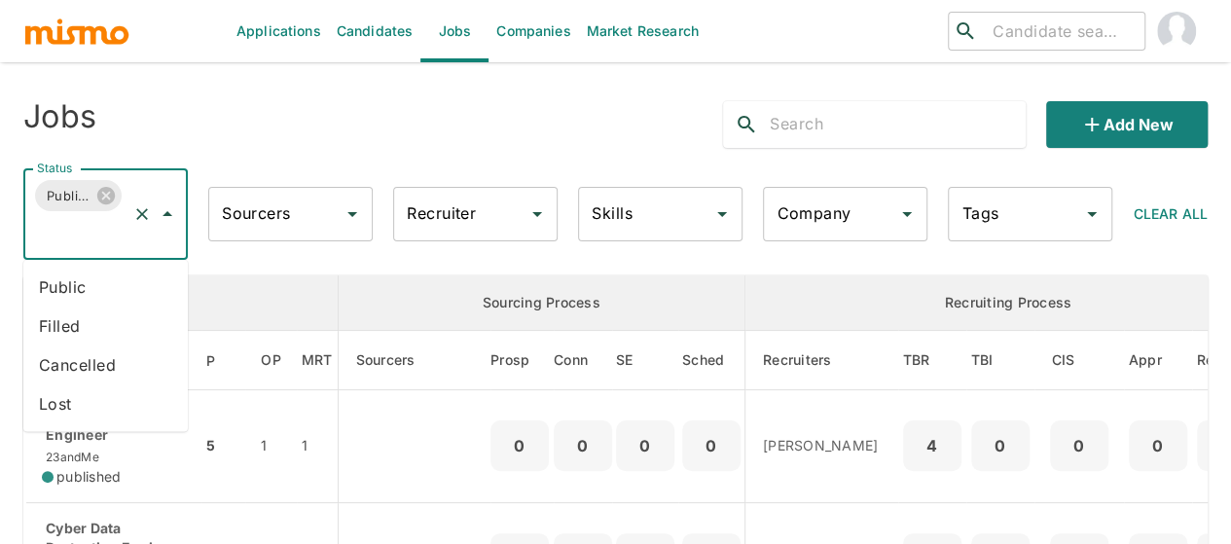
click at [91, 285] on li "Public" at bounding box center [105, 287] width 164 height 39
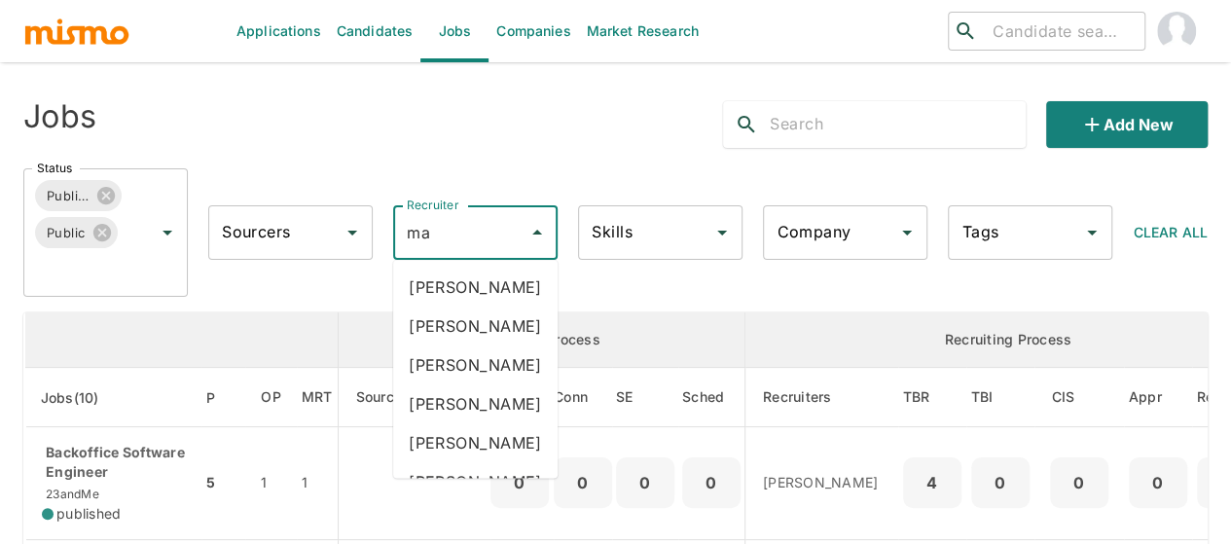
type input "mai"
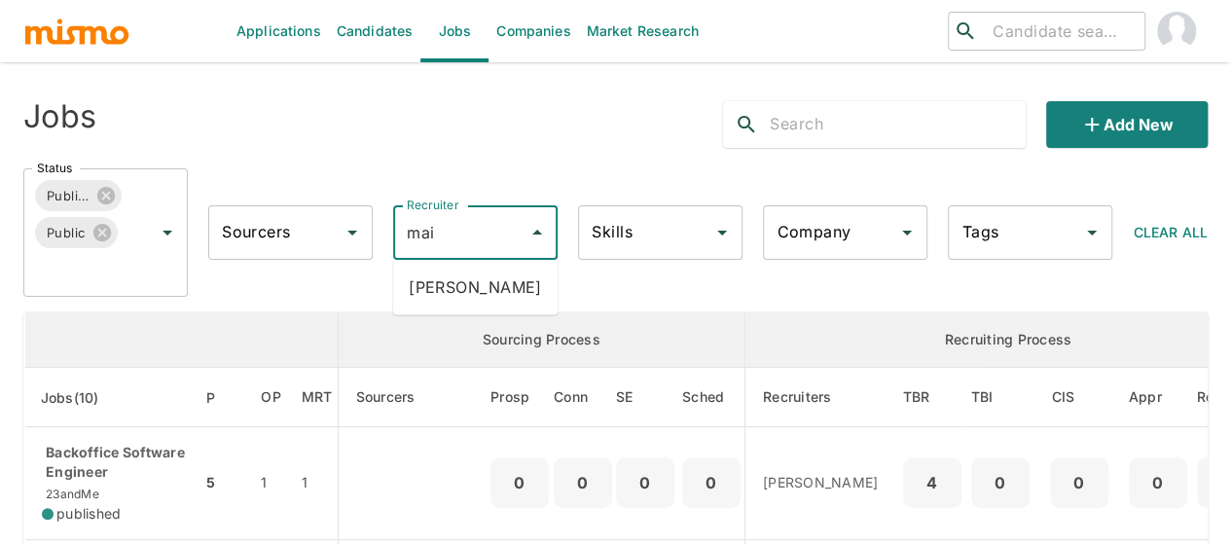
click at [464, 277] on li "Maia Reyes" at bounding box center [475, 287] width 164 height 39
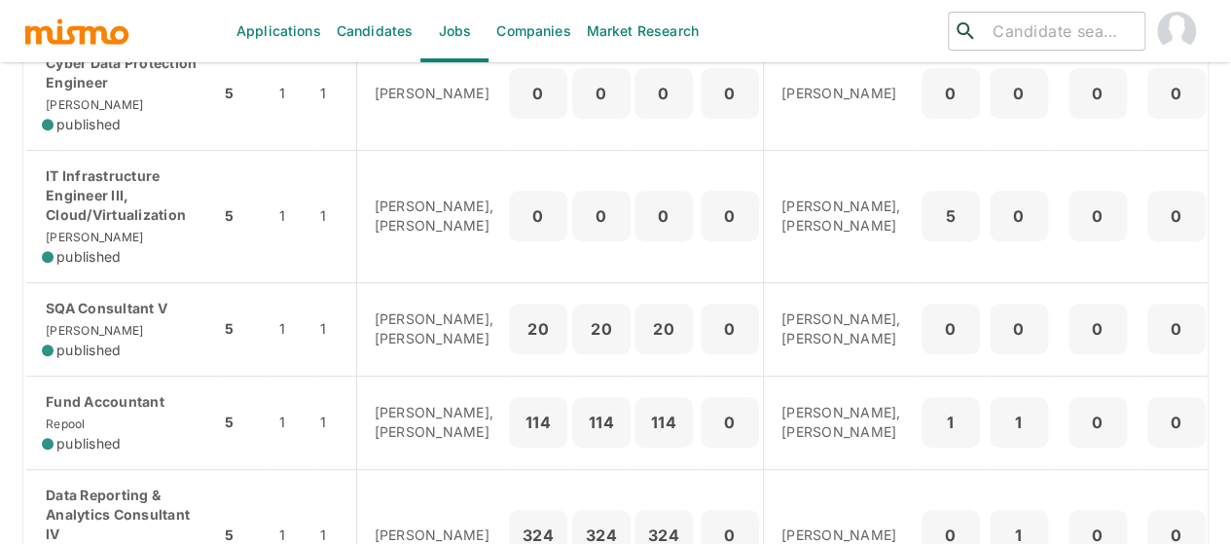
scroll to position [487, 0]
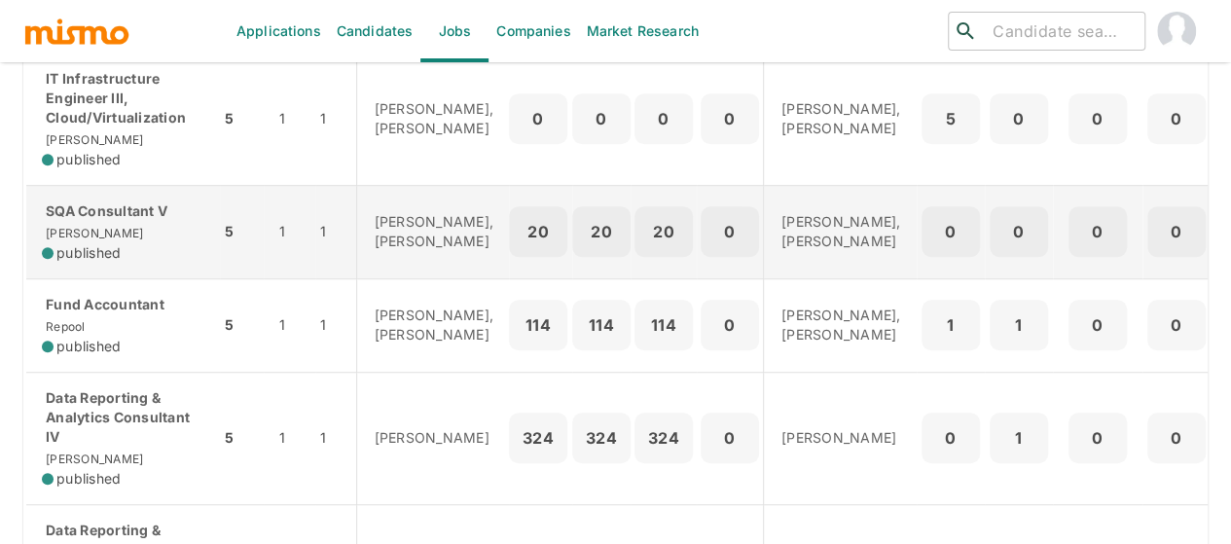
click at [102, 221] on p "SQA Consultant V" at bounding box center [123, 210] width 163 height 19
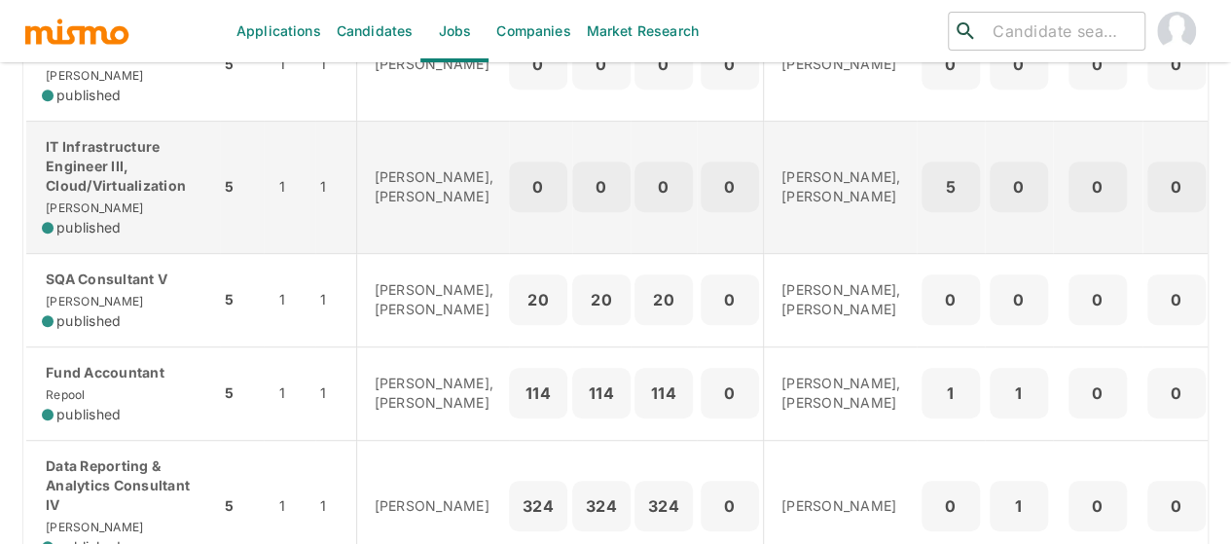
scroll to position [389, 0]
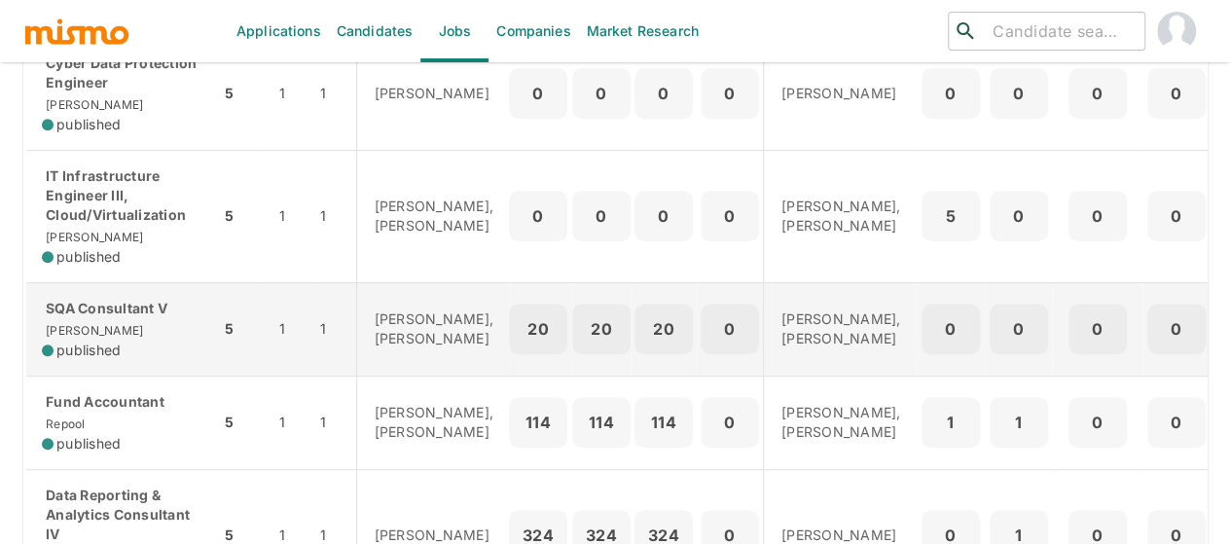
click at [140, 317] on p "SQA Consultant V" at bounding box center [123, 308] width 163 height 19
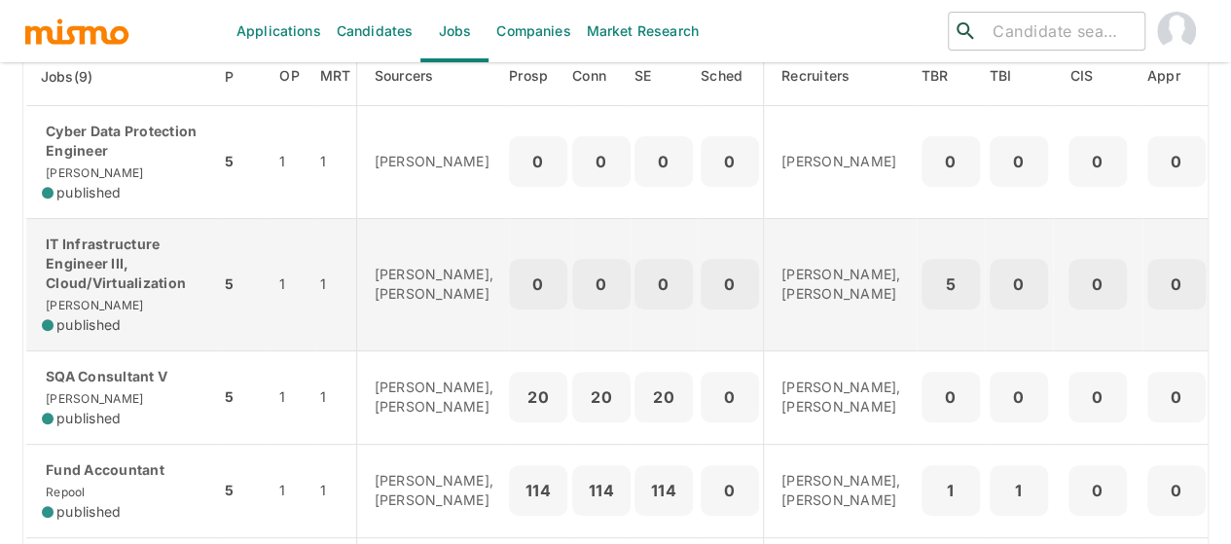
scroll to position [292, 0]
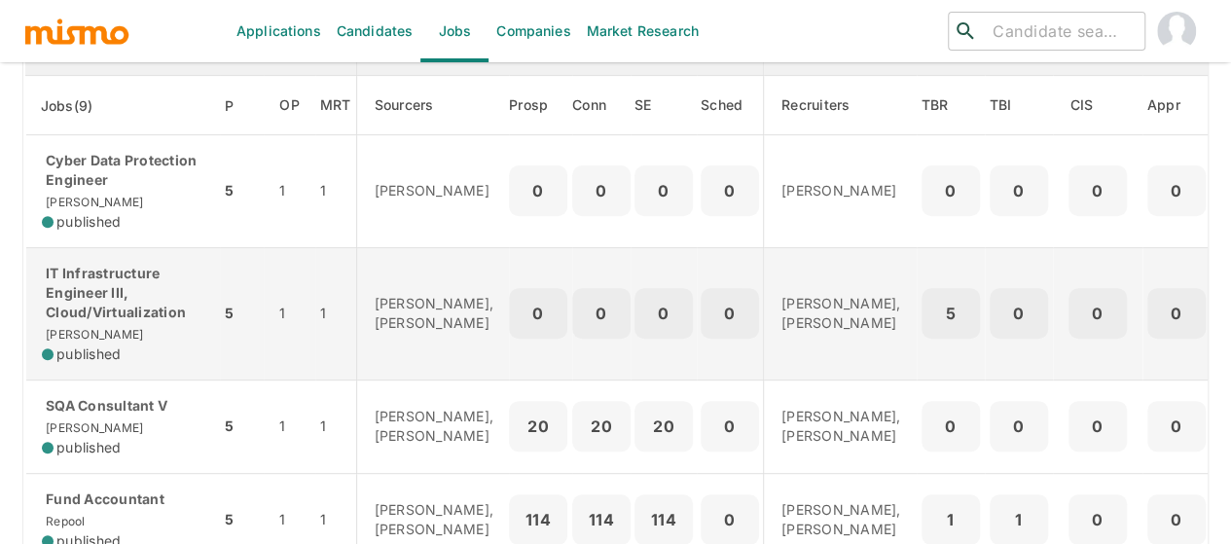
click at [121, 291] on p "IT Infrastructure Engineer III, Cloud/Virtualization" at bounding box center [123, 293] width 163 height 58
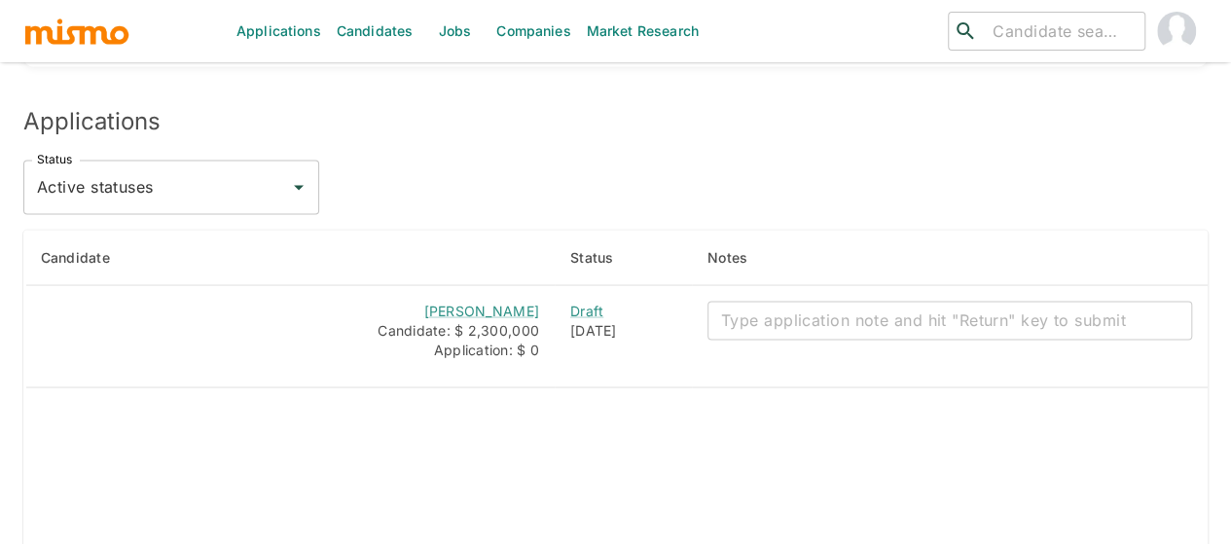
scroll to position [1849, 0]
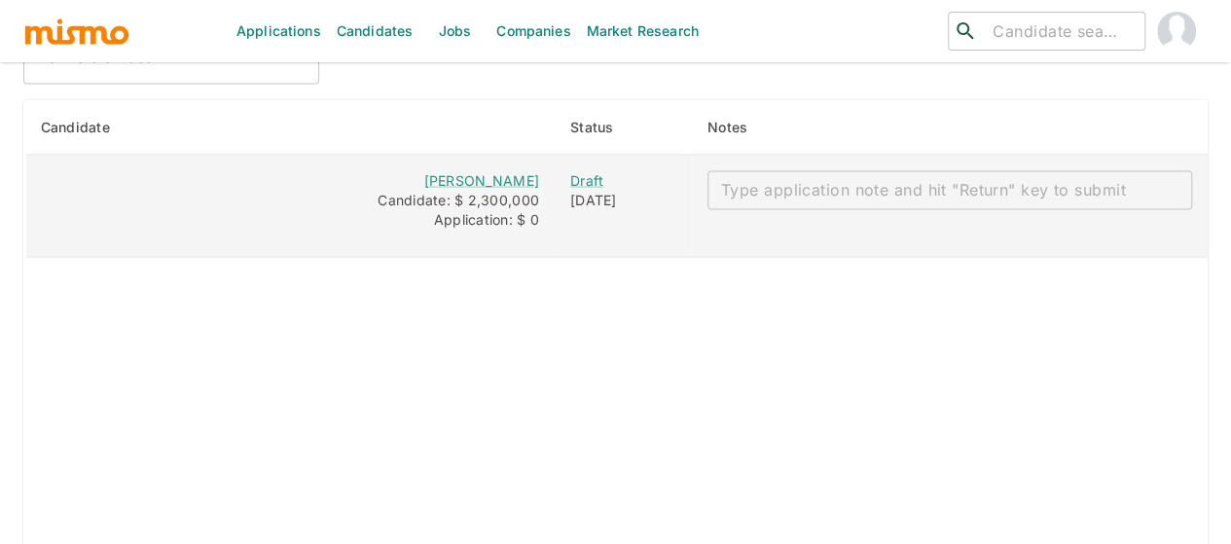
click at [788, 179] on textarea "enhanced table" at bounding box center [949, 190] width 457 height 22
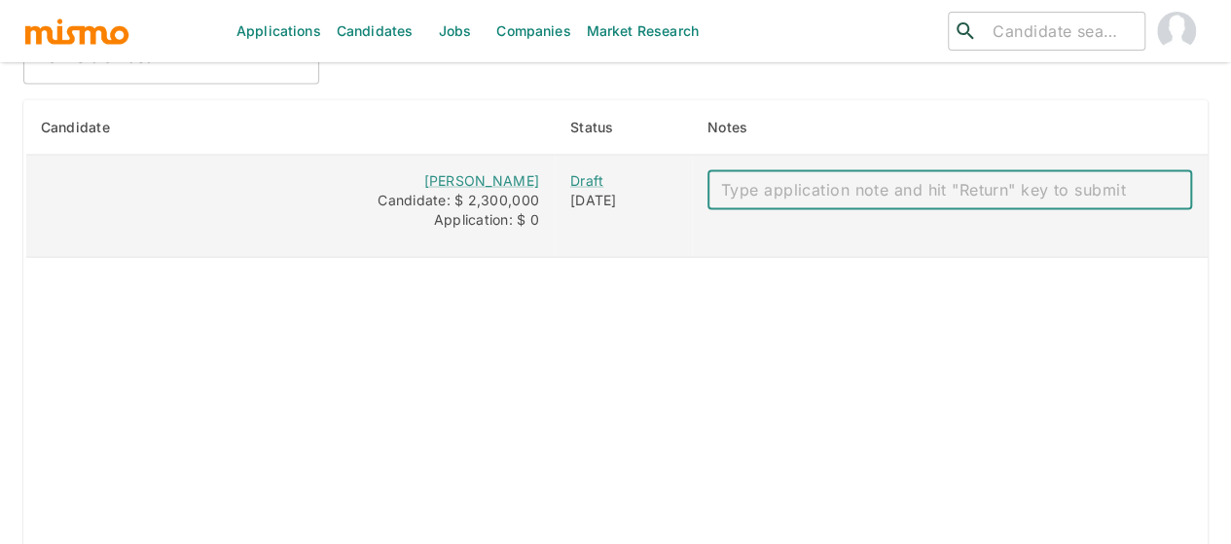
paste textarea "Mail: [EMAIL_ADDRESS][DOMAIN_NAME] Salary: 2,3 Bachelor: no. Notice: 4 weeks Ph…"
type textarea "Mail: [EMAIL_ADDRESS][DOMAIN_NAME] Salary: 2,3 Bachelor: no. Notice: 4 weeks Ph…"
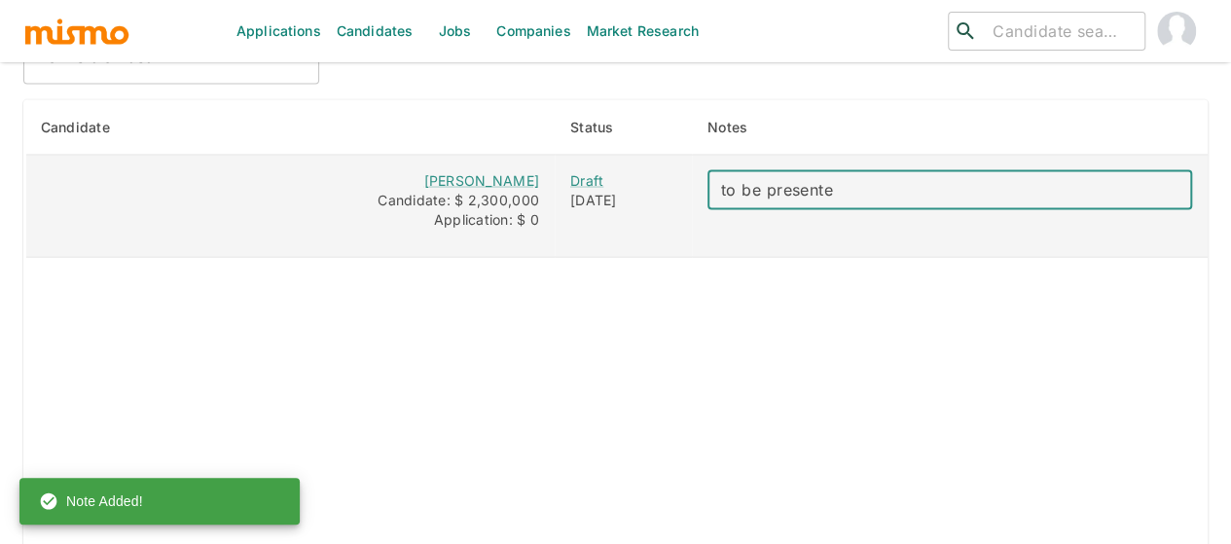
type textarea "to be presented"
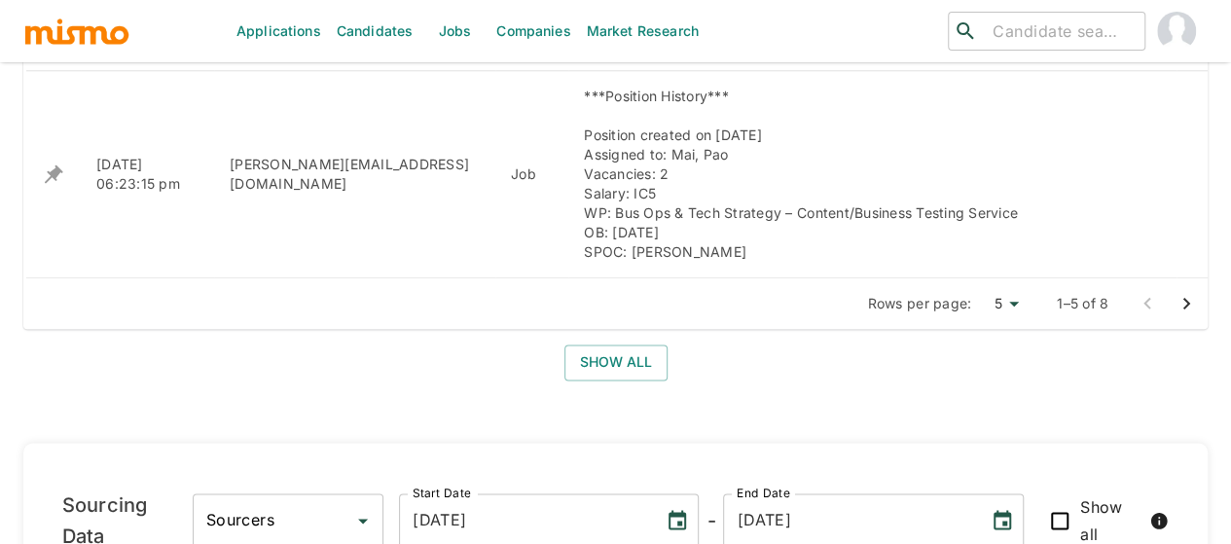
scroll to position [681, 0]
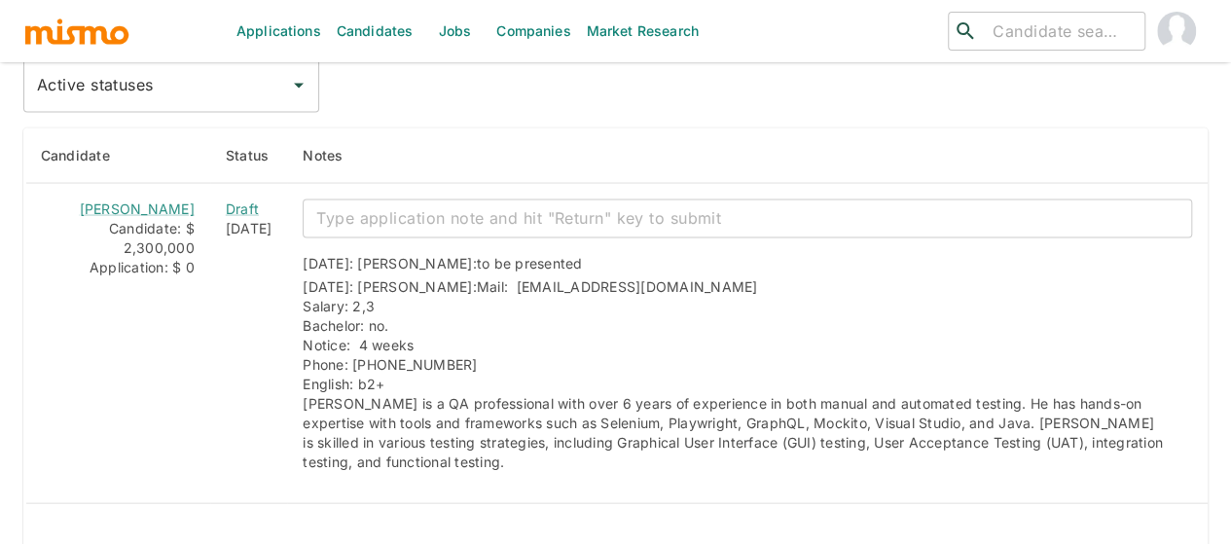
scroll to position [1849, 0]
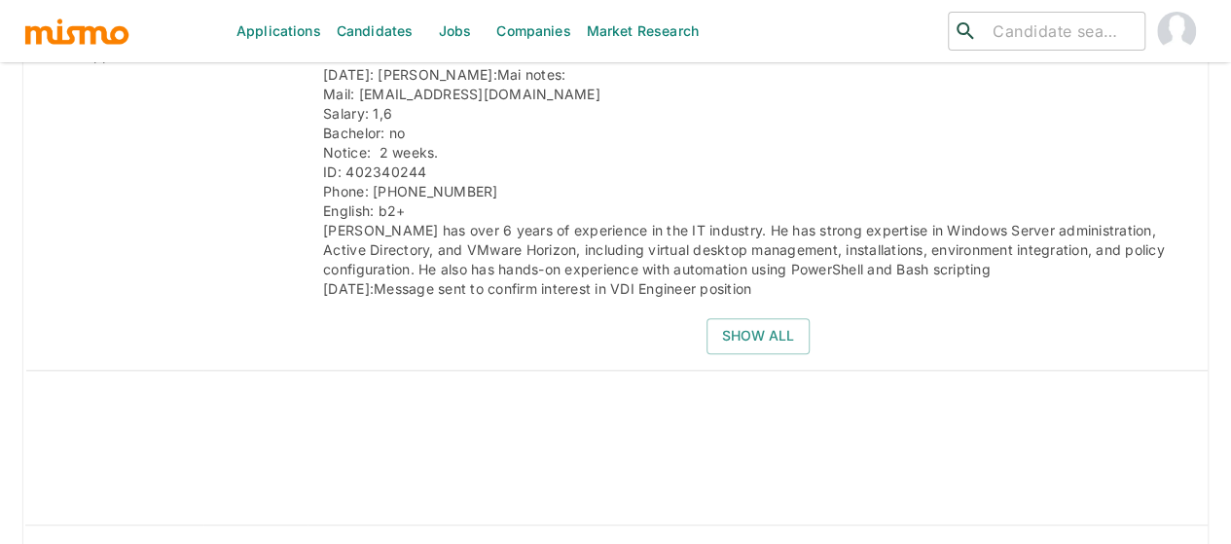
scroll to position [4213, 0]
